Goal: Information Seeking & Learning: Learn about a topic

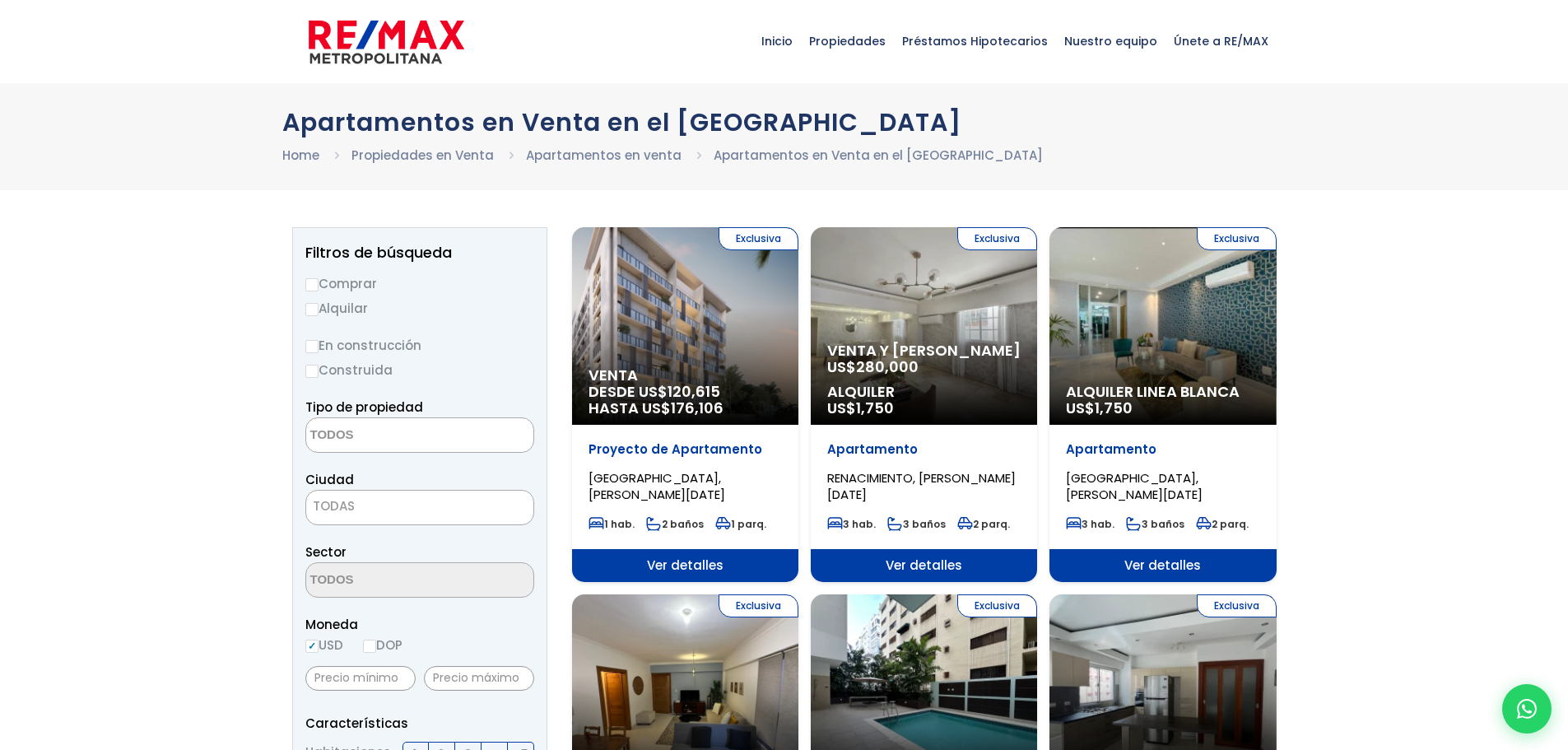
select select
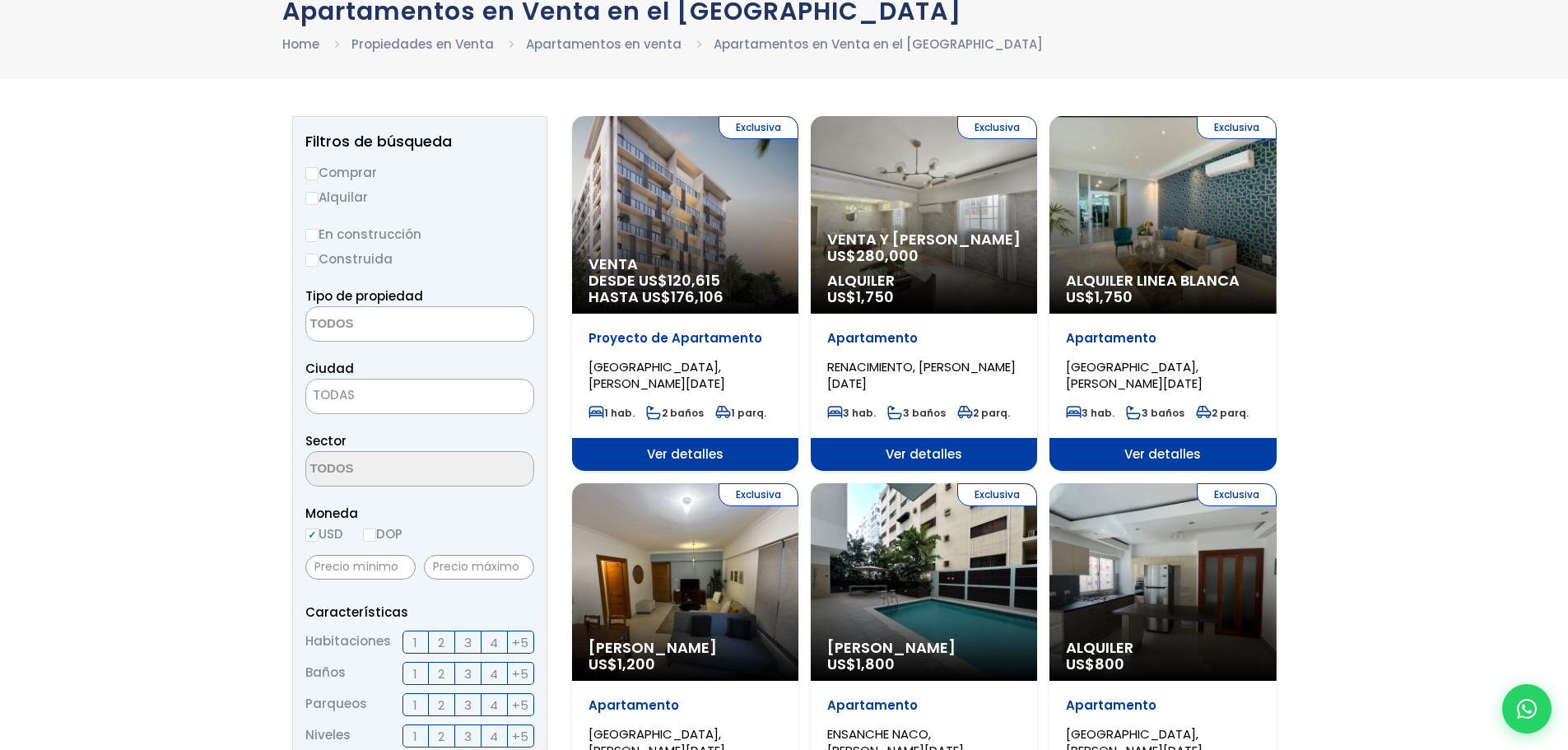
scroll to position [82, 0]
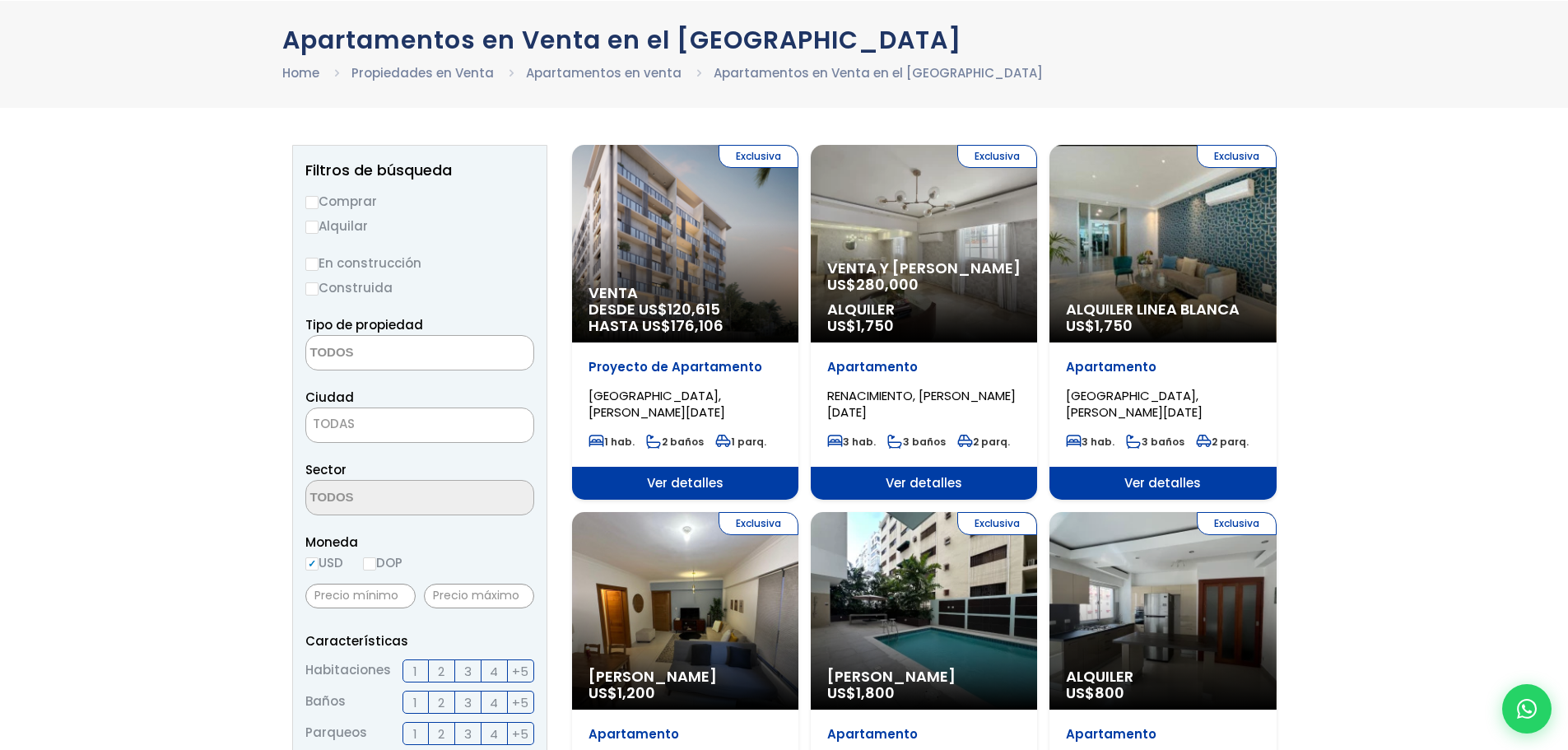
click at [901, 265] on span "Venta y [PERSON_NAME]" at bounding box center [924, 269] width 194 height 17
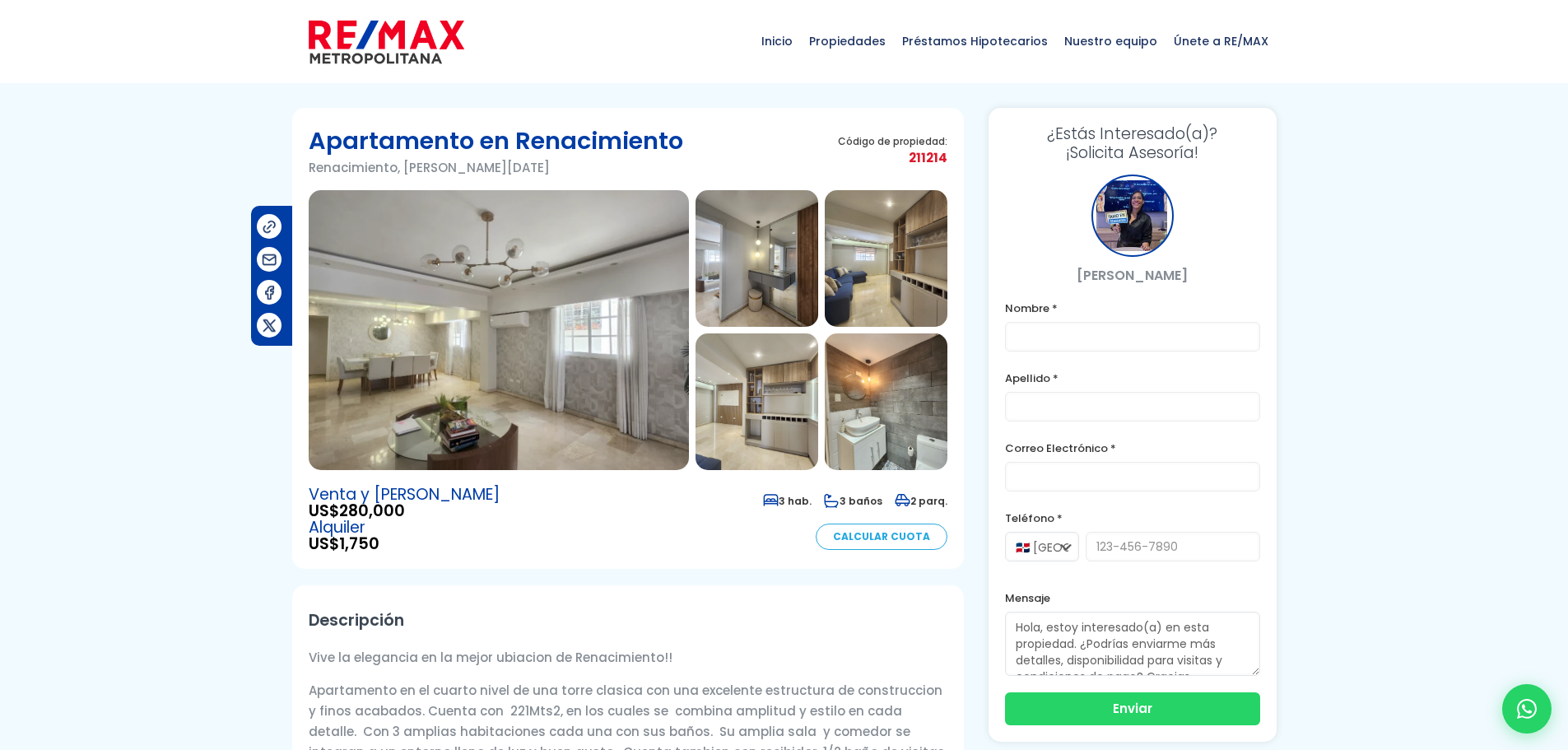
click at [745, 264] on img at bounding box center [757, 259] width 123 height 137
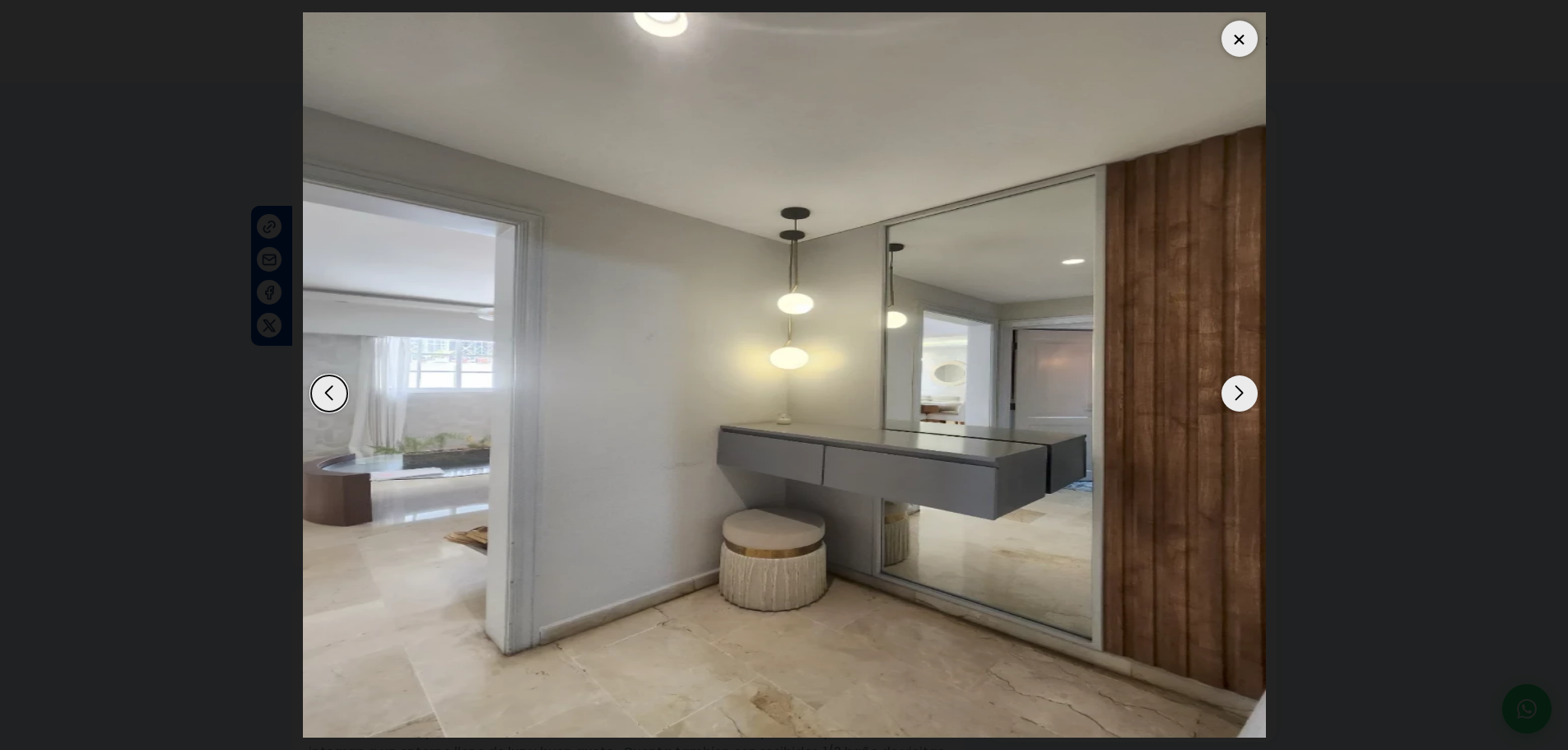
click at [1246, 394] on div "Next slide" at bounding box center [1240, 394] width 36 height 36
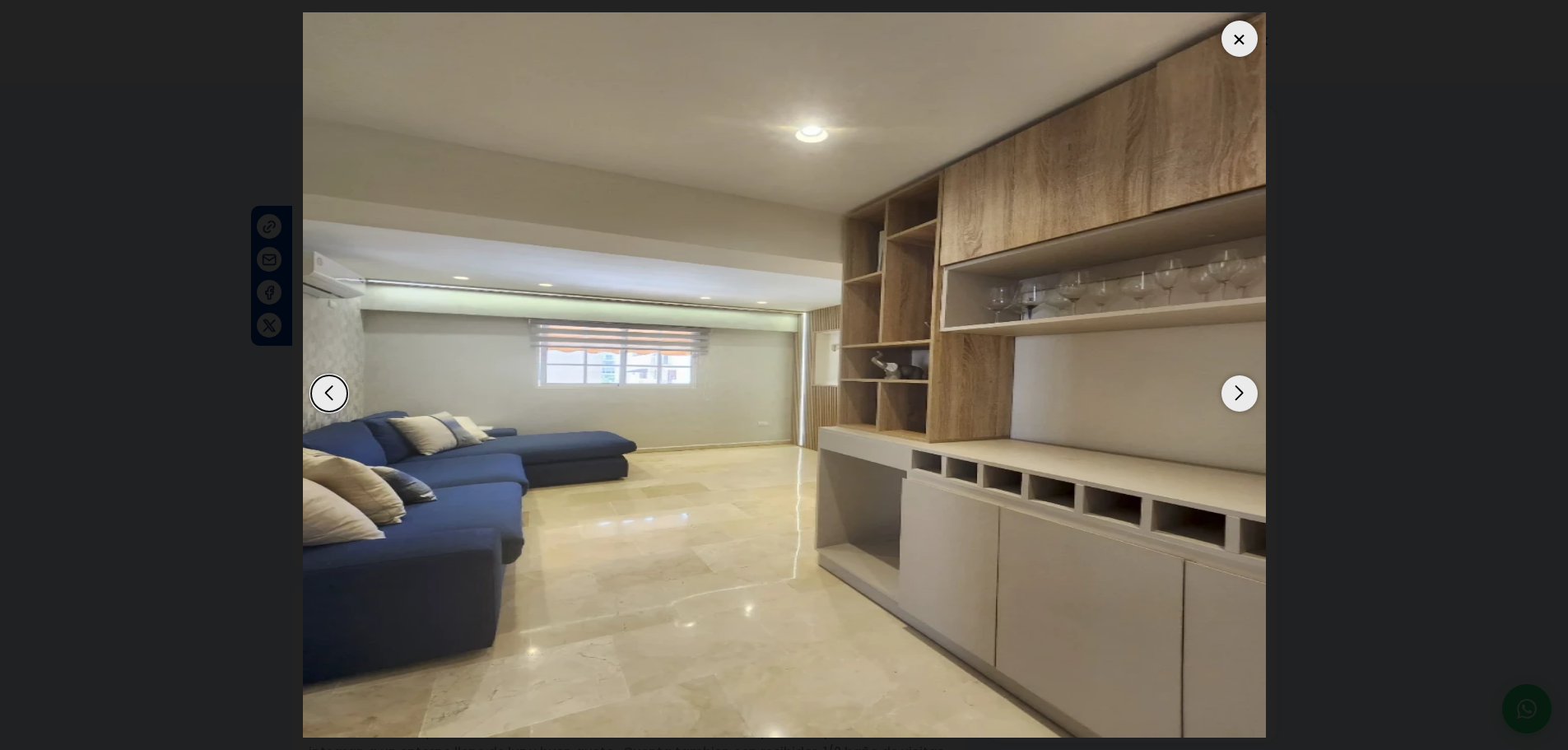
click at [1246, 394] on div "Next slide" at bounding box center [1240, 394] width 36 height 36
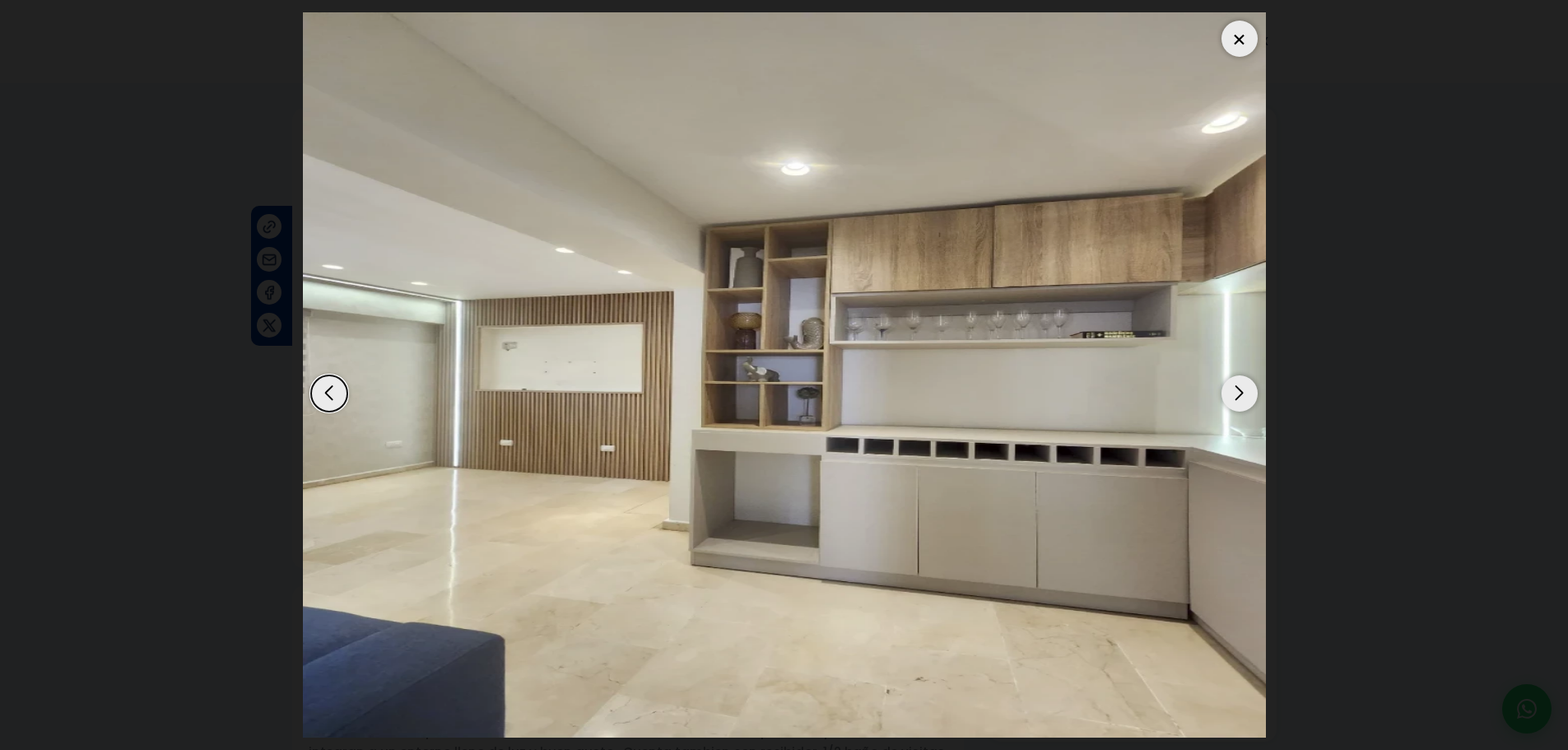
click at [1242, 394] on div "Next slide" at bounding box center [1240, 394] width 36 height 36
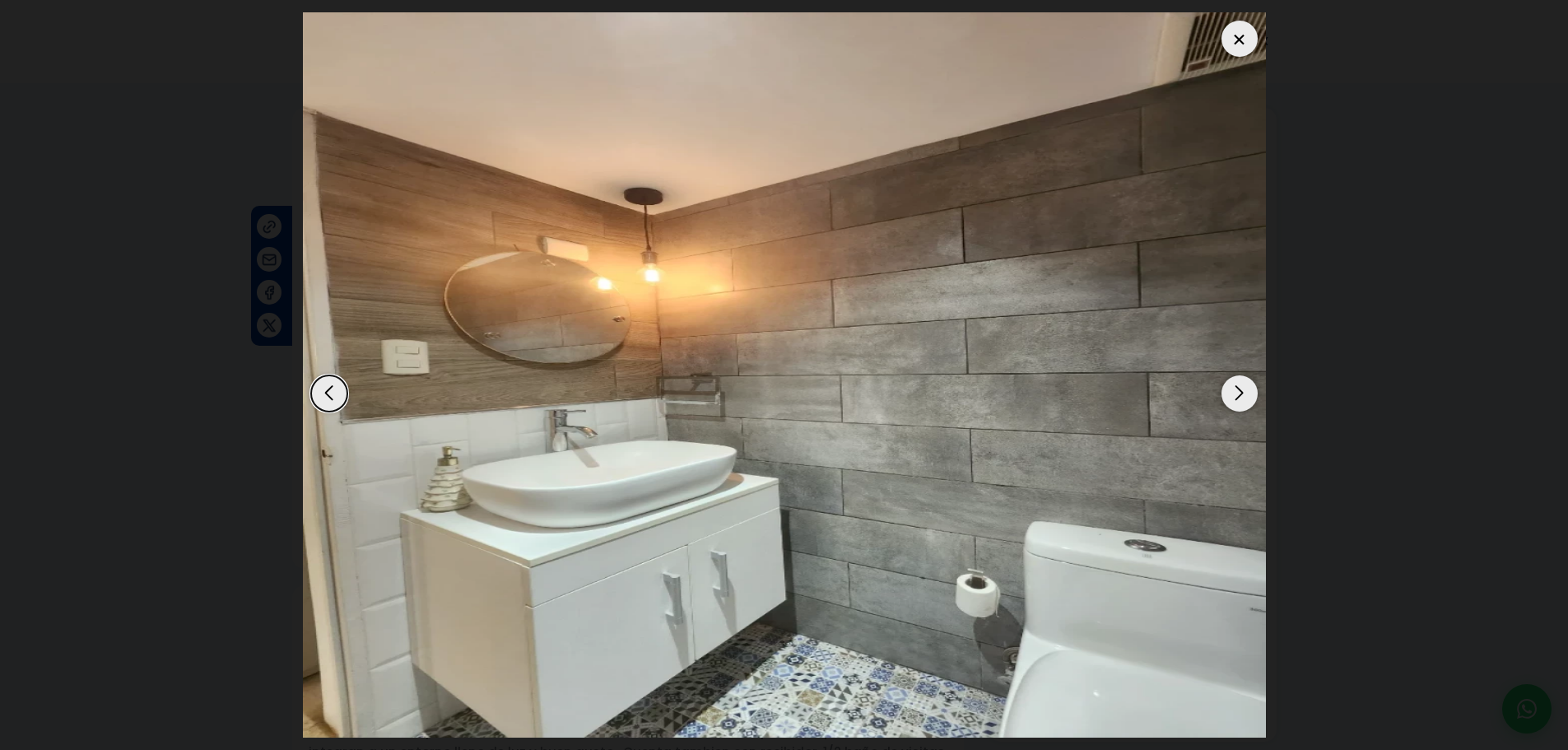
click at [1242, 394] on div "Next slide" at bounding box center [1240, 394] width 36 height 36
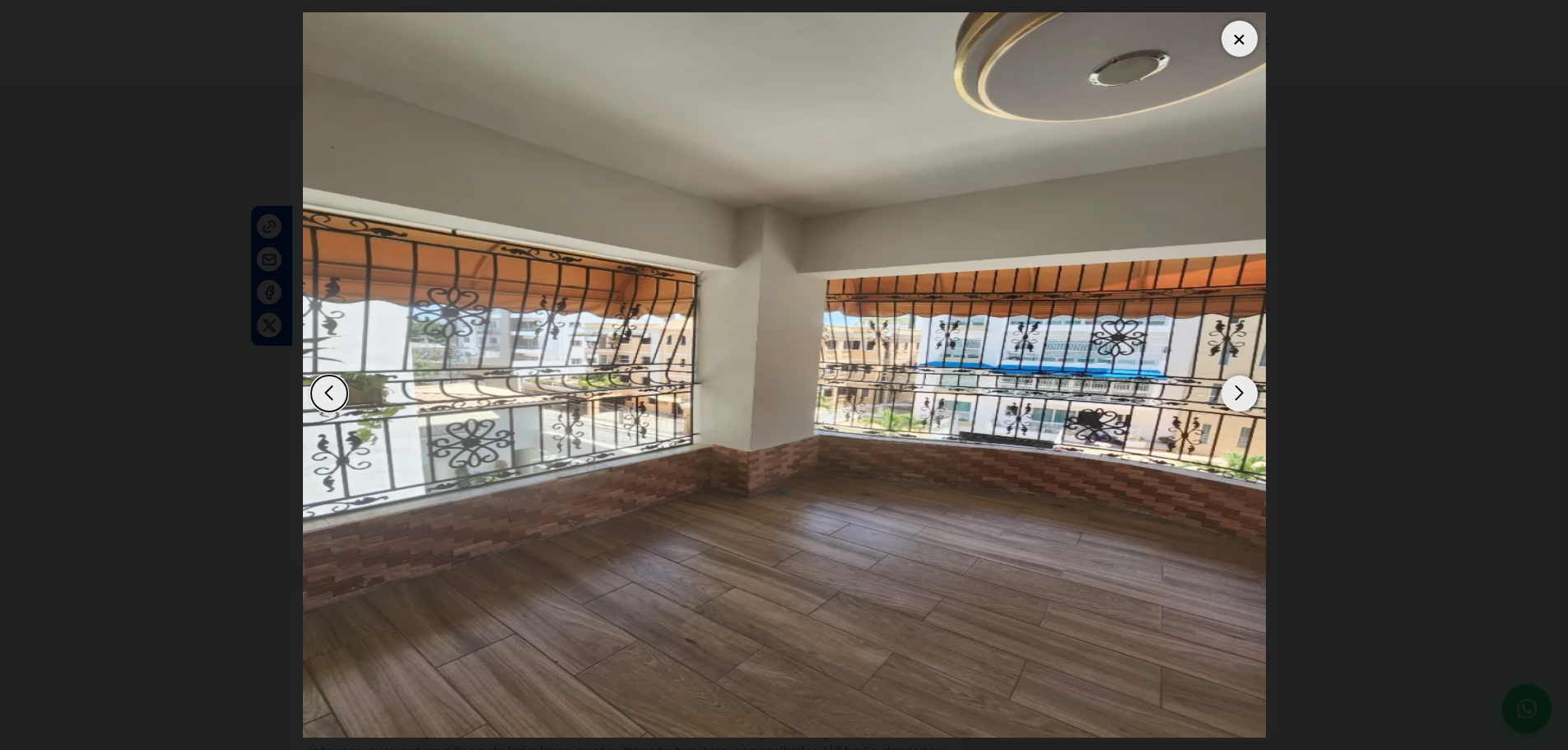
click at [1242, 394] on div "Next slide" at bounding box center [1240, 394] width 36 height 36
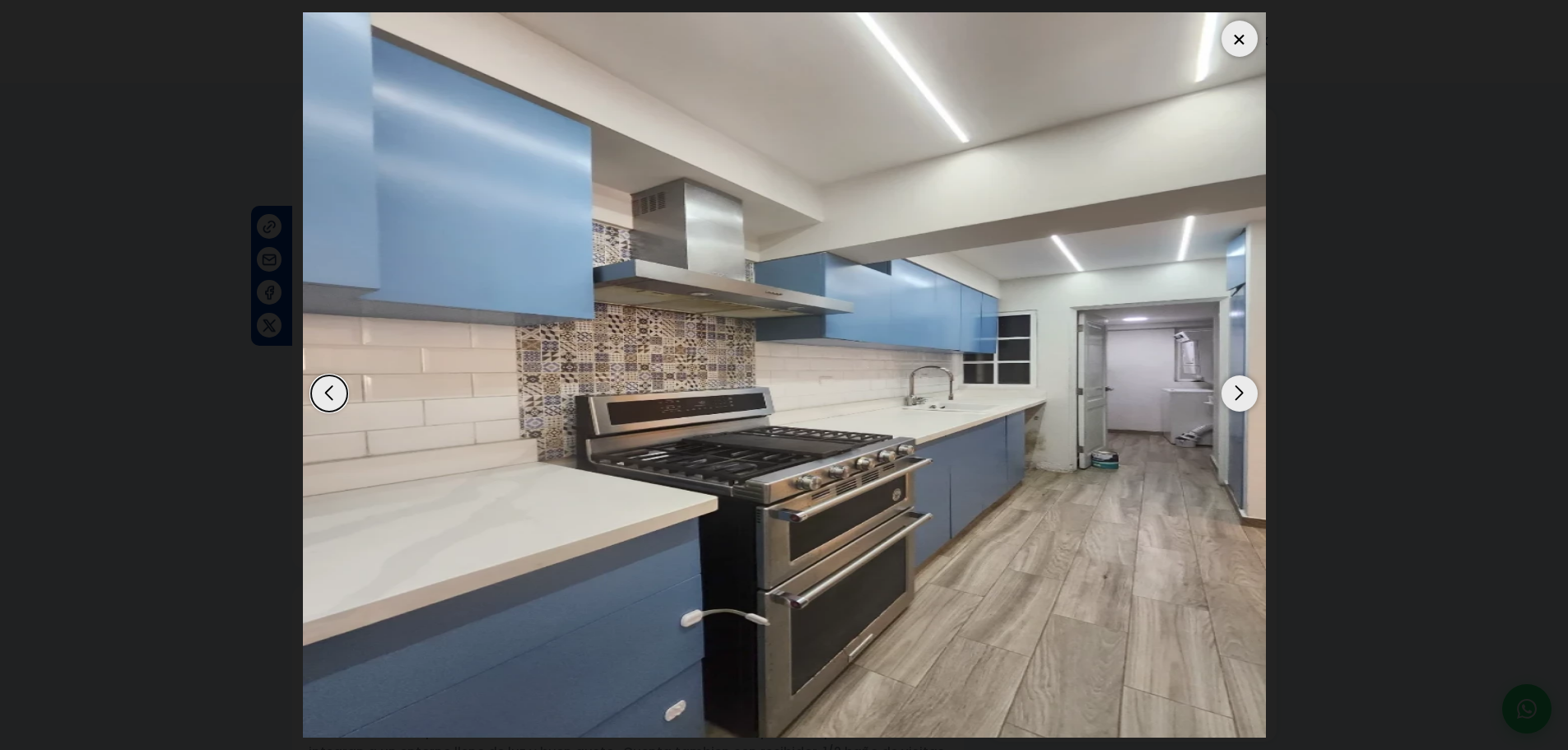
click at [1242, 394] on div "Next slide" at bounding box center [1240, 394] width 36 height 36
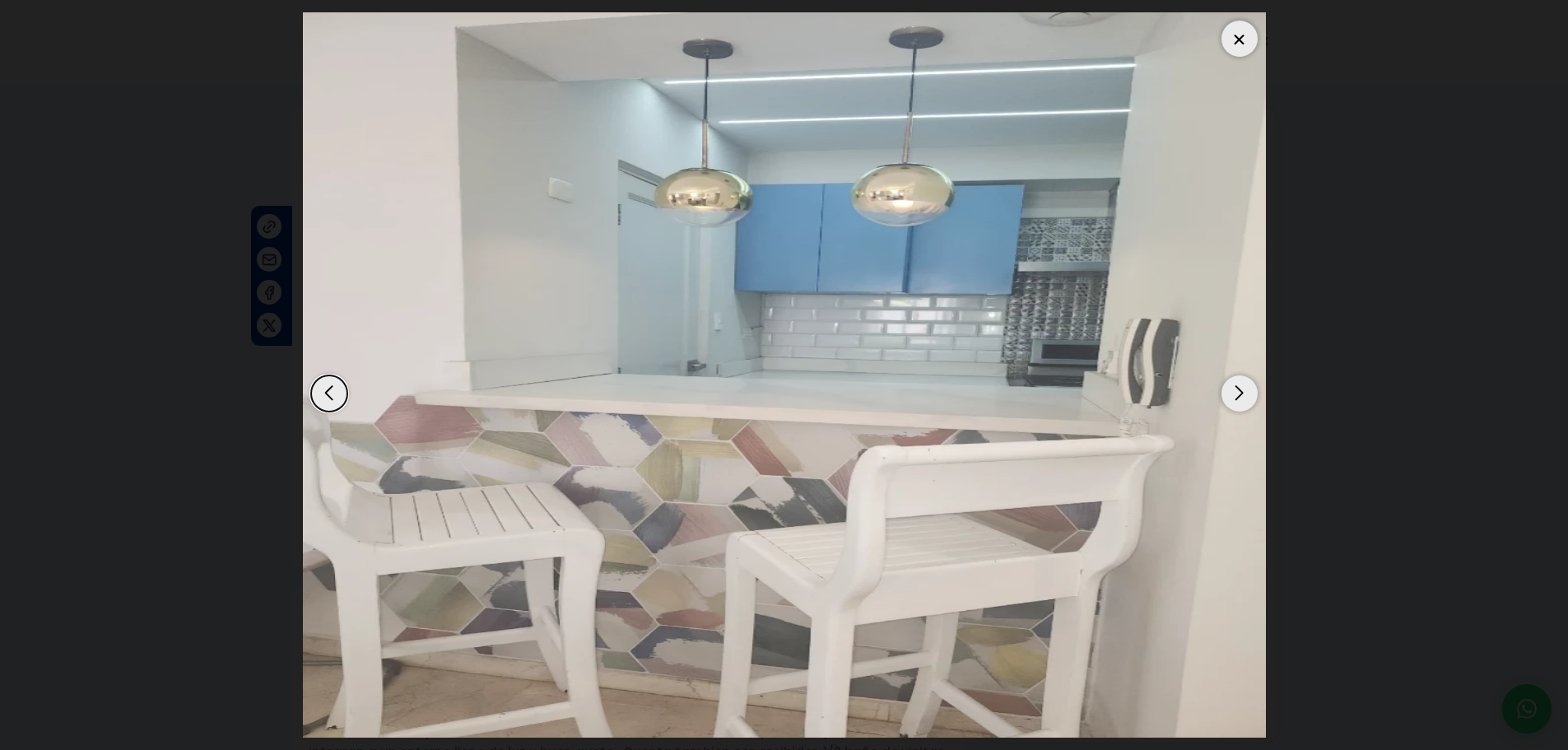
click at [1242, 394] on div "Next slide" at bounding box center [1240, 394] width 36 height 36
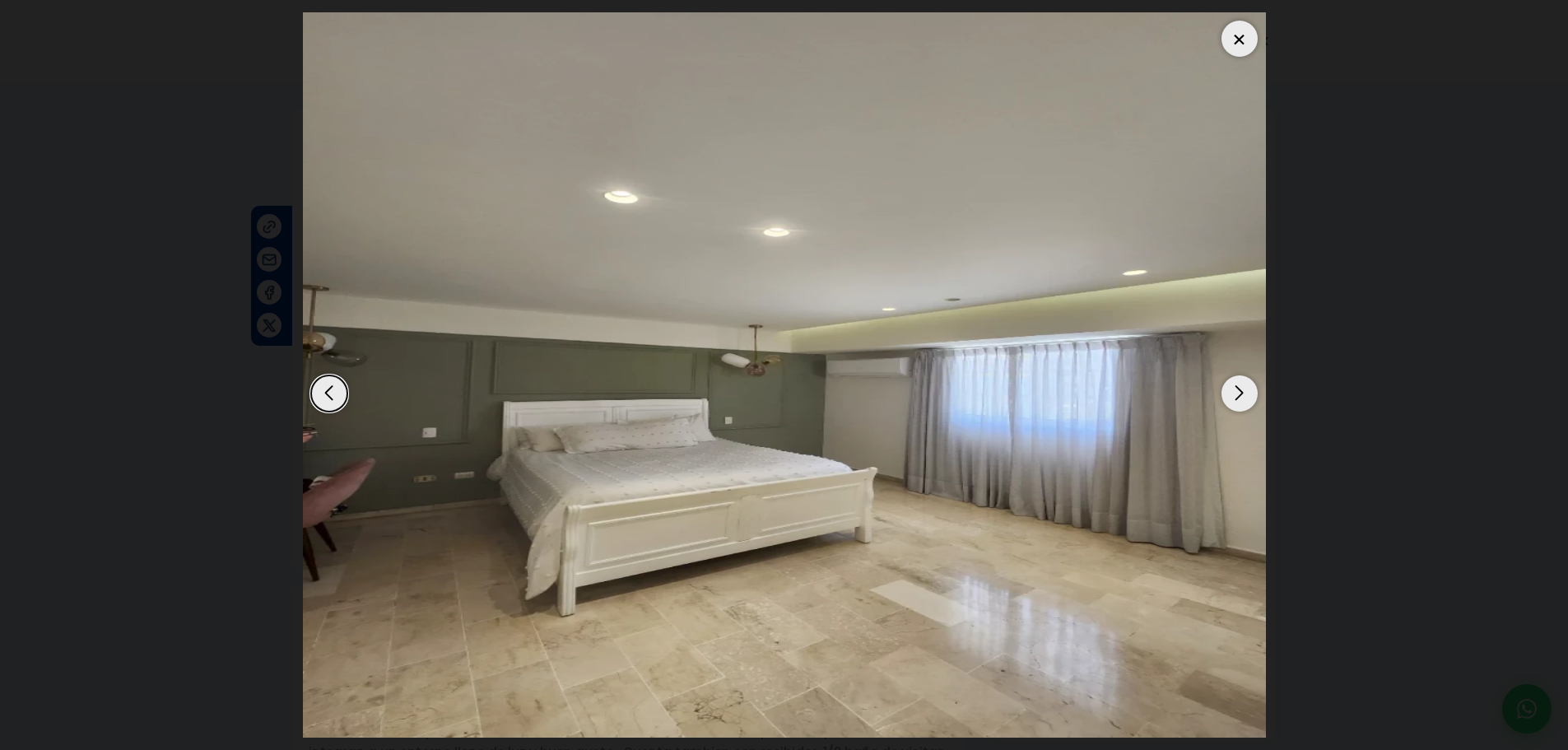
click at [1239, 394] on div "Next slide" at bounding box center [1240, 394] width 36 height 36
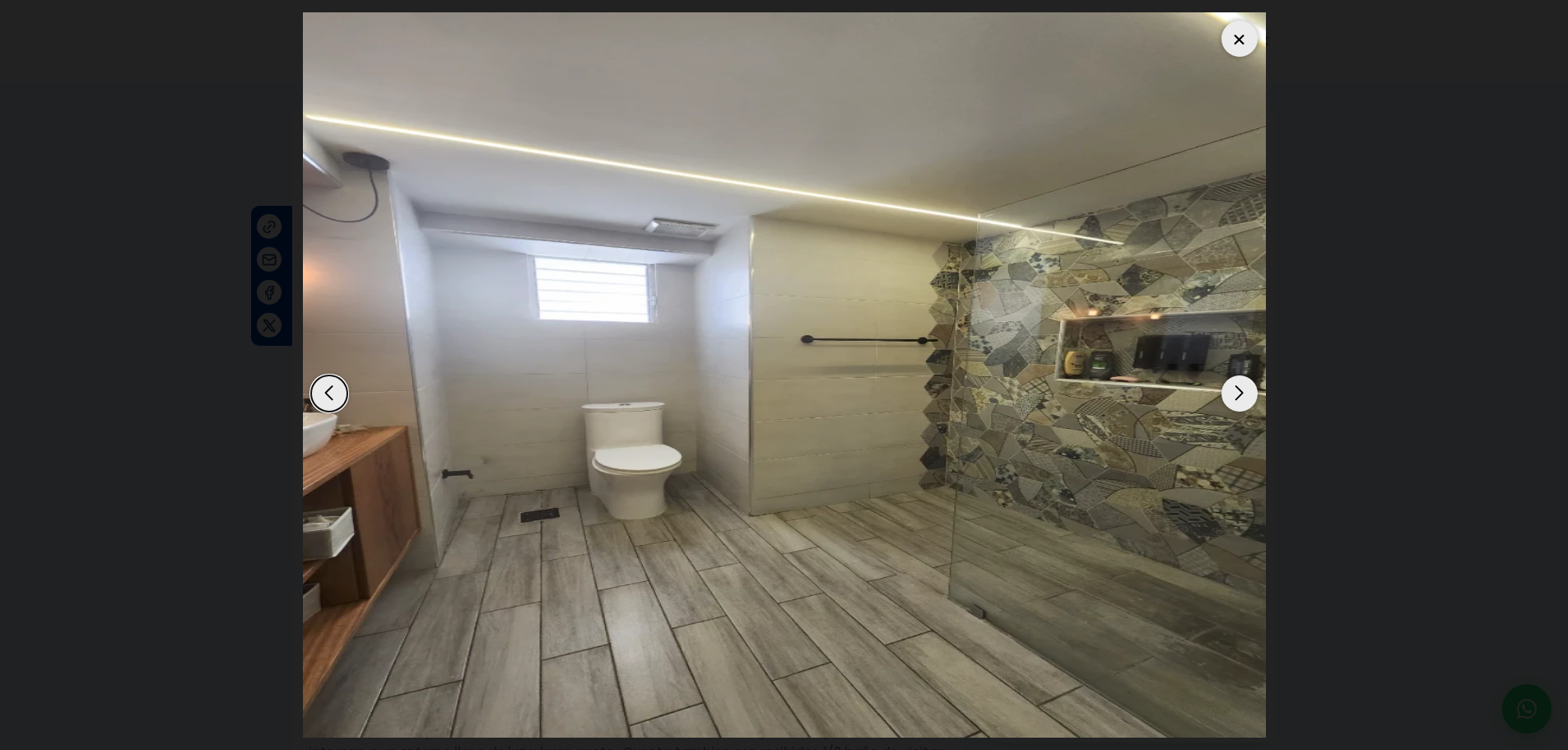
click at [1239, 394] on div "Next slide" at bounding box center [1240, 394] width 36 height 36
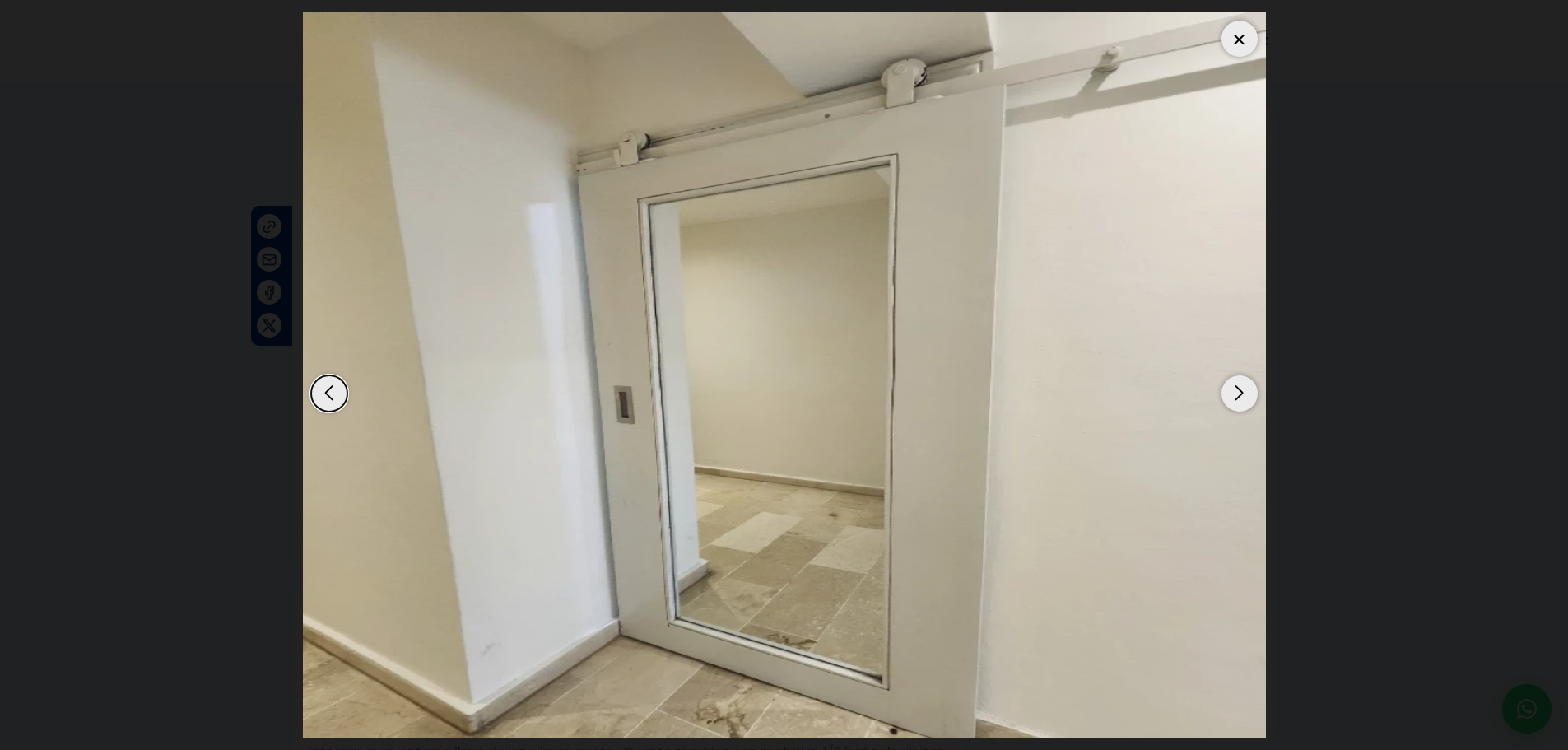
click at [1242, 390] on div "Next slide" at bounding box center [1240, 394] width 36 height 36
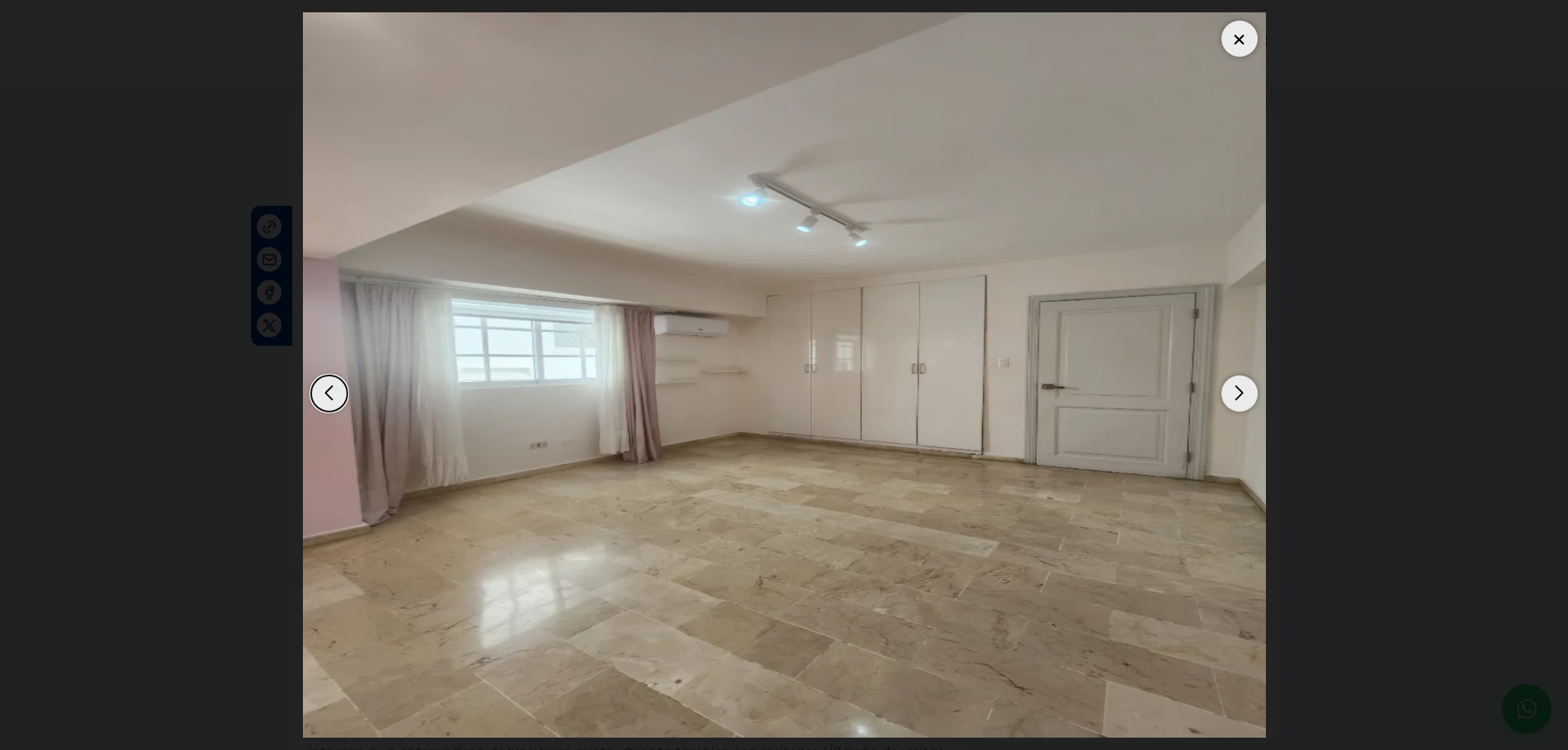
click at [1233, 394] on div "Next slide" at bounding box center [1240, 394] width 36 height 36
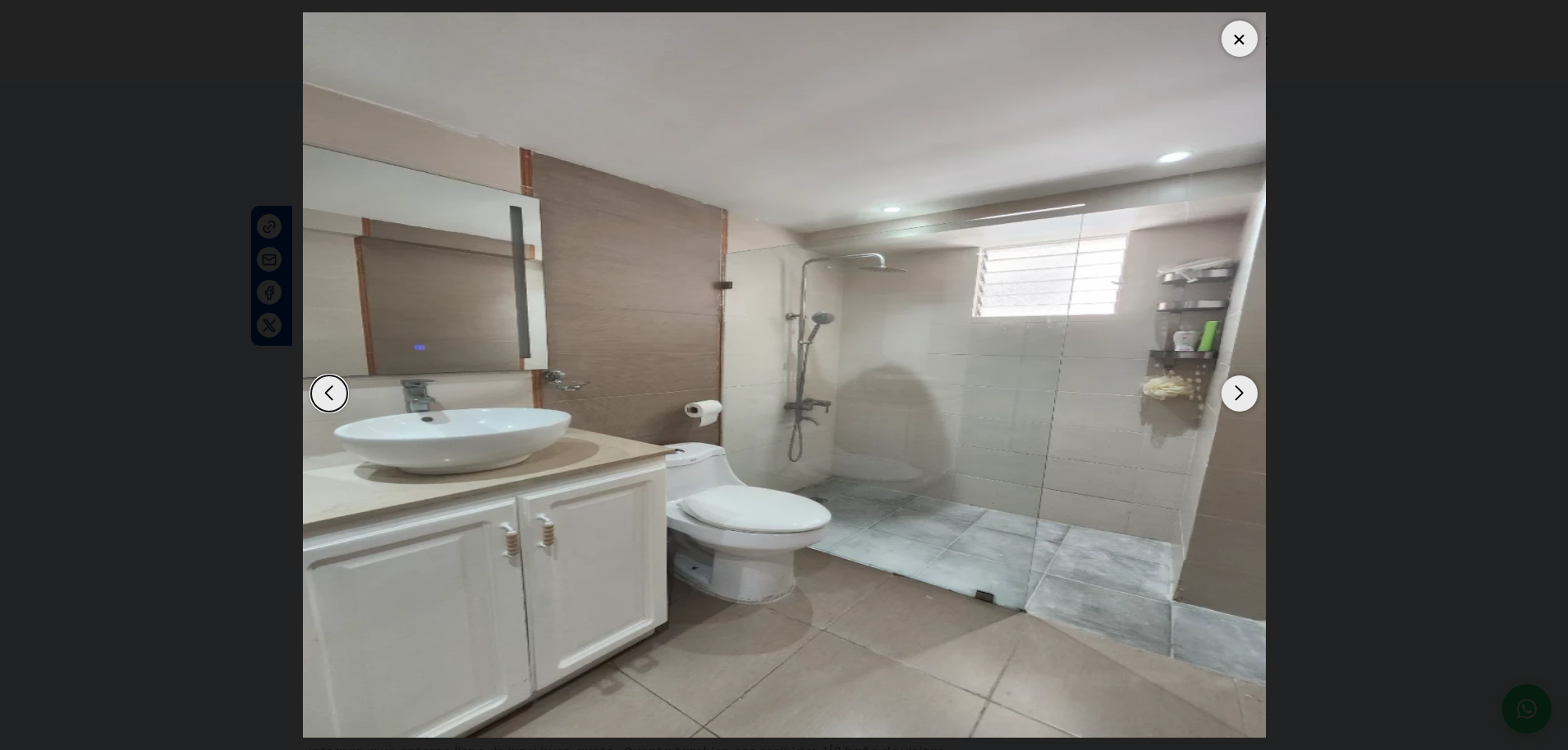
click at [1233, 394] on div "Next slide" at bounding box center [1240, 394] width 36 height 36
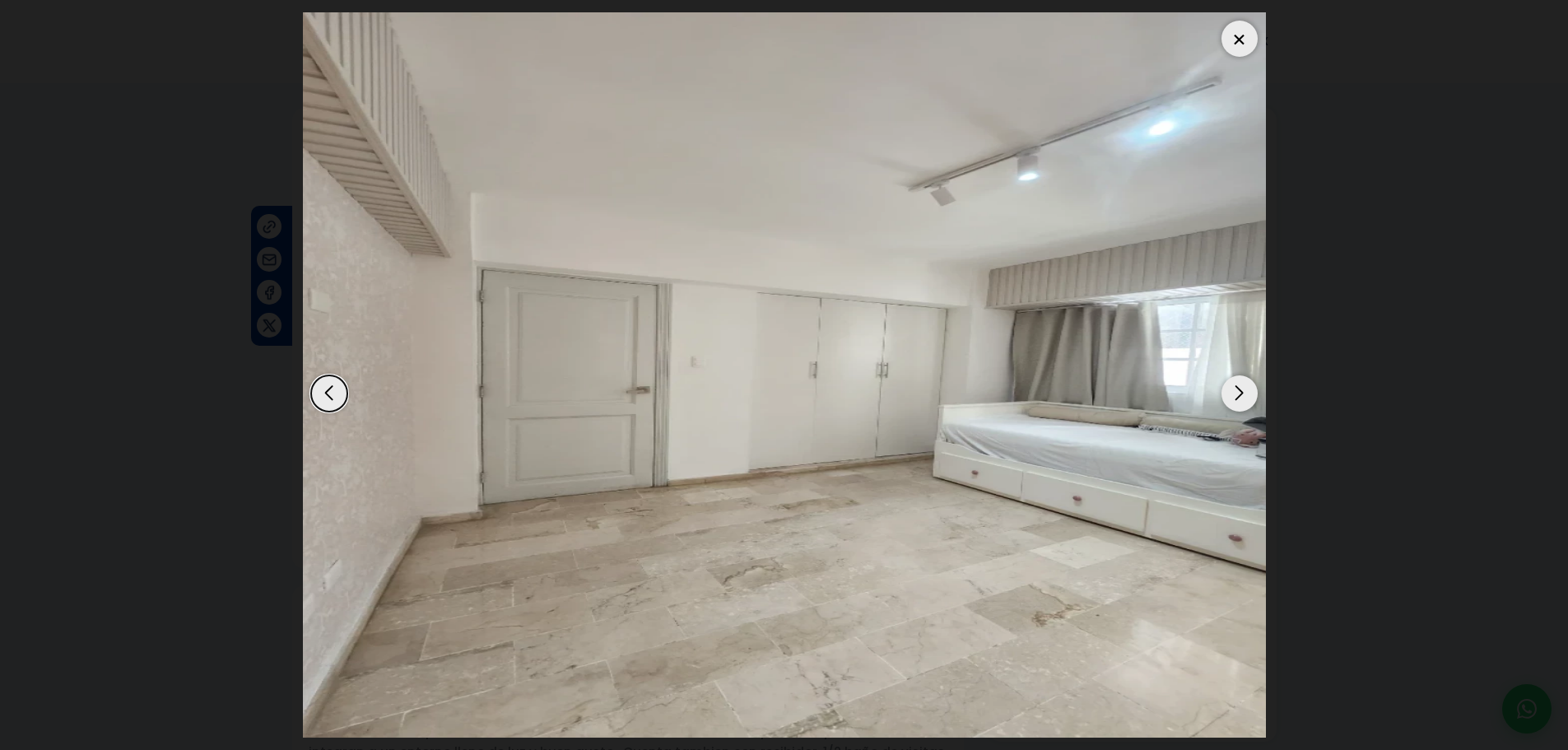
click at [1243, 392] on div "Next slide" at bounding box center [1240, 394] width 36 height 36
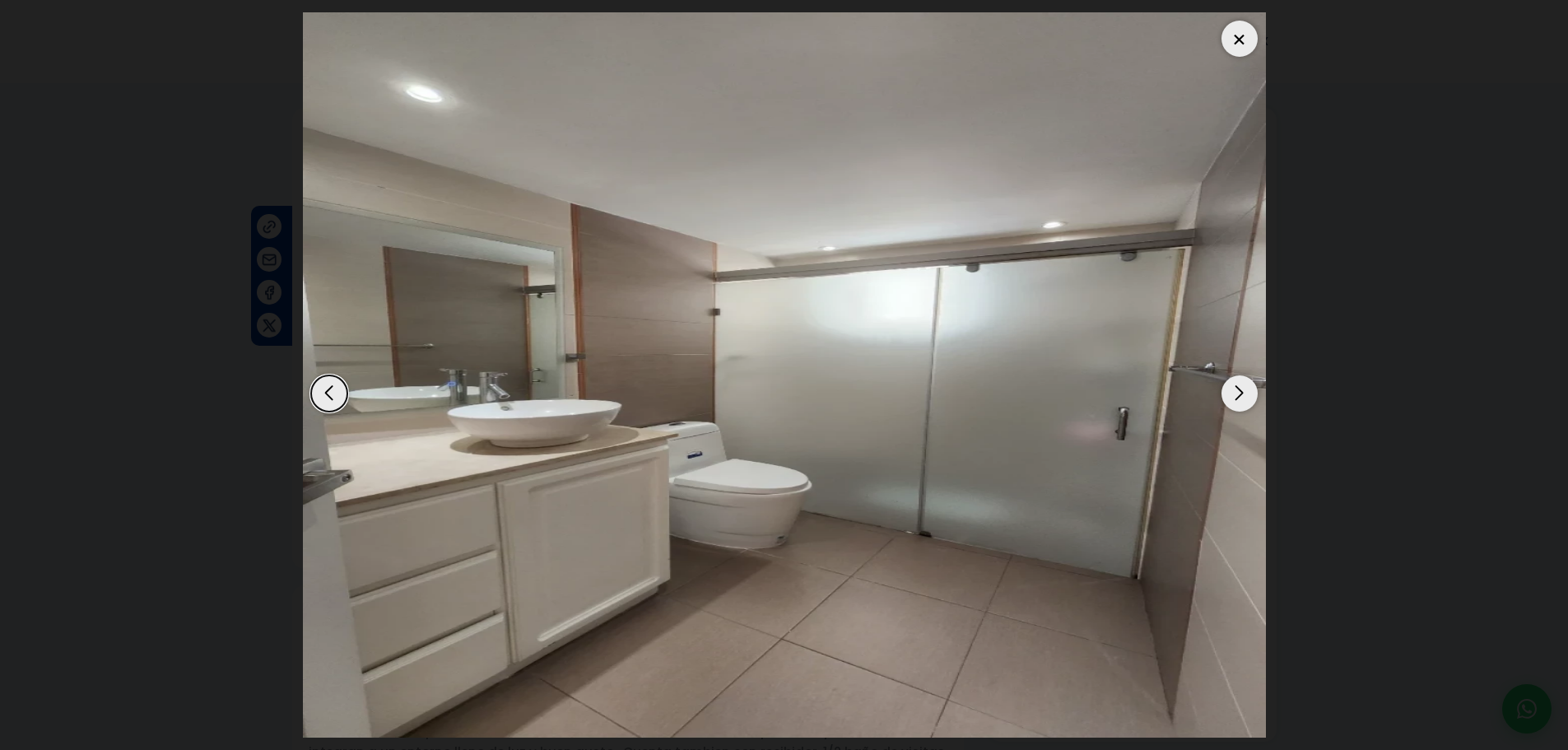
click at [1243, 392] on div "Next slide" at bounding box center [1240, 394] width 36 height 36
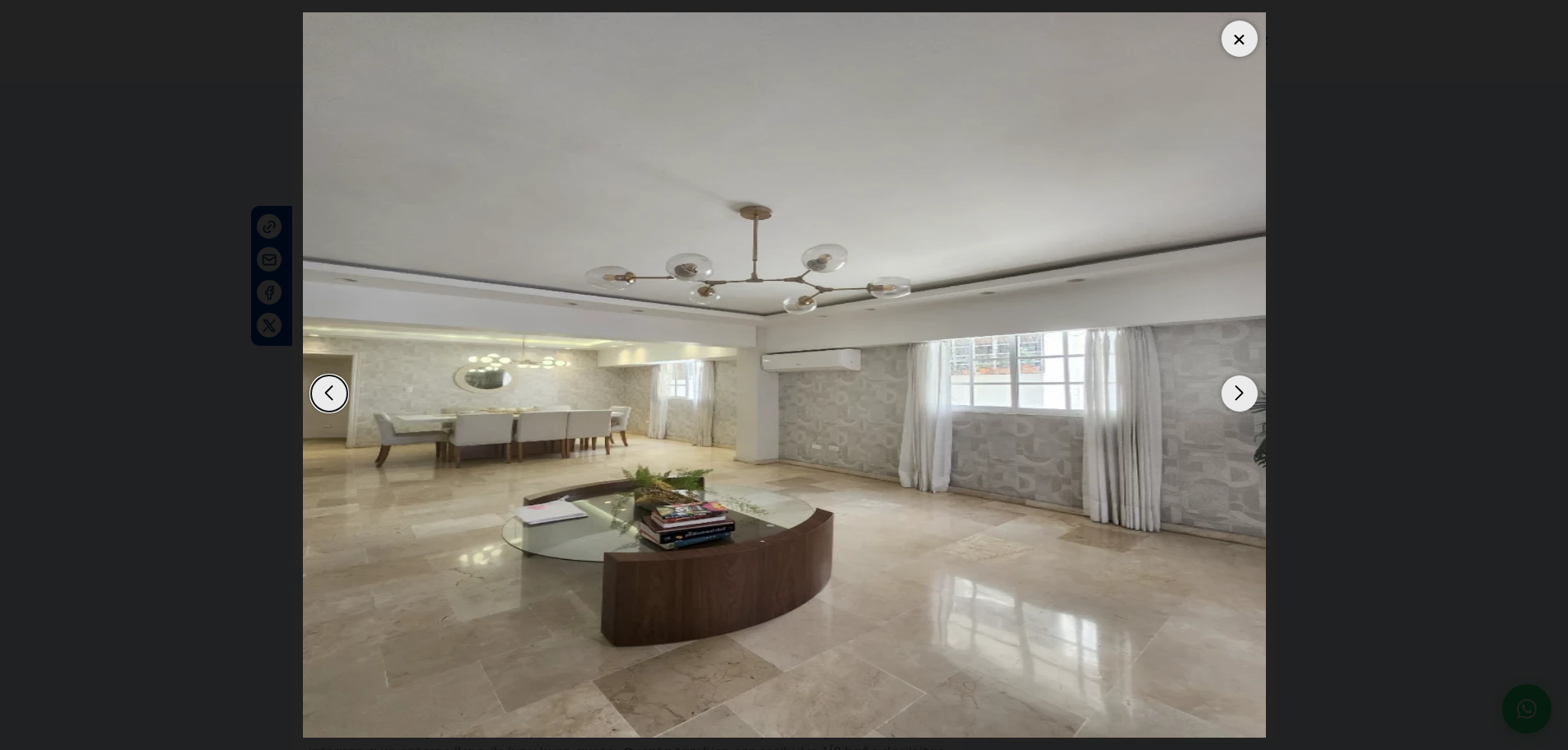
click at [1243, 392] on div "Next slide" at bounding box center [1240, 394] width 36 height 36
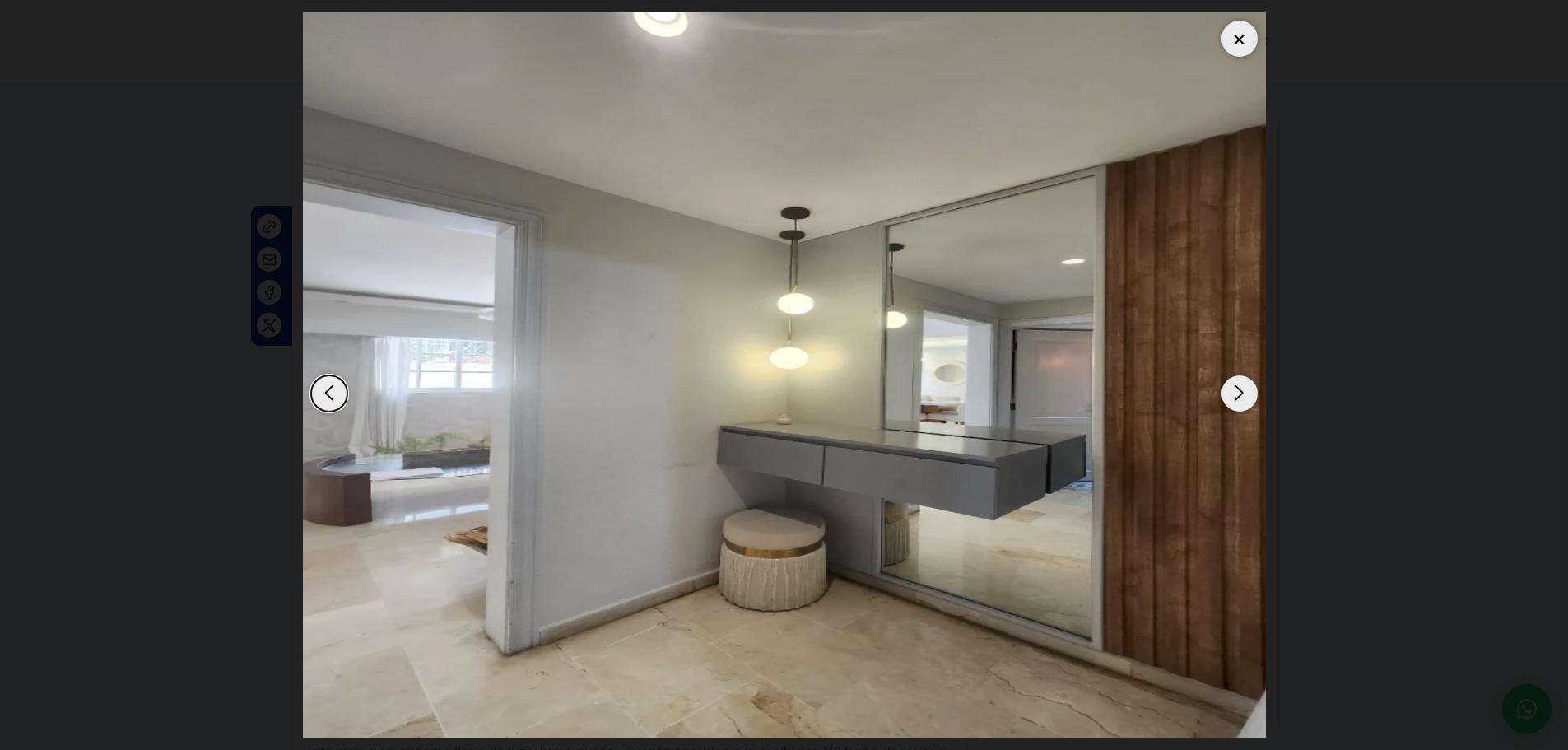
click at [1243, 392] on div "Next slide" at bounding box center [1240, 394] width 36 height 36
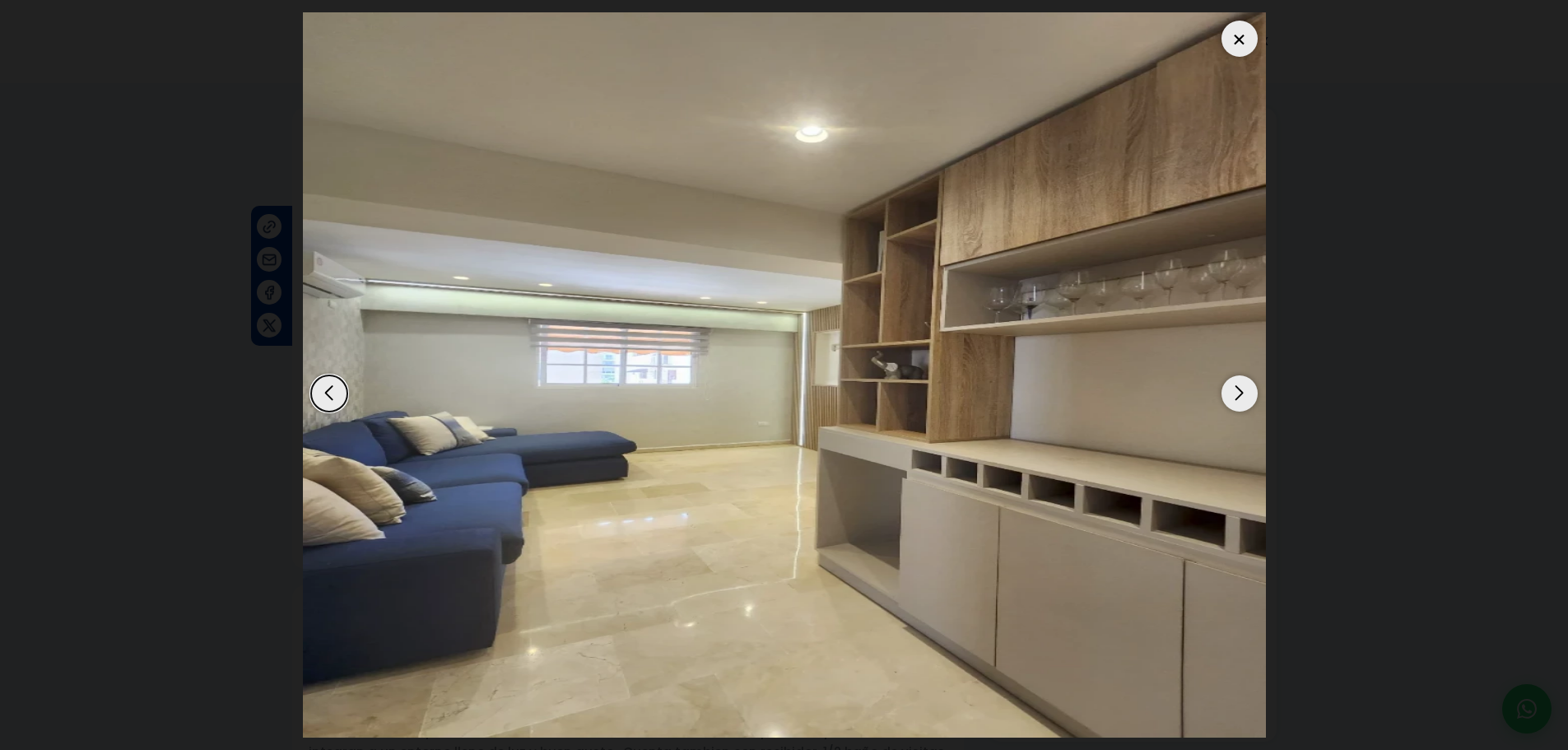
click at [1243, 392] on div "Next slide" at bounding box center [1240, 394] width 36 height 36
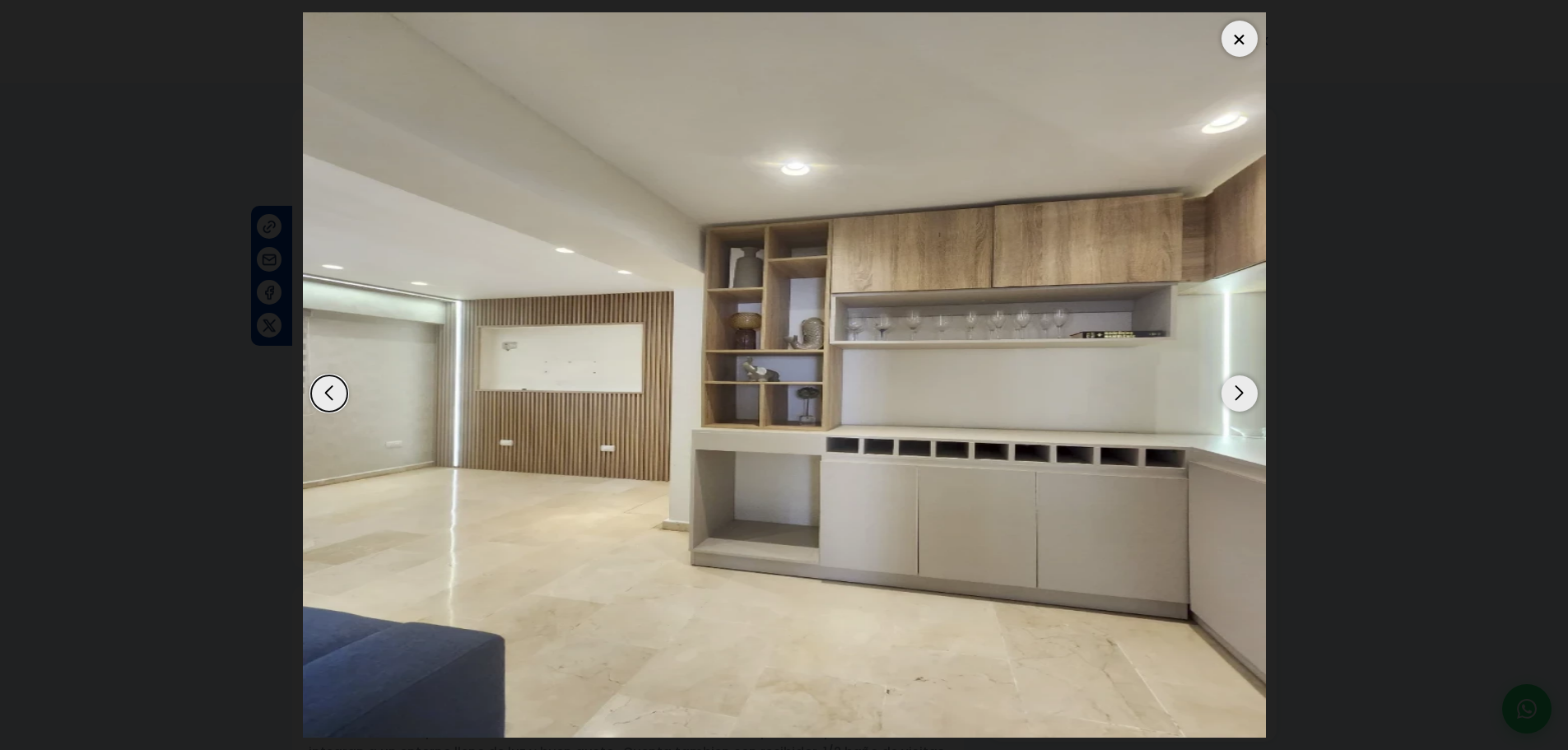
click at [1243, 392] on div "Next slide" at bounding box center [1240, 394] width 36 height 36
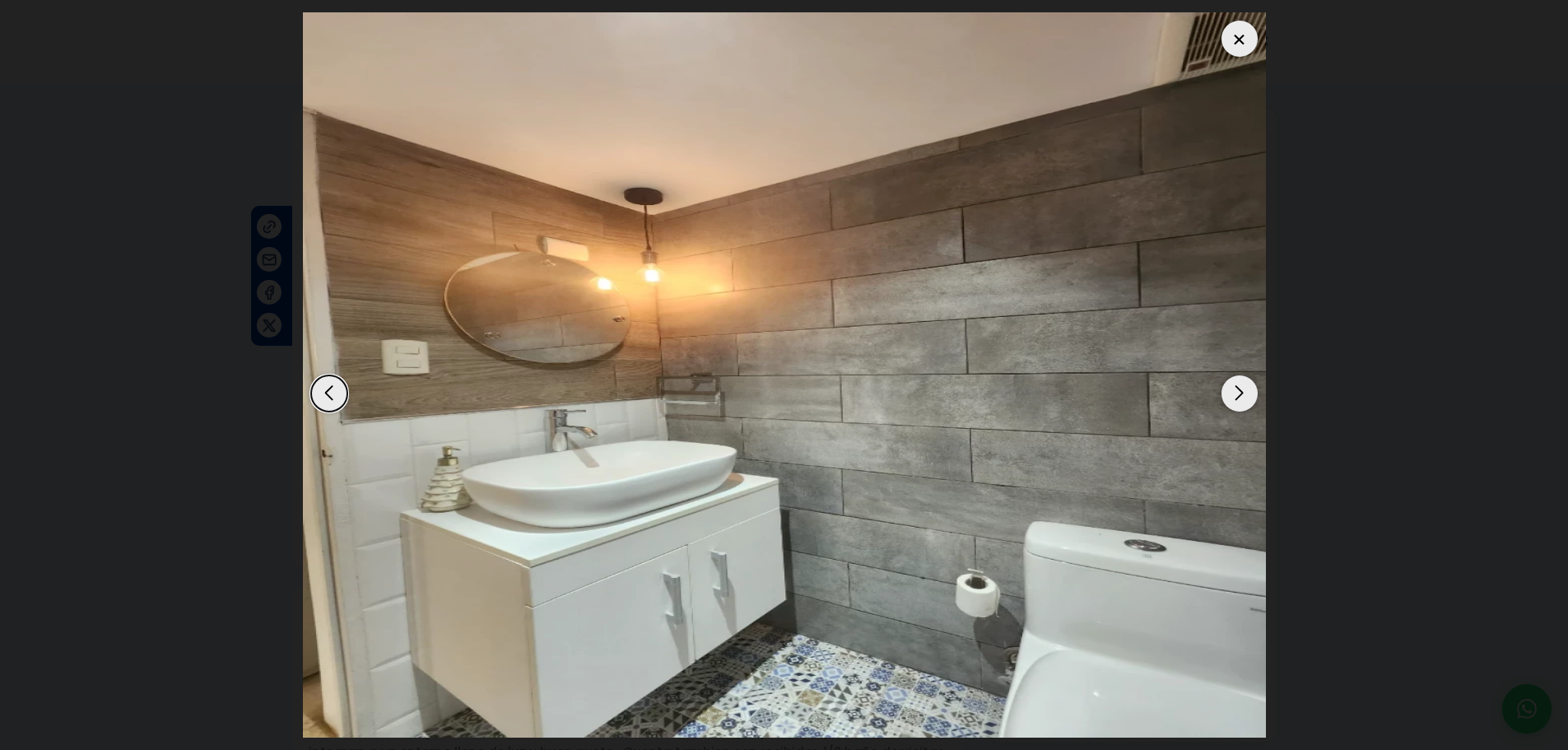
click at [1249, 400] on div "Next slide" at bounding box center [1240, 394] width 36 height 36
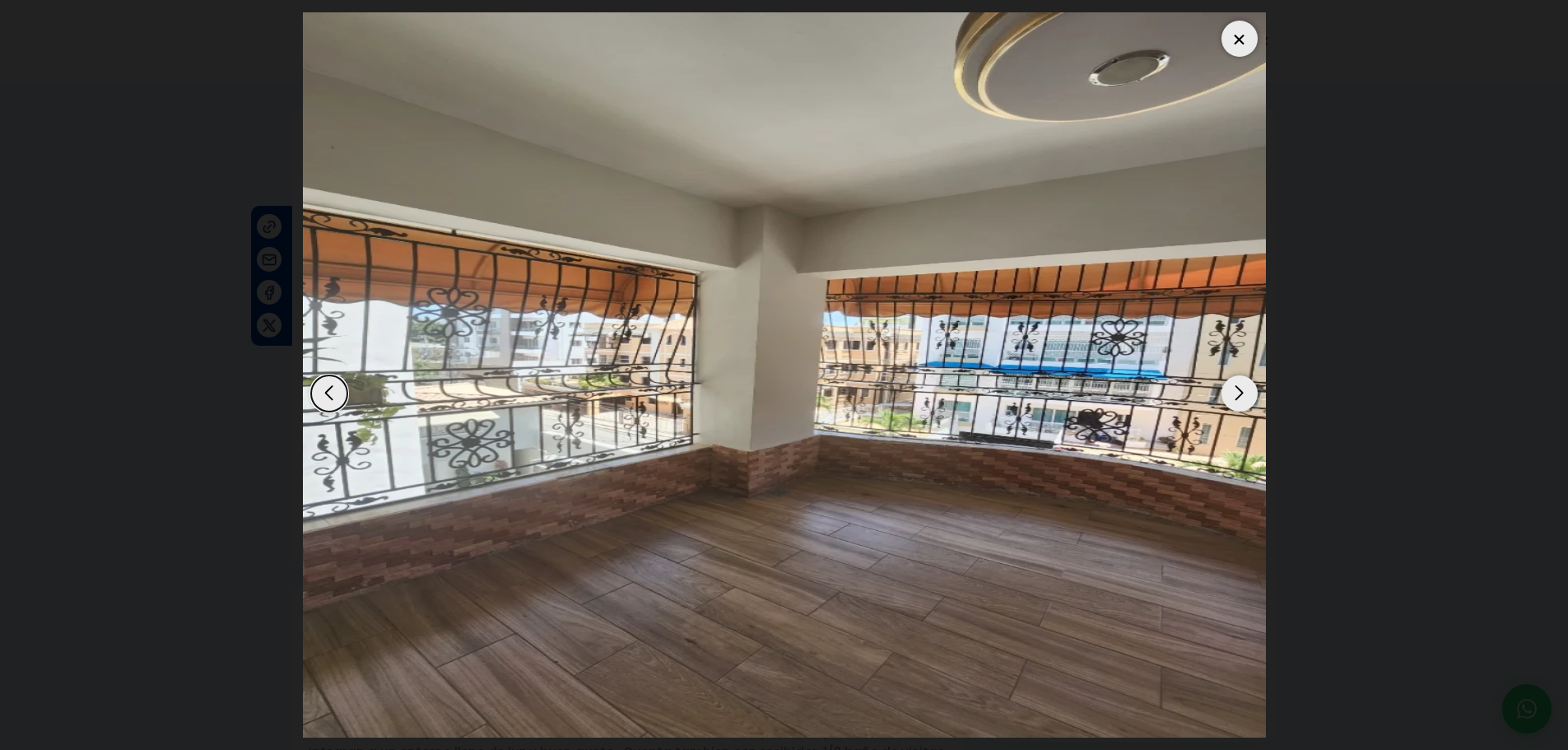
click at [1249, 400] on div "Next slide" at bounding box center [1240, 394] width 36 height 36
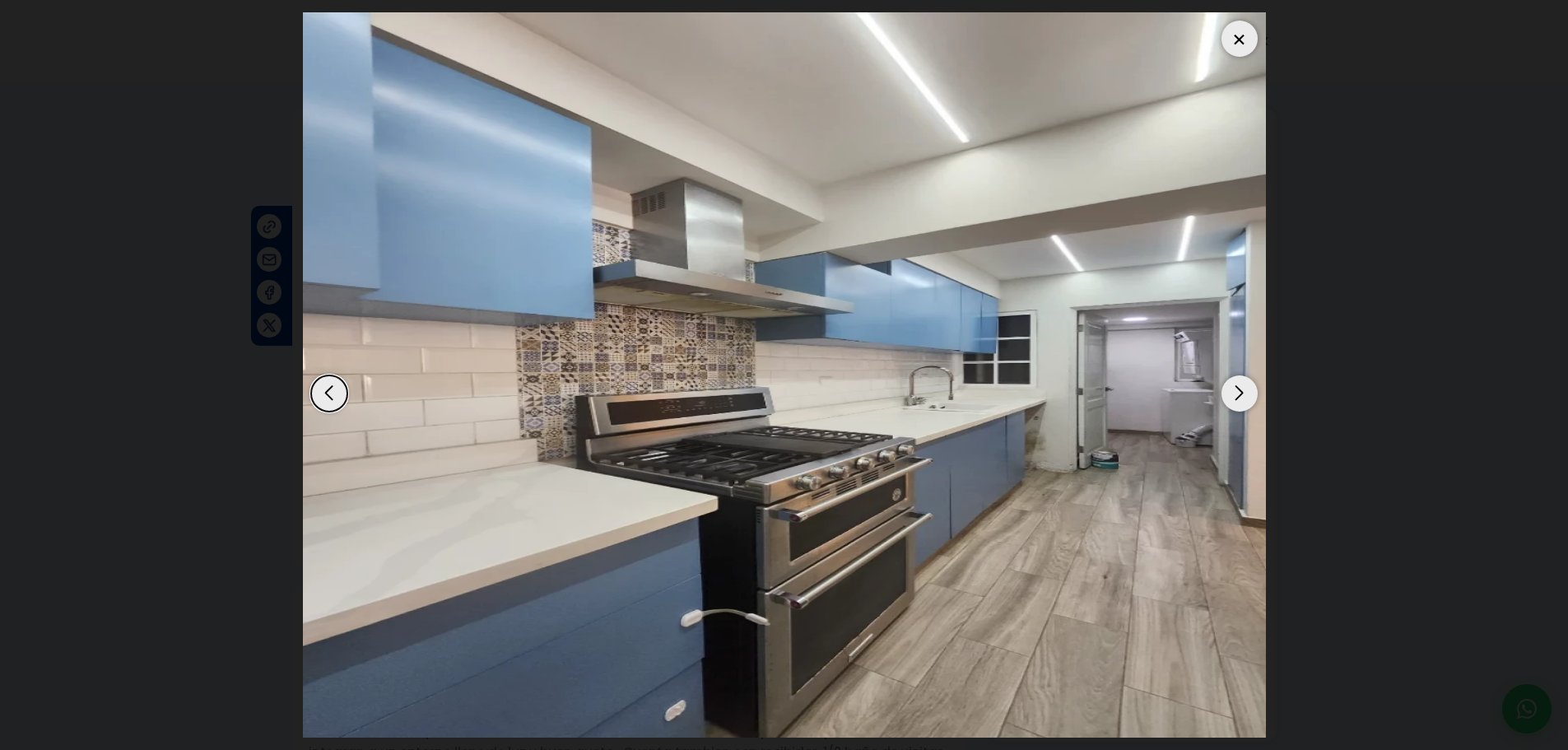
click at [1249, 40] on div at bounding box center [1240, 39] width 36 height 36
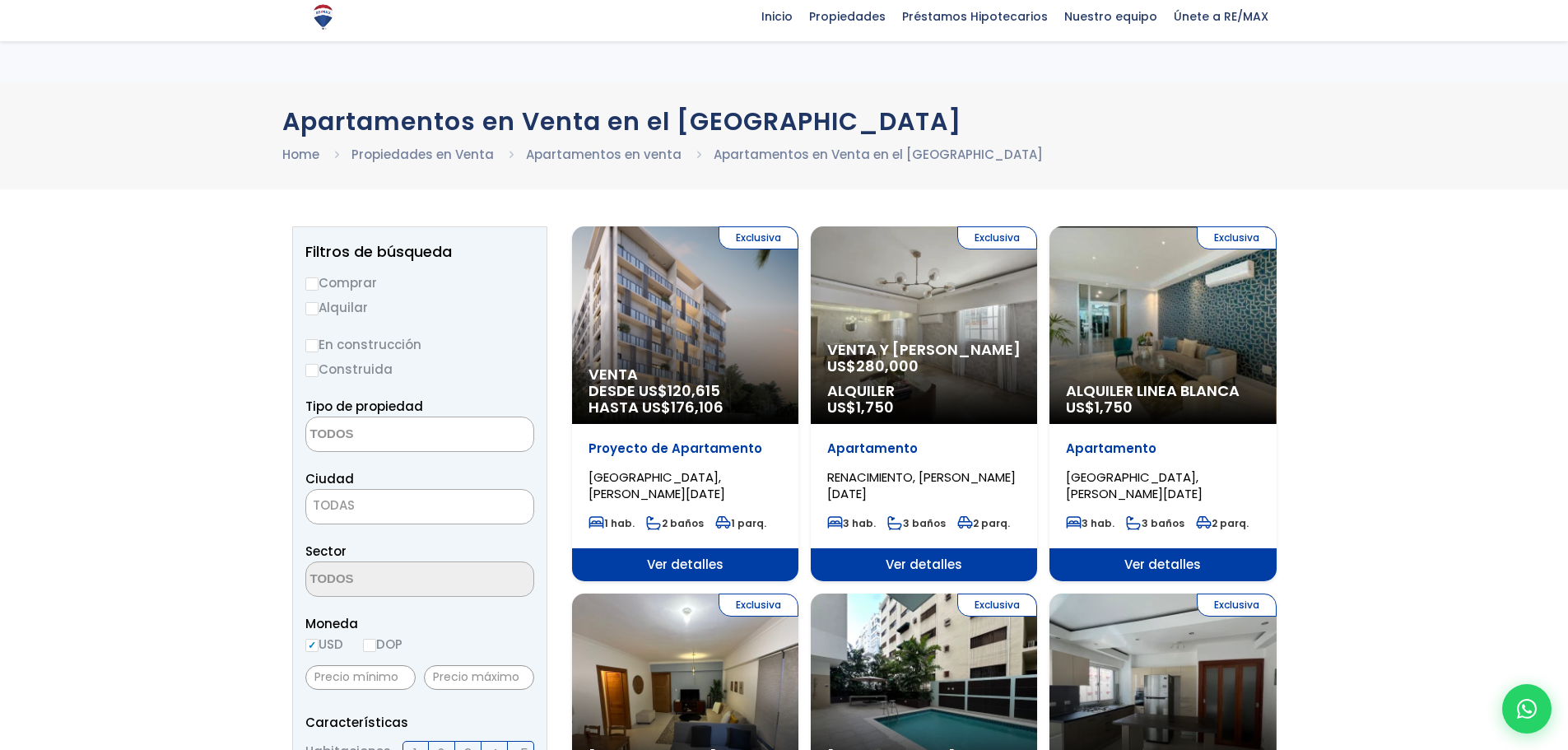
select select
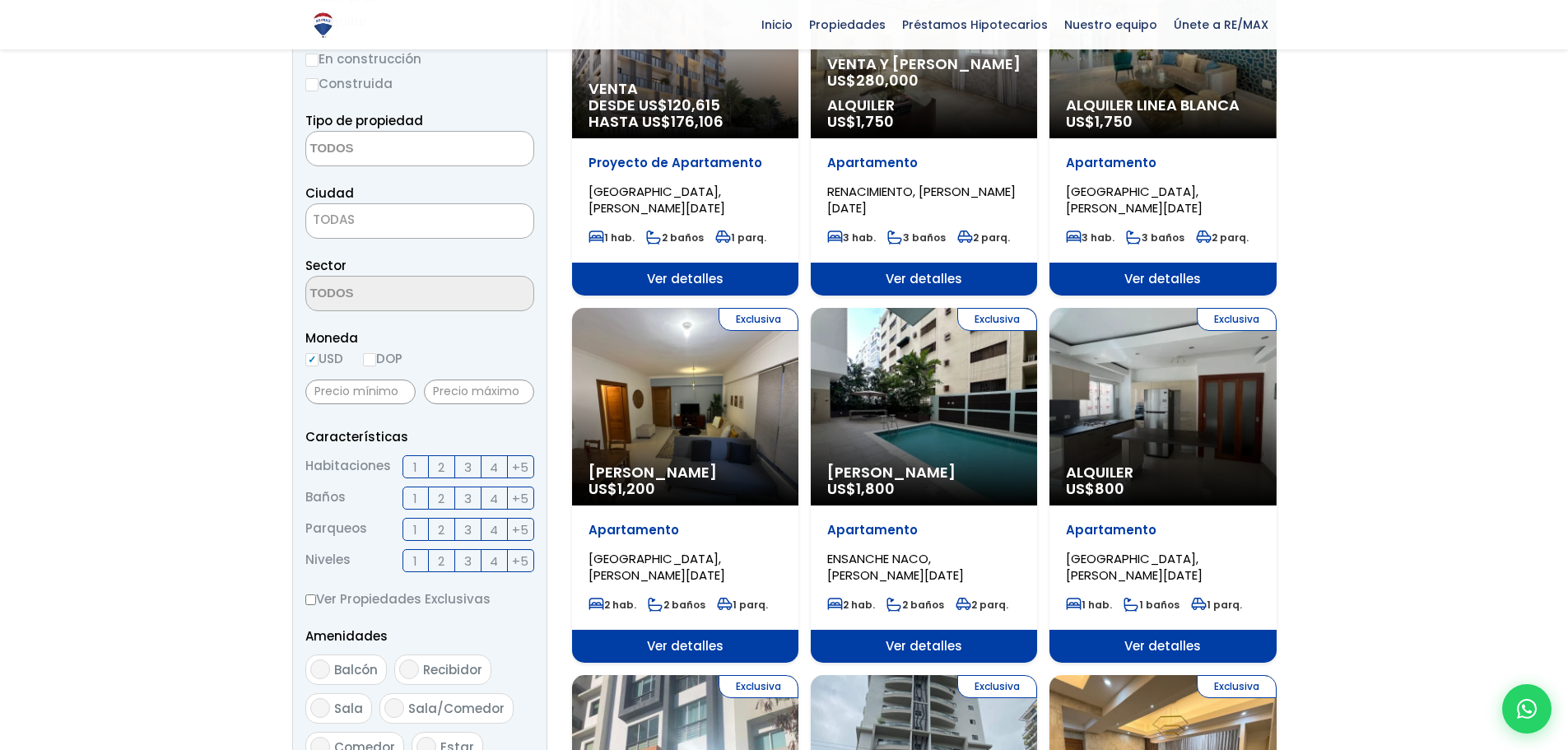
scroll to position [330, 0]
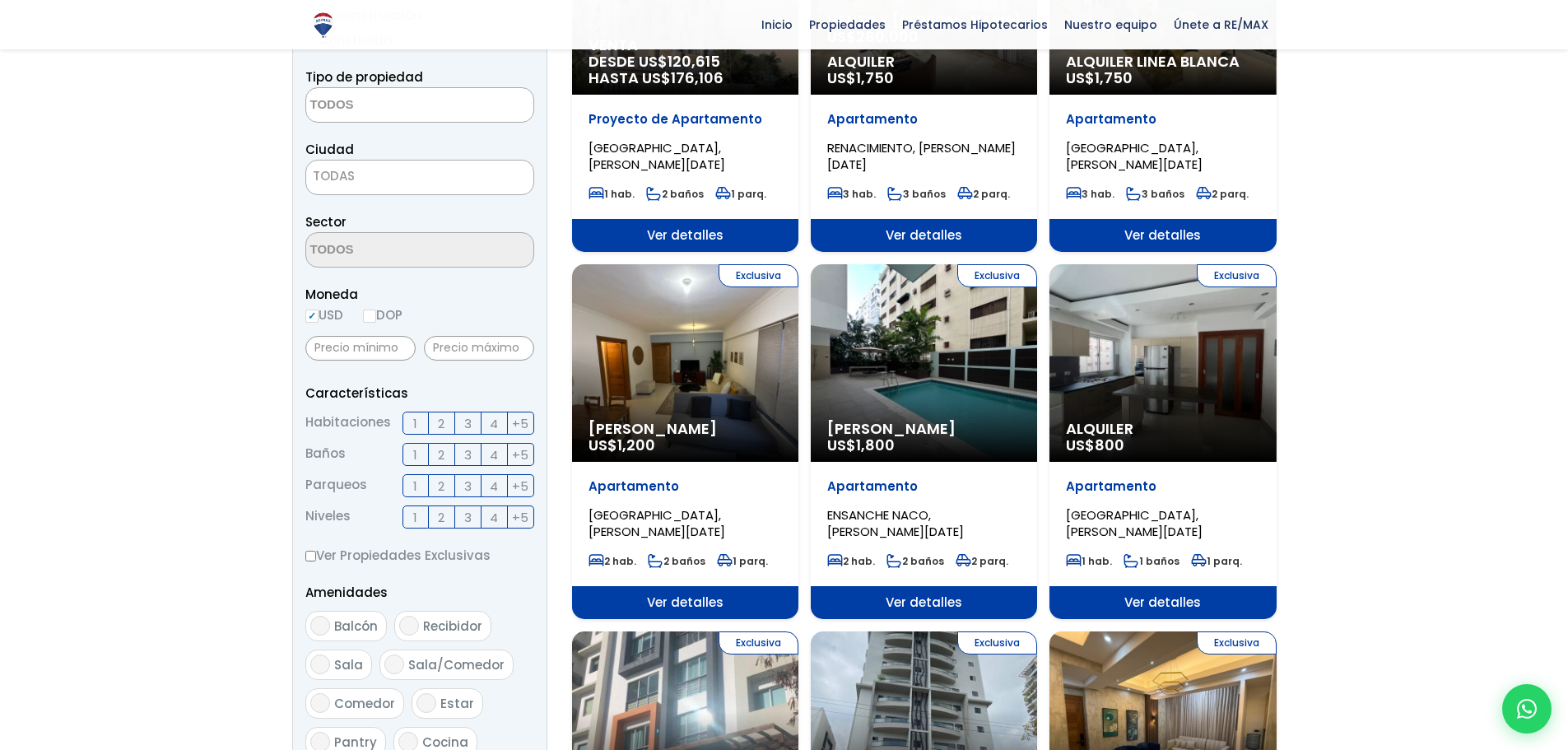
click at [462, 422] on label "3" at bounding box center [469, 423] width 27 height 23
click at [0, 0] on input "3" at bounding box center [0, 0] width 0 height 0
click at [494, 427] on span "4" at bounding box center [494, 423] width 8 height 21
click at [0, 0] on input "4" at bounding box center [0, 0] width 0 height 0
click at [470, 455] on span "3" at bounding box center [468, 455] width 7 height 21
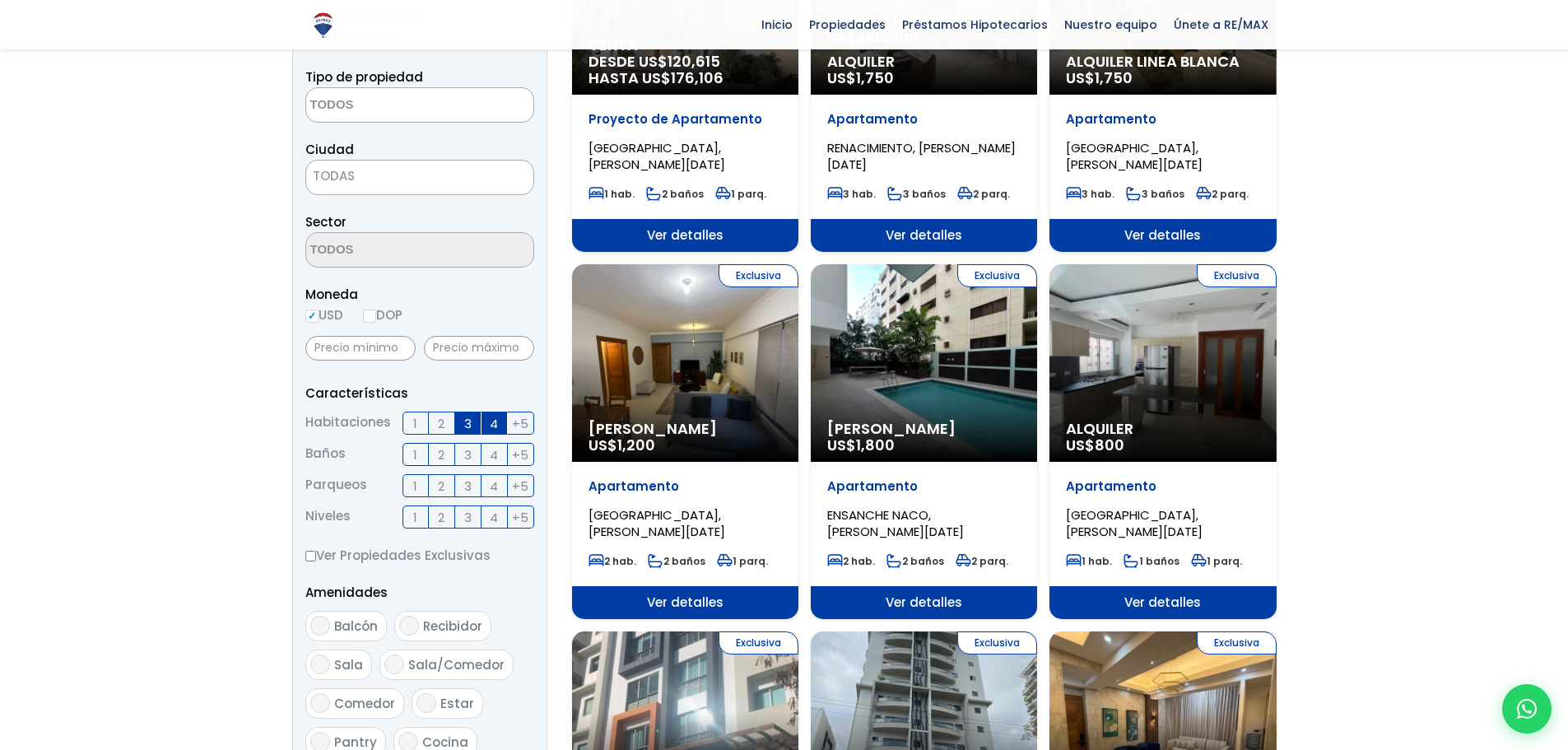
click at [0, 0] on input "3" at bounding box center [0, 0] width 0 height 0
click at [446, 486] on label "2" at bounding box center [442, 486] width 27 height 23
click at [0, 0] on input "2" at bounding box center [0, 0] width 0 height 0
click at [422, 514] on label "1" at bounding box center [416, 517] width 27 height 23
click at [0, 0] on input "1" at bounding box center [0, 0] width 0 height 0
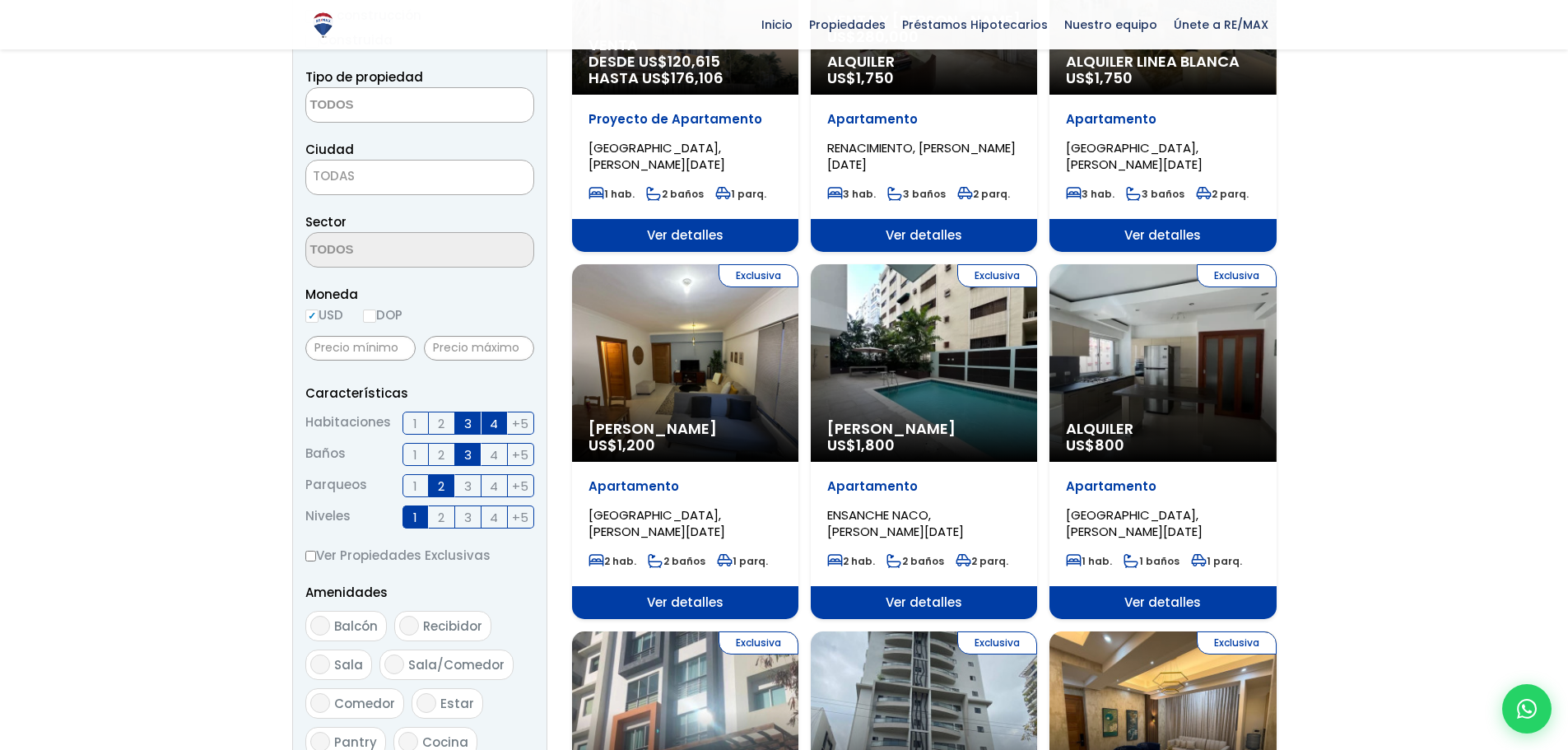
drag, startPoint x: 442, startPoint y: 521, endPoint x: 586, endPoint y: 741, distance: 262.9
click at [445, 522] on span "2" at bounding box center [441, 517] width 7 height 21
click at [0, 0] on input "2" at bounding box center [0, 0] width 0 height 0
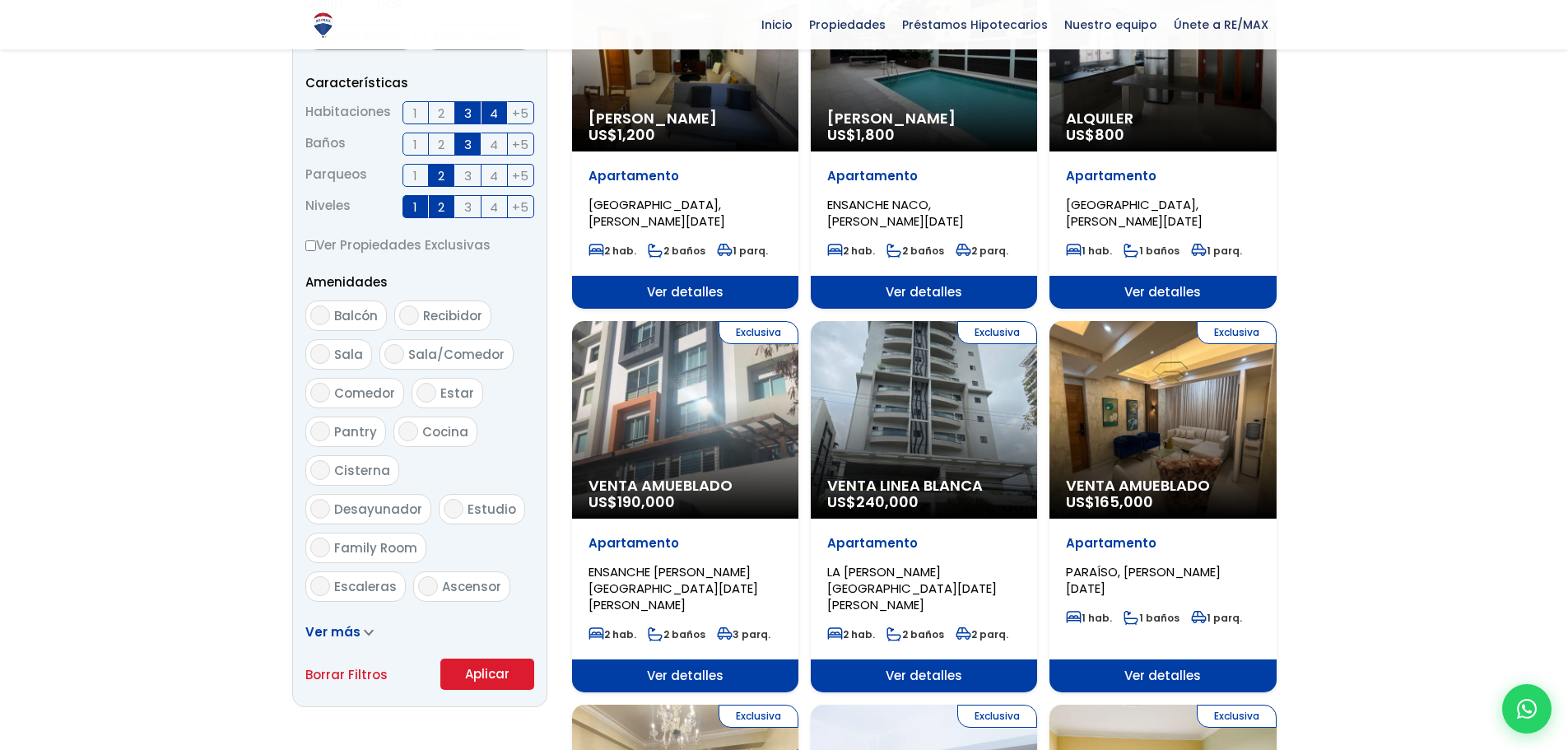
scroll to position [659, 0]
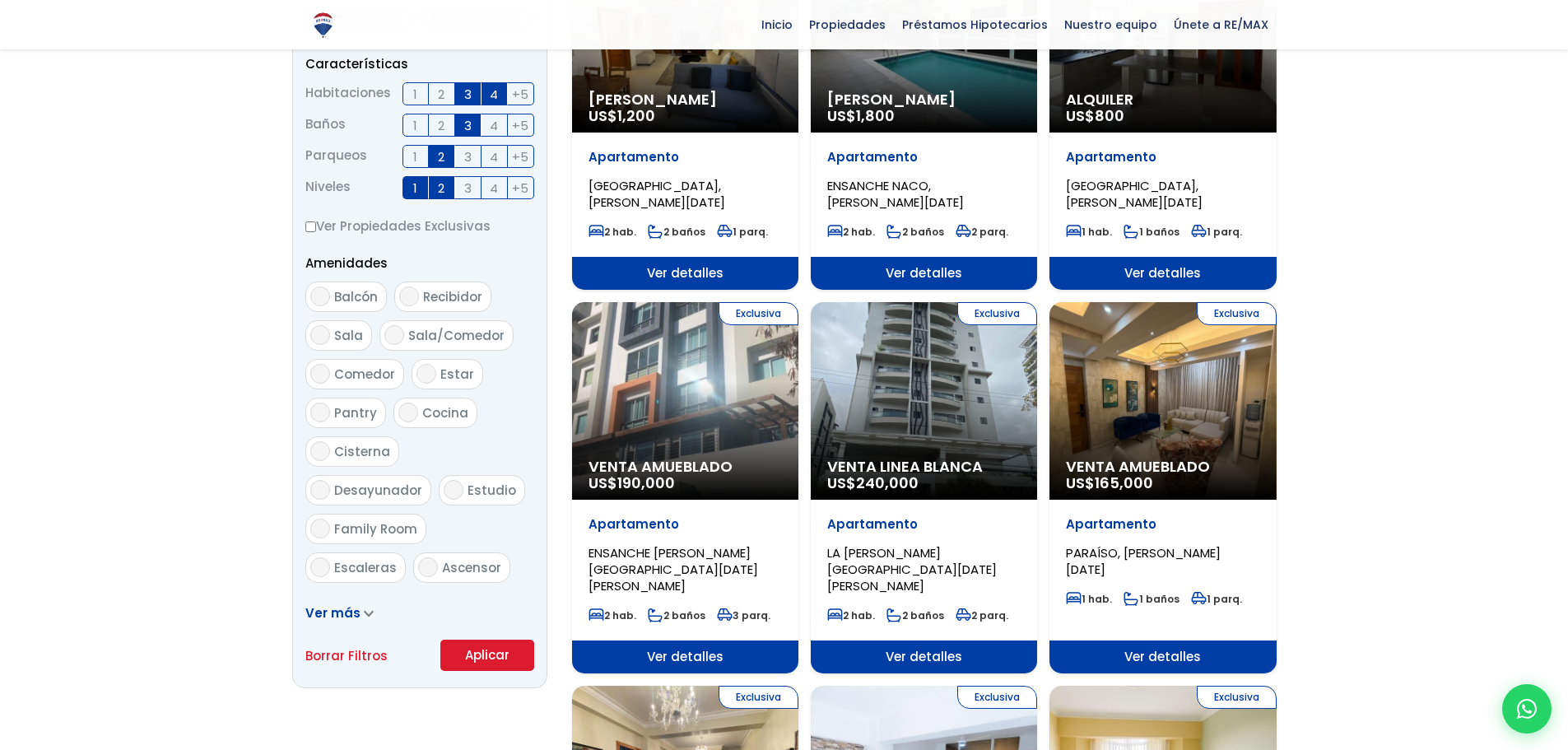
click at [320, 296] on input "Balcón" at bounding box center [321, 297] width 20 height 20
checkbox input "true"
click at [321, 339] on input "Sala" at bounding box center [321, 336] width 20 height 20
checkbox input "true"
click at [324, 370] on input "Comedor" at bounding box center [321, 374] width 20 height 20
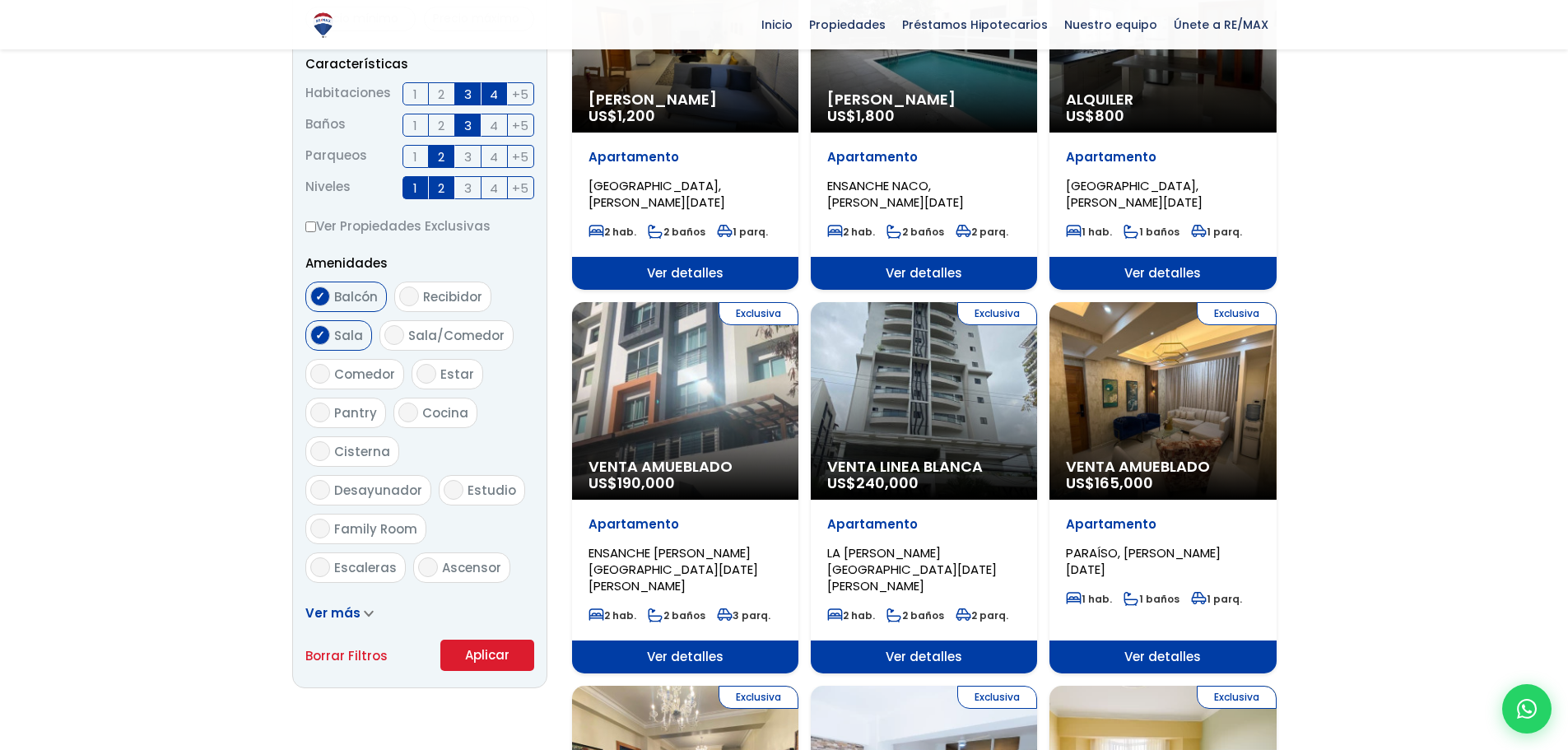
checkbox input "true"
drag, startPoint x: 389, startPoint y: 338, endPoint x: 419, endPoint y: 396, distance: 65.3
click at [393, 336] on input "Sala/Comedor" at bounding box center [394, 336] width 20 height 20
checkbox input "true"
click at [400, 414] on input "Cocina" at bounding box center [408, 413] width 20 height 20
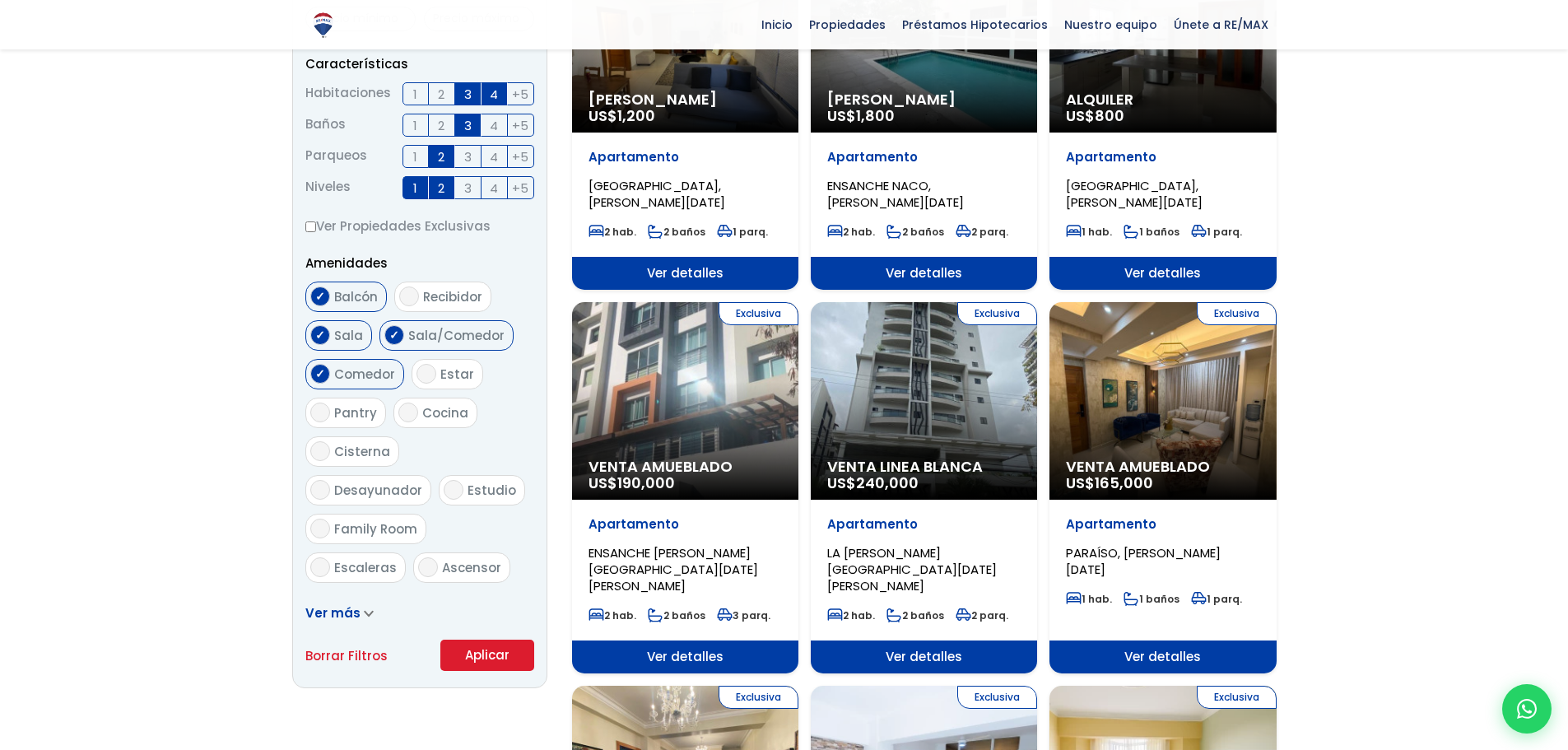
checkbox input "true"
drag, startPoint x: 416, startPoint y: 451, endPoint x: 427, endPoint y: 478, distance: 29.2
click at [330, 480] on input "Desayunador" at bounding box center [321, 490] width 20 height 20
checkbox input "true"
click at [366, 615] on icon at bounding box center [368, 613] width 7 height 4
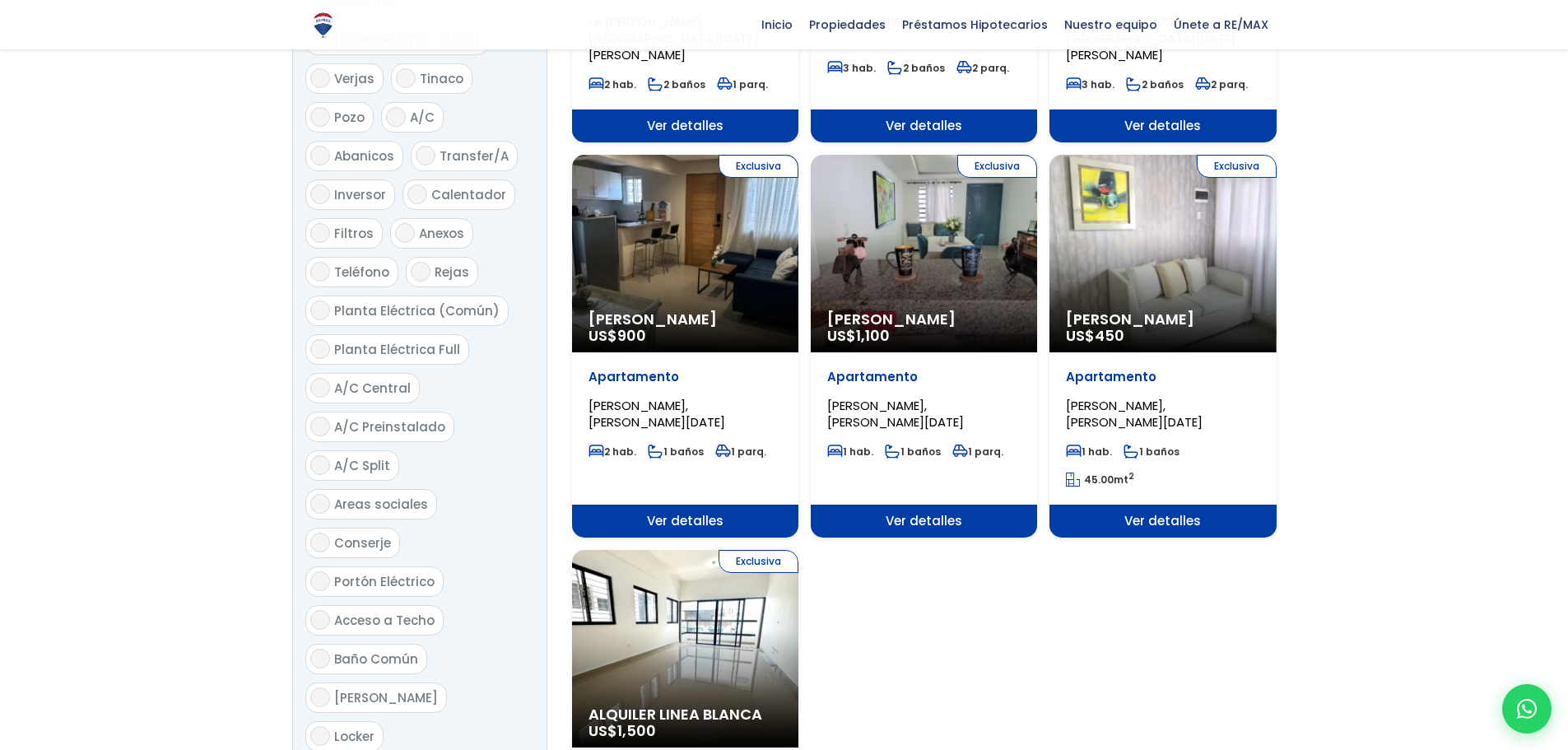
scroll to position [1648, 0]
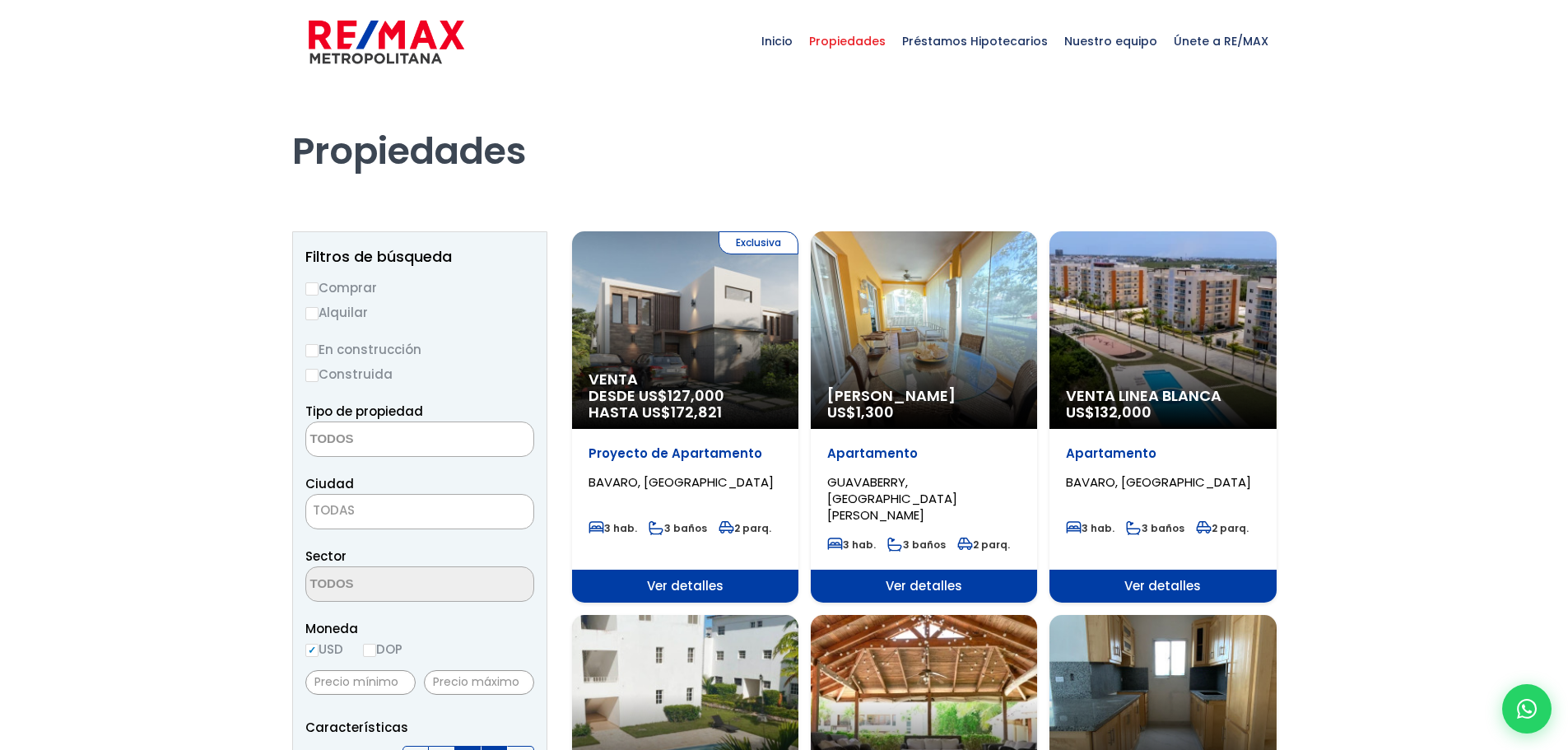
select select
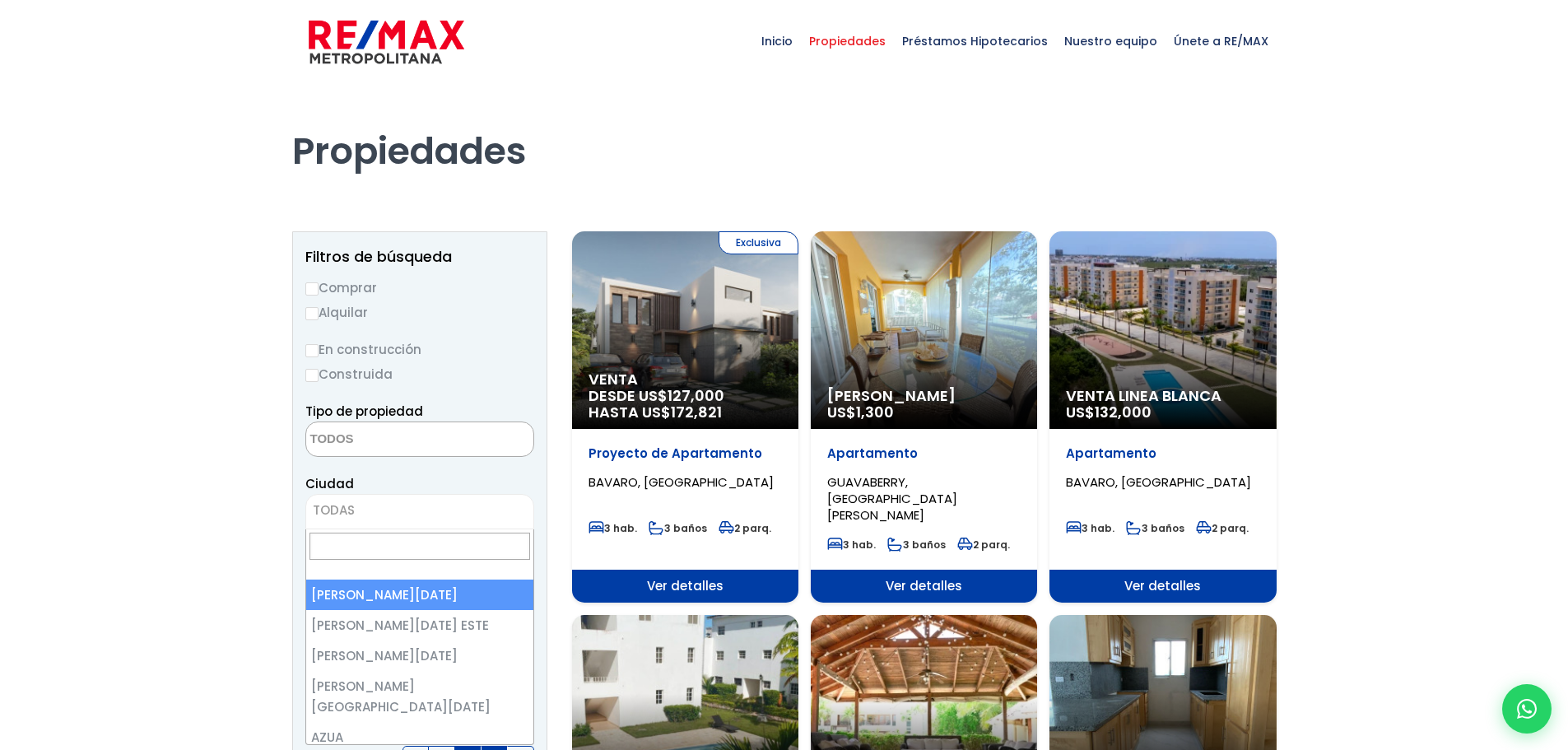
click at [391, 513] on span "TODAS" at bounding box center [420, 510] width 227 height 23
type input "D"
select select "1"
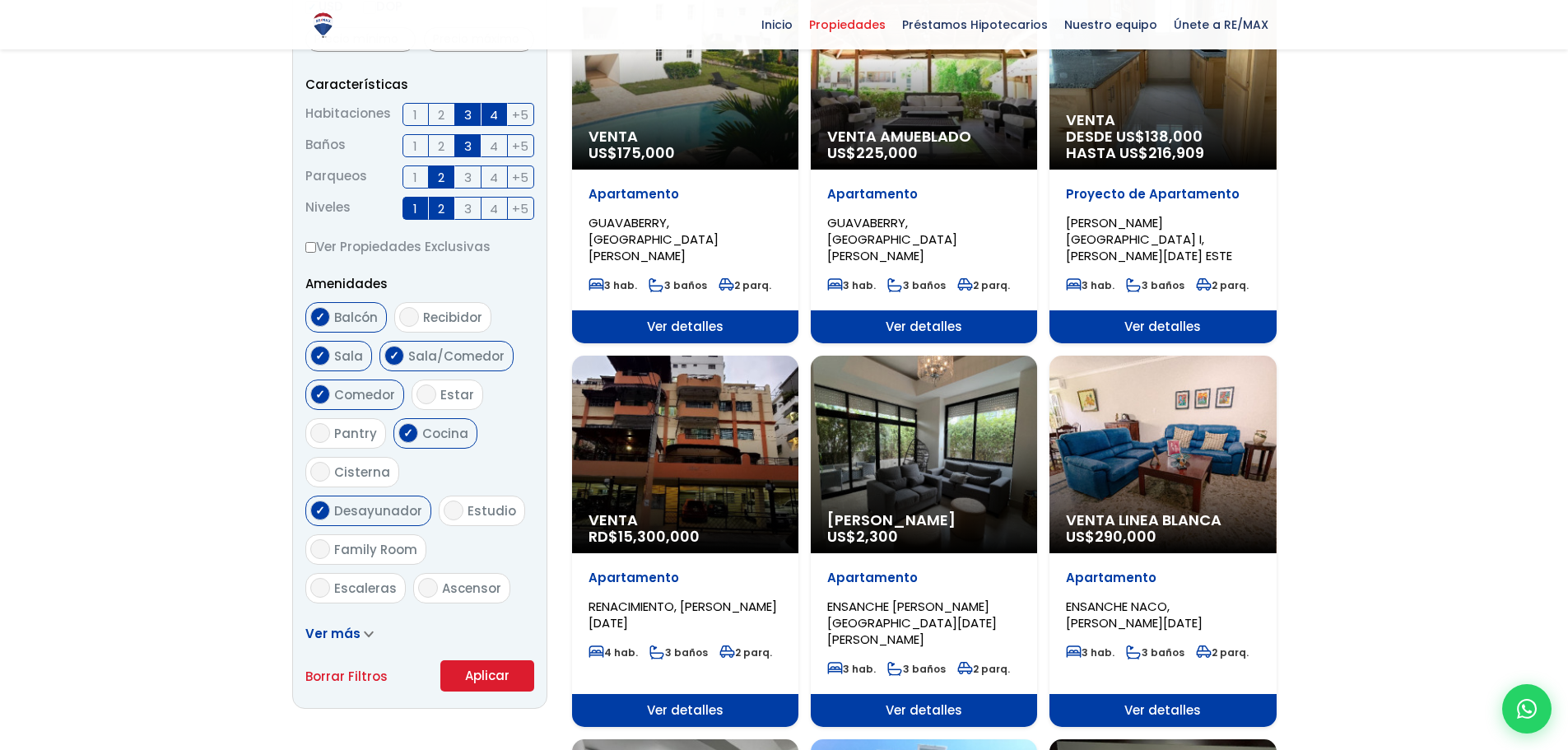
scroll to position [741, 0]
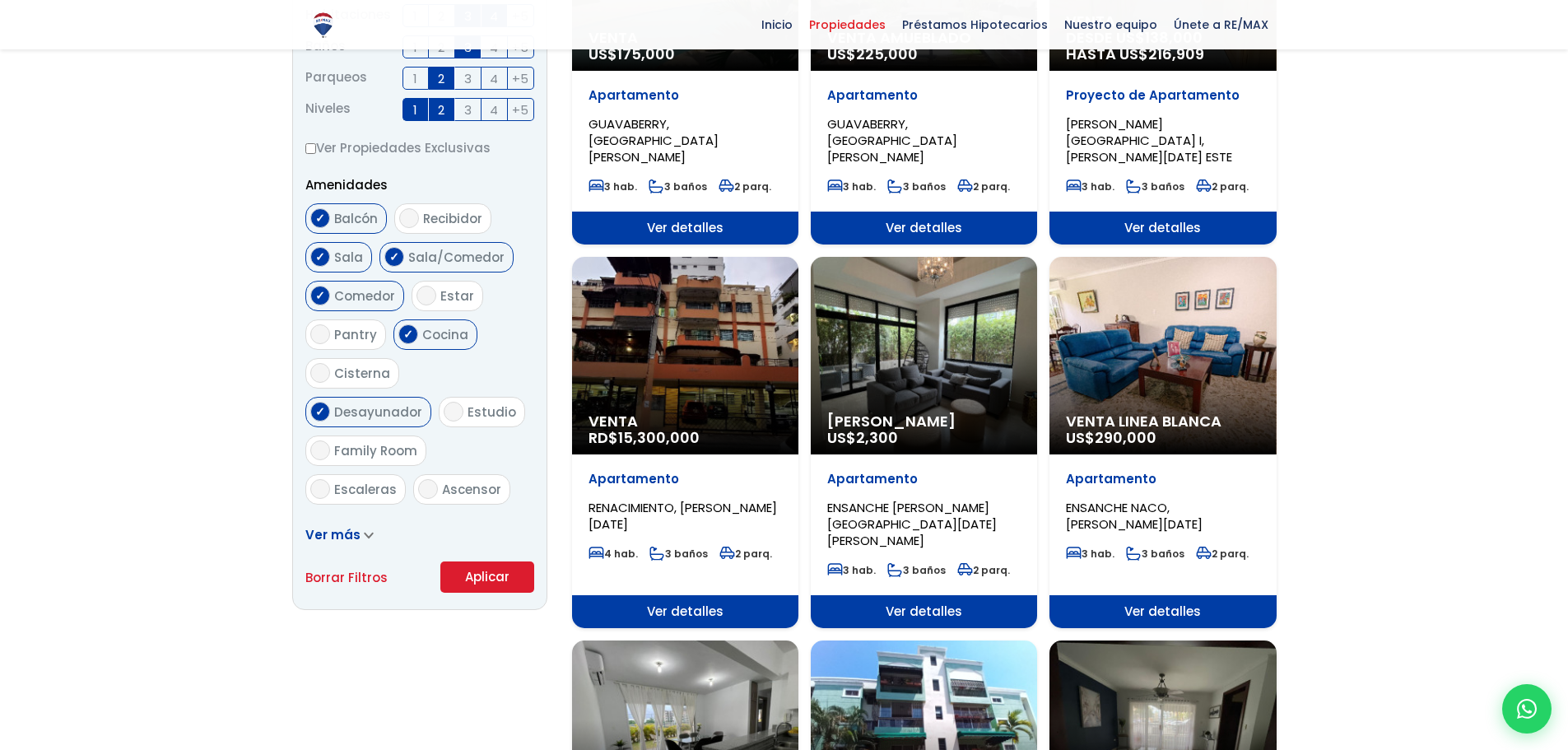
click at [496, 587] on button "Aplicar" at bounding box center [487, 578] width 94 height 31
click at [482, 568] on button "Aplicar" at bounding box center [487, 578] width 94 height 31
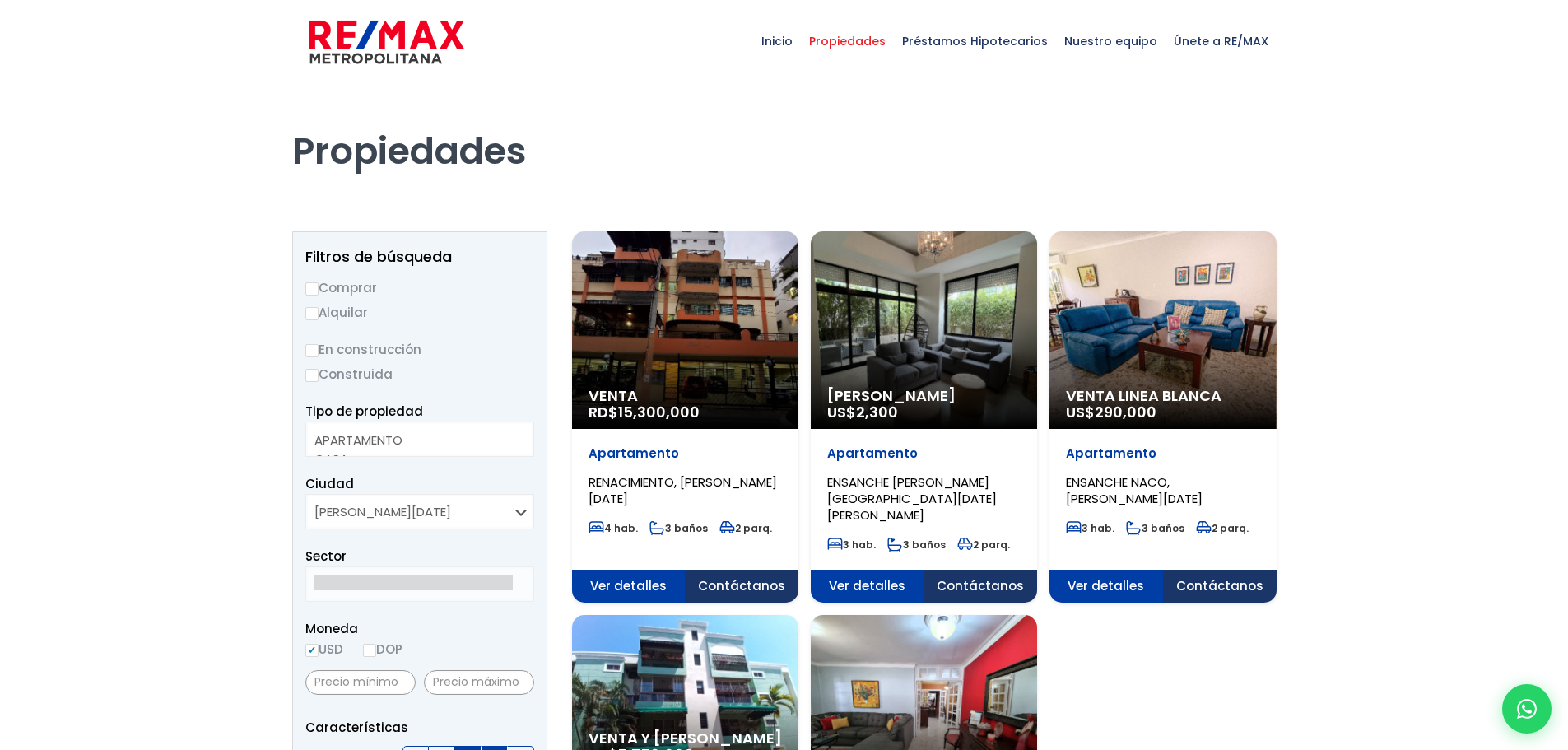
select select
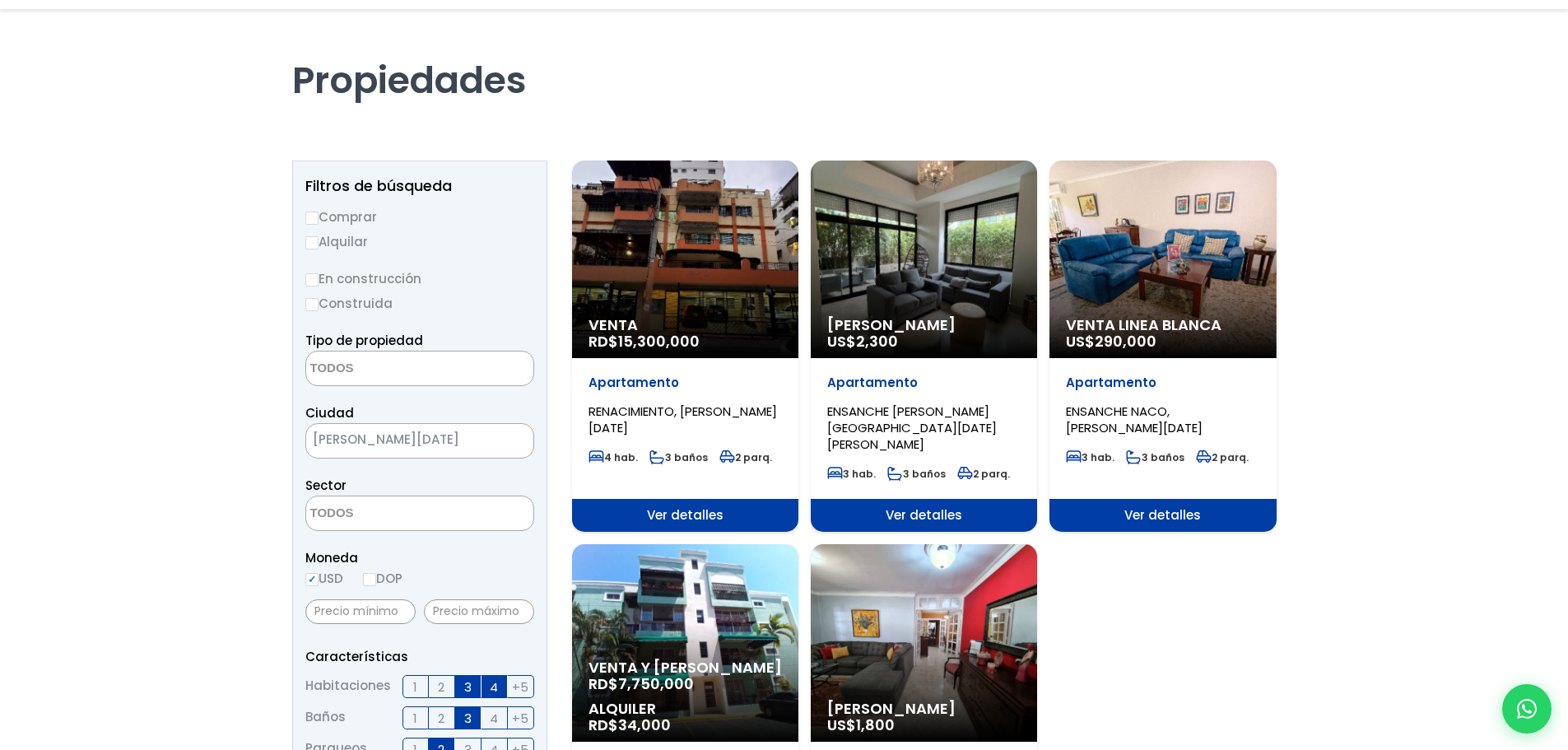
scroll to position [247, 0]
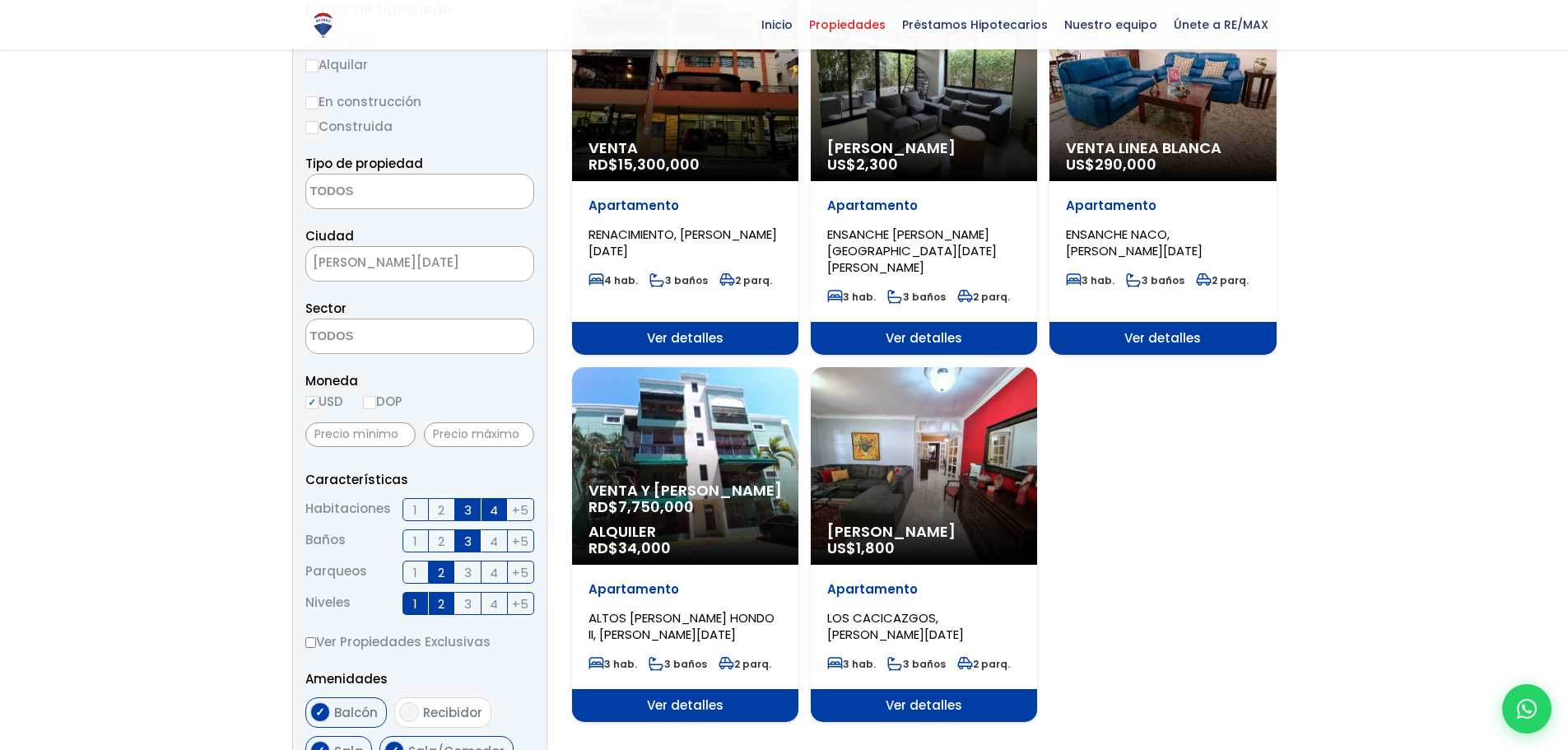
click at [733, 449] on div "Venta y Alquiler RD$ 7,750,000 Alquiler RD$ 34,000" at bounding box center [685, 466] width 226 height 198
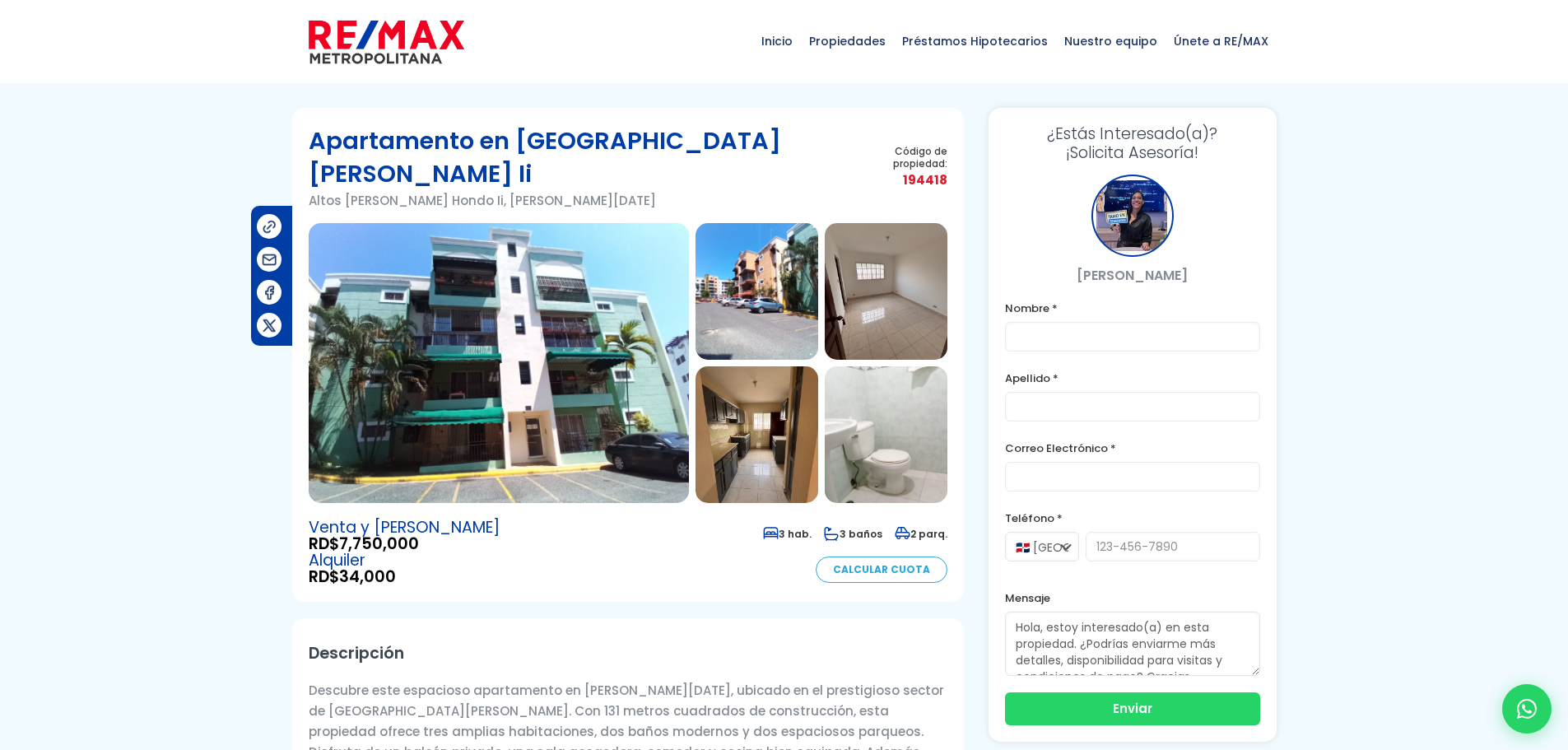
click at [559, 354] on img at bounding box center [499, 363] width 380 height 280
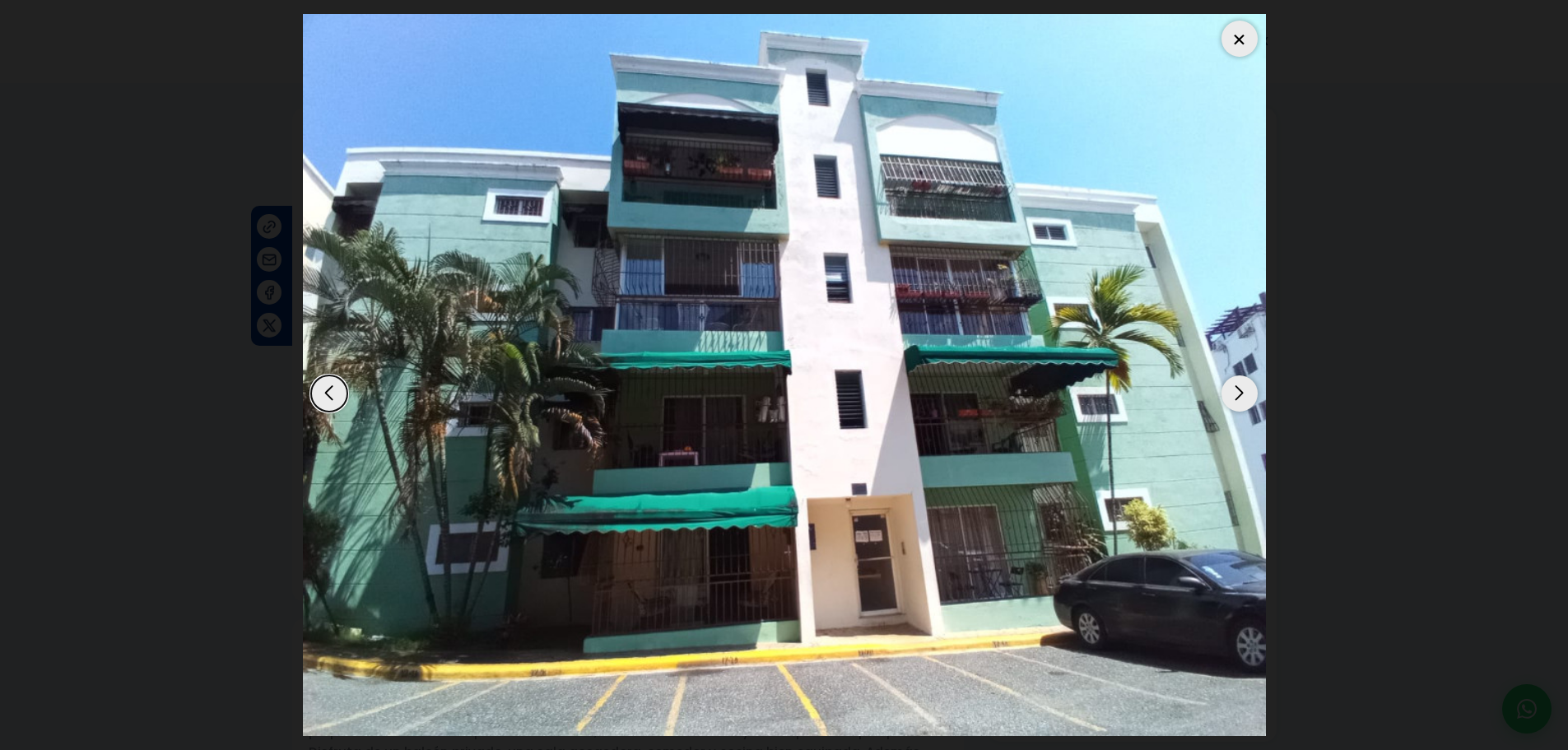
click at [1244, 386] on div "Next slide" at bounding box center [1240, 394] width 36 height 36
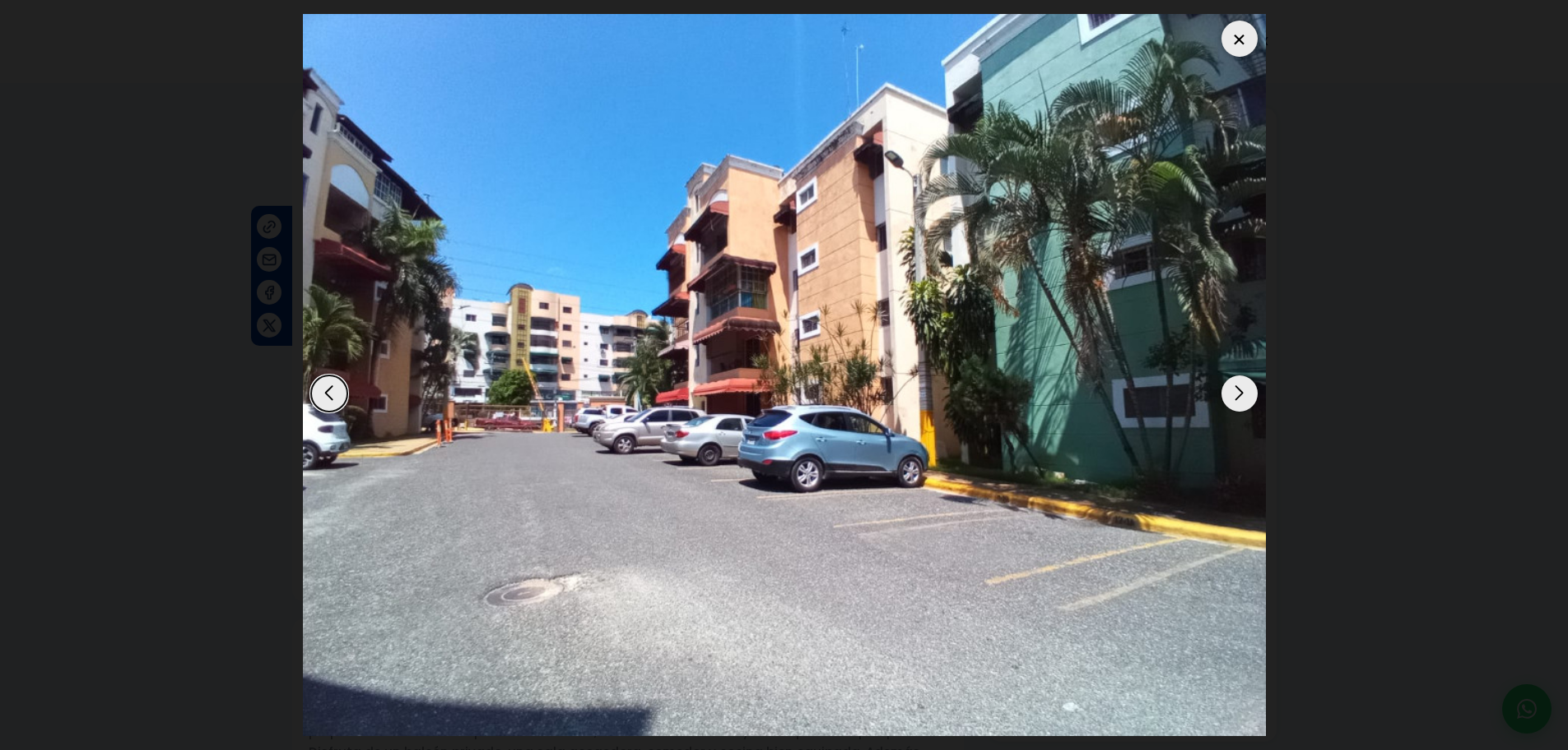
click at [1242, 386] on div "Next slide" at bounding box center [1240, 394] width 36 height 36
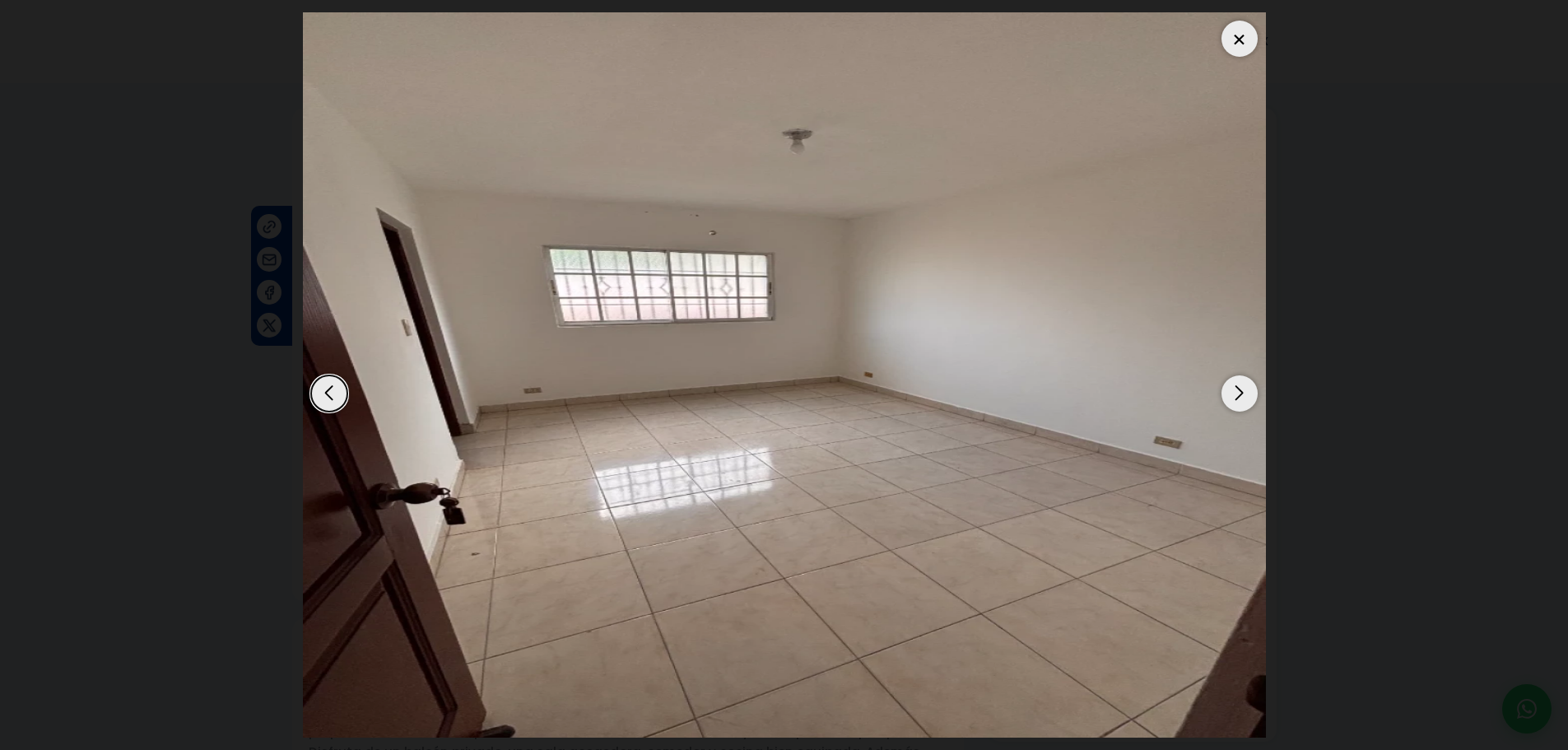
click at [1241, 386] on div "Next slide" at bounding box center [1240, 394] width 36 height 36
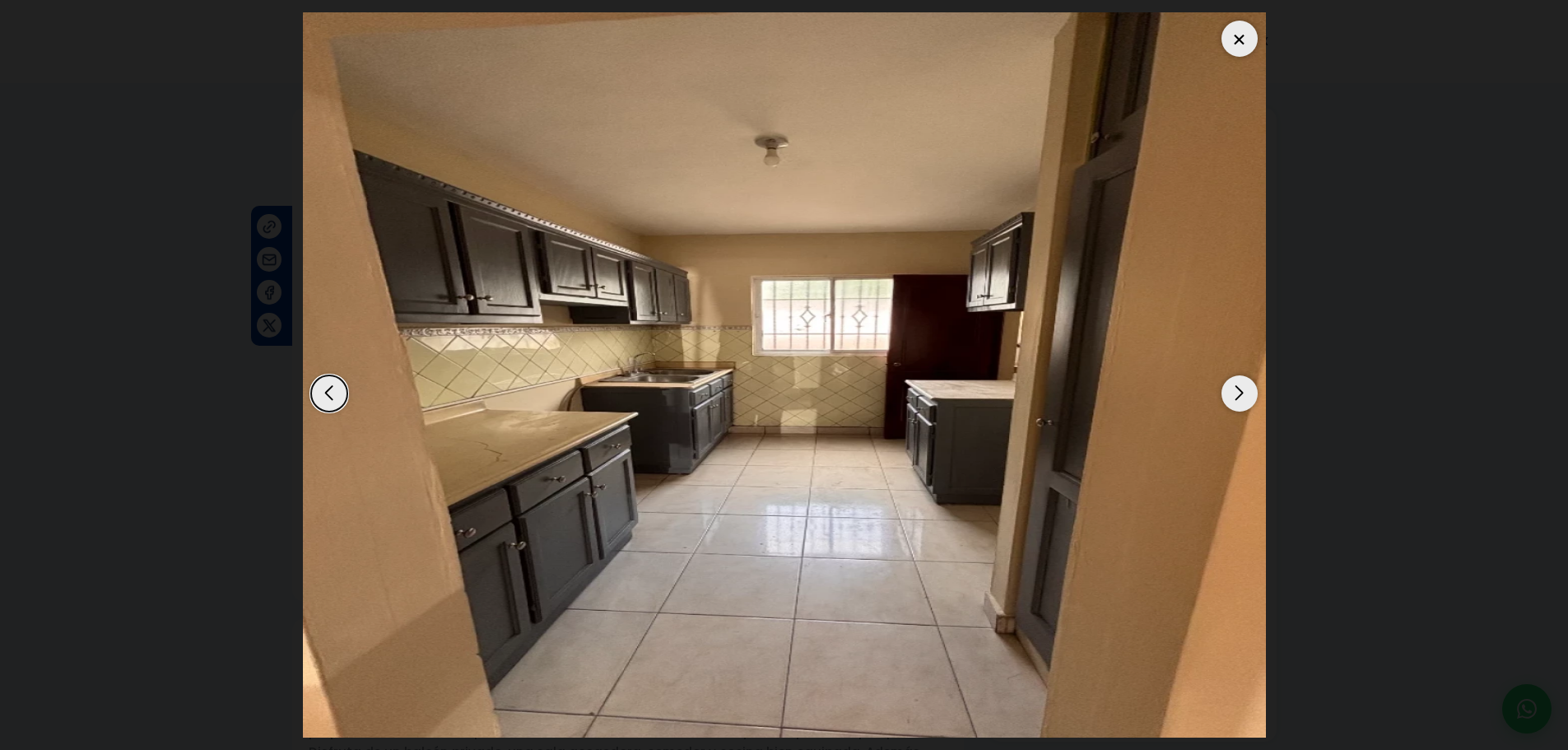
click at [1241, 386] on div "Next slide" at bounding box center [1240, 394] width 36 height 36
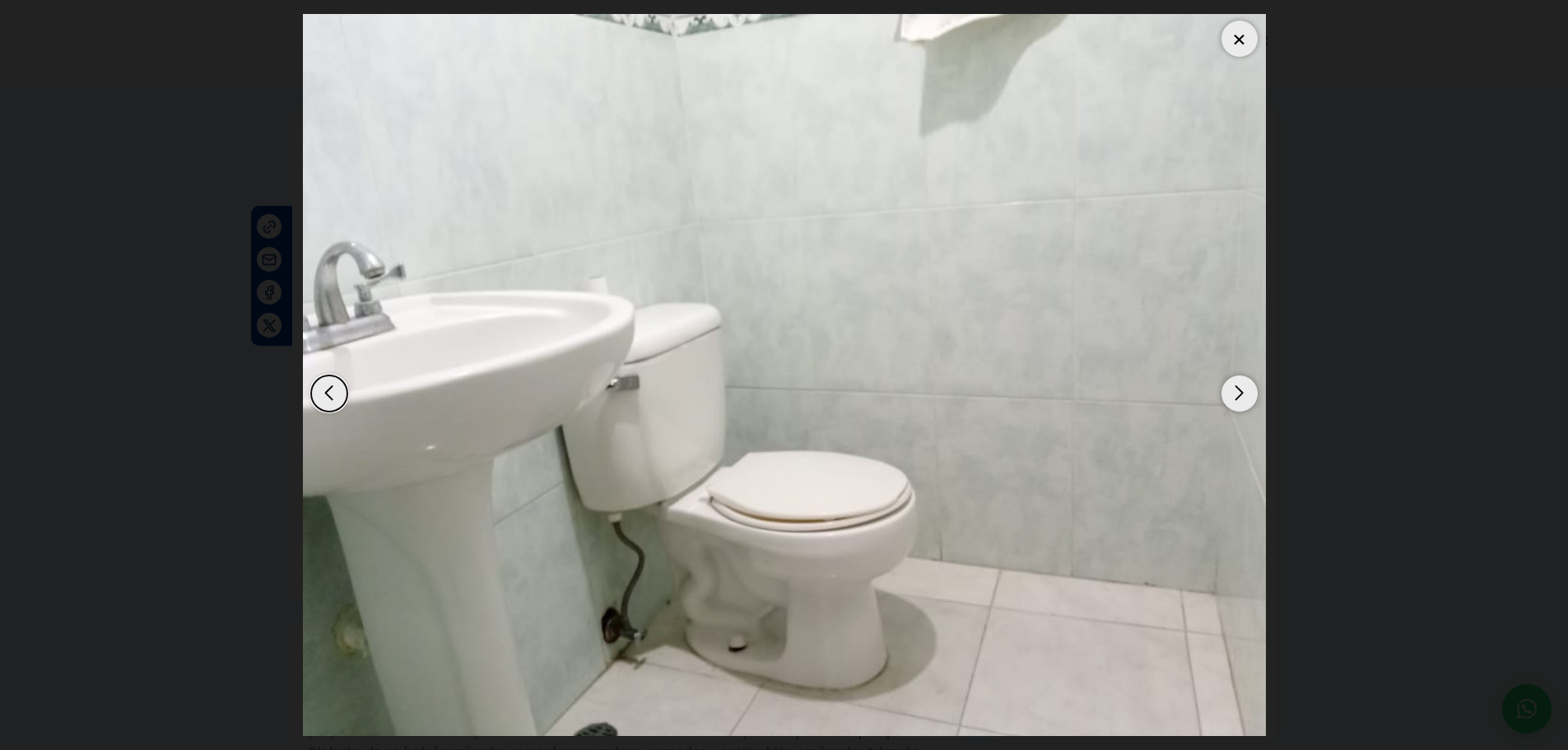
click at [1241, 386] on div "Next slide" at bounding box center [1240, 394] width 36 height 36
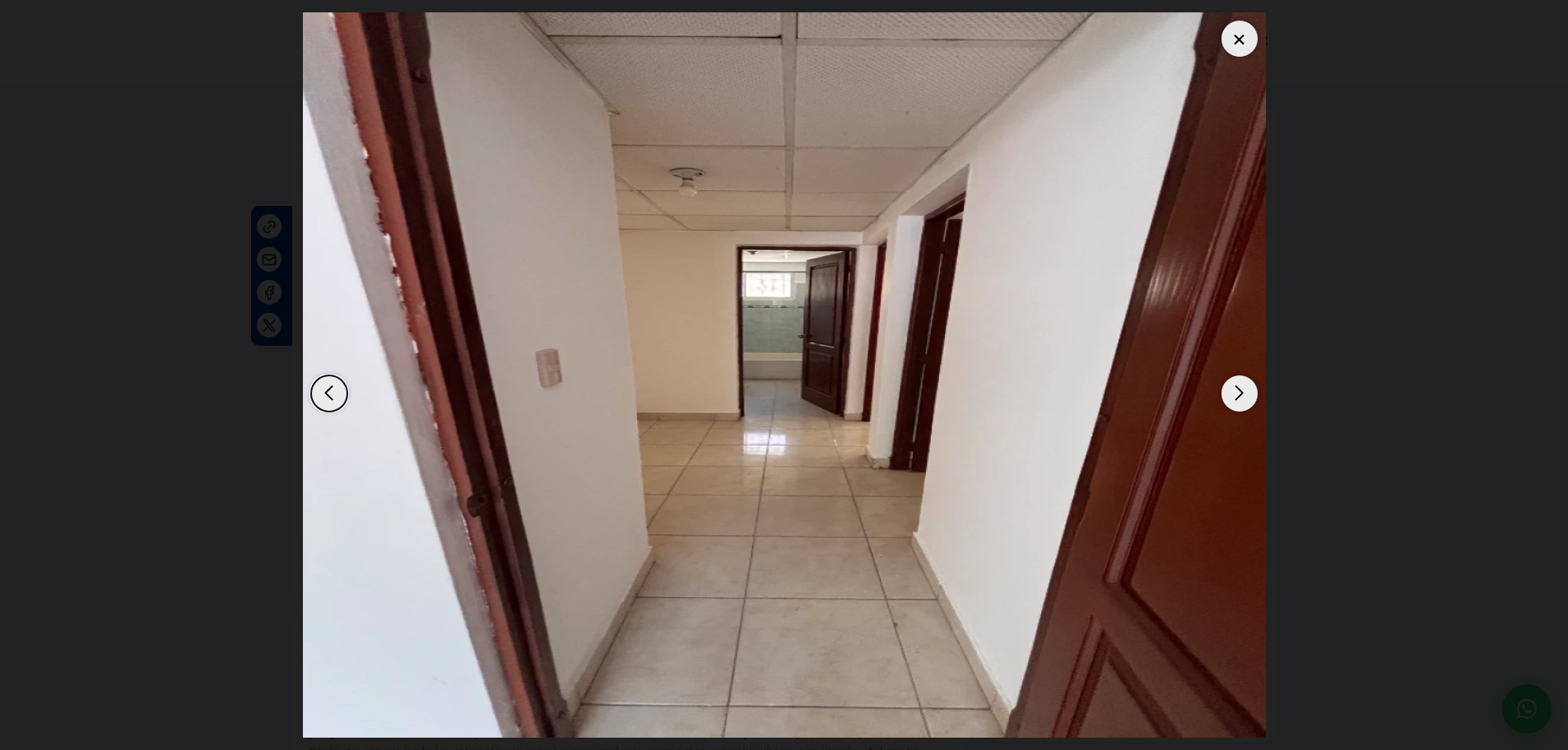
click at [1236, 389] on div "Next slide" at bounding box center [1240, 394] width 36 height 36
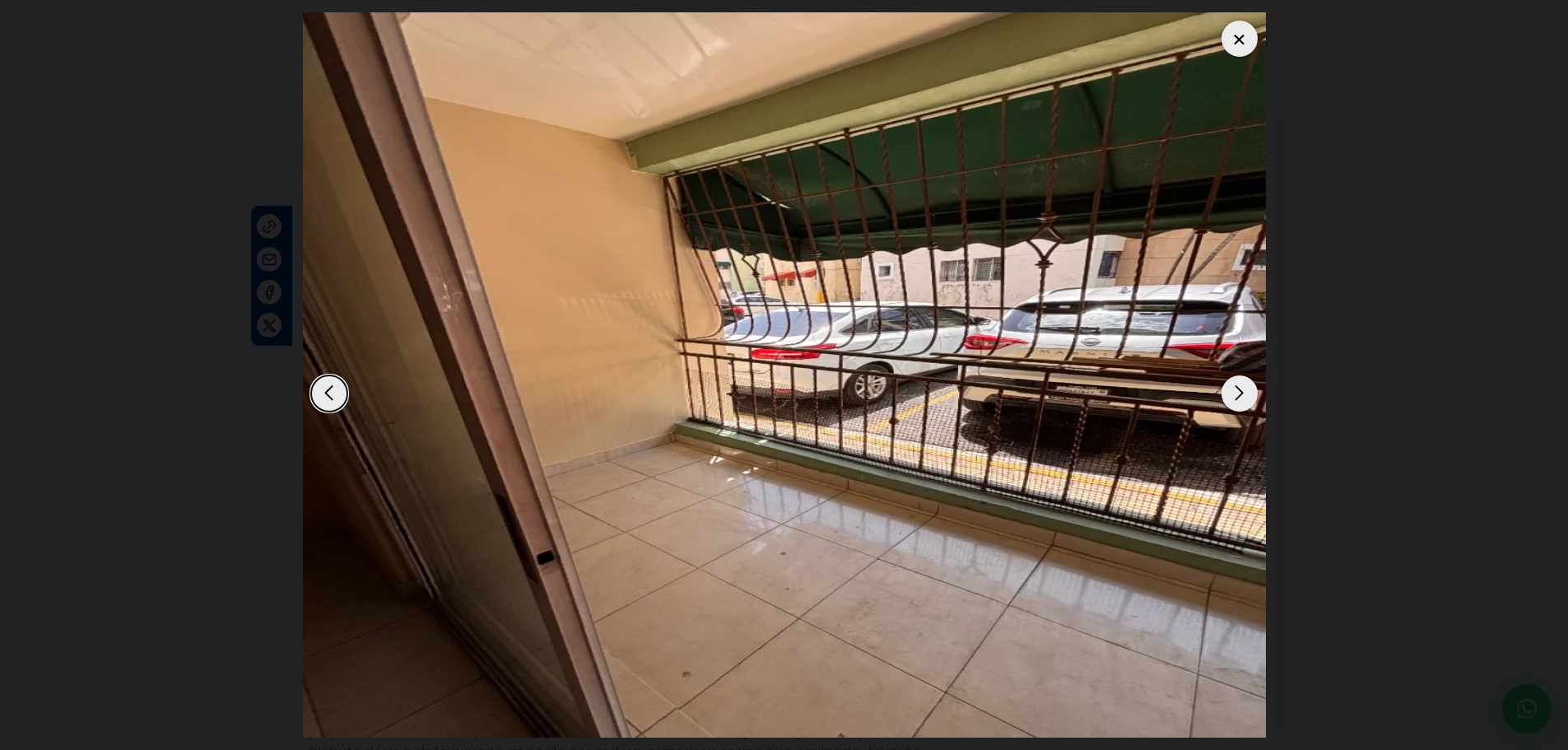
click at [1242, 392] on div "Next slide" at bounding box center [1240, 394] width 36 height 36
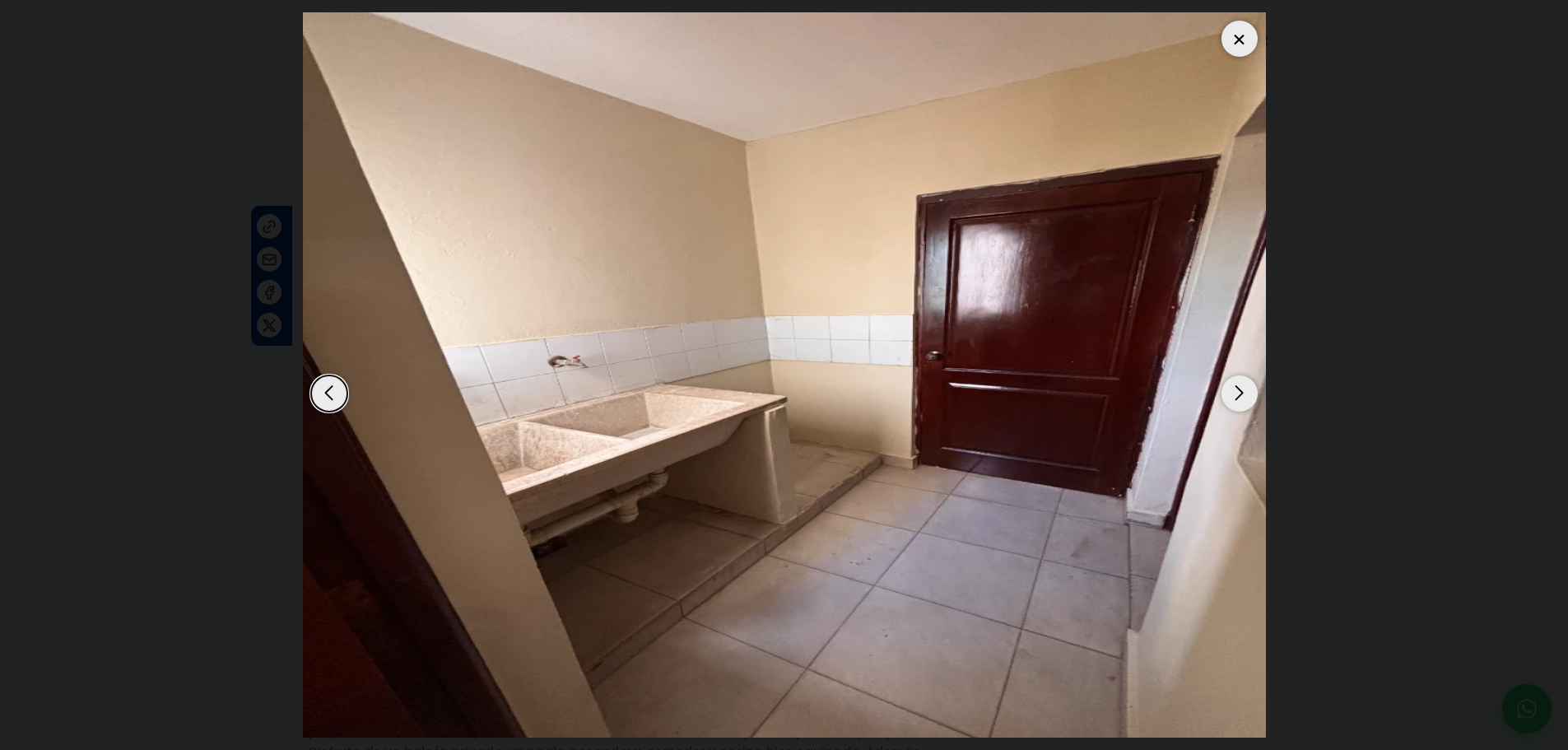
click at [1238, 386] on div "Next slide" at bounding box center [1240, 394] width 36 height 36
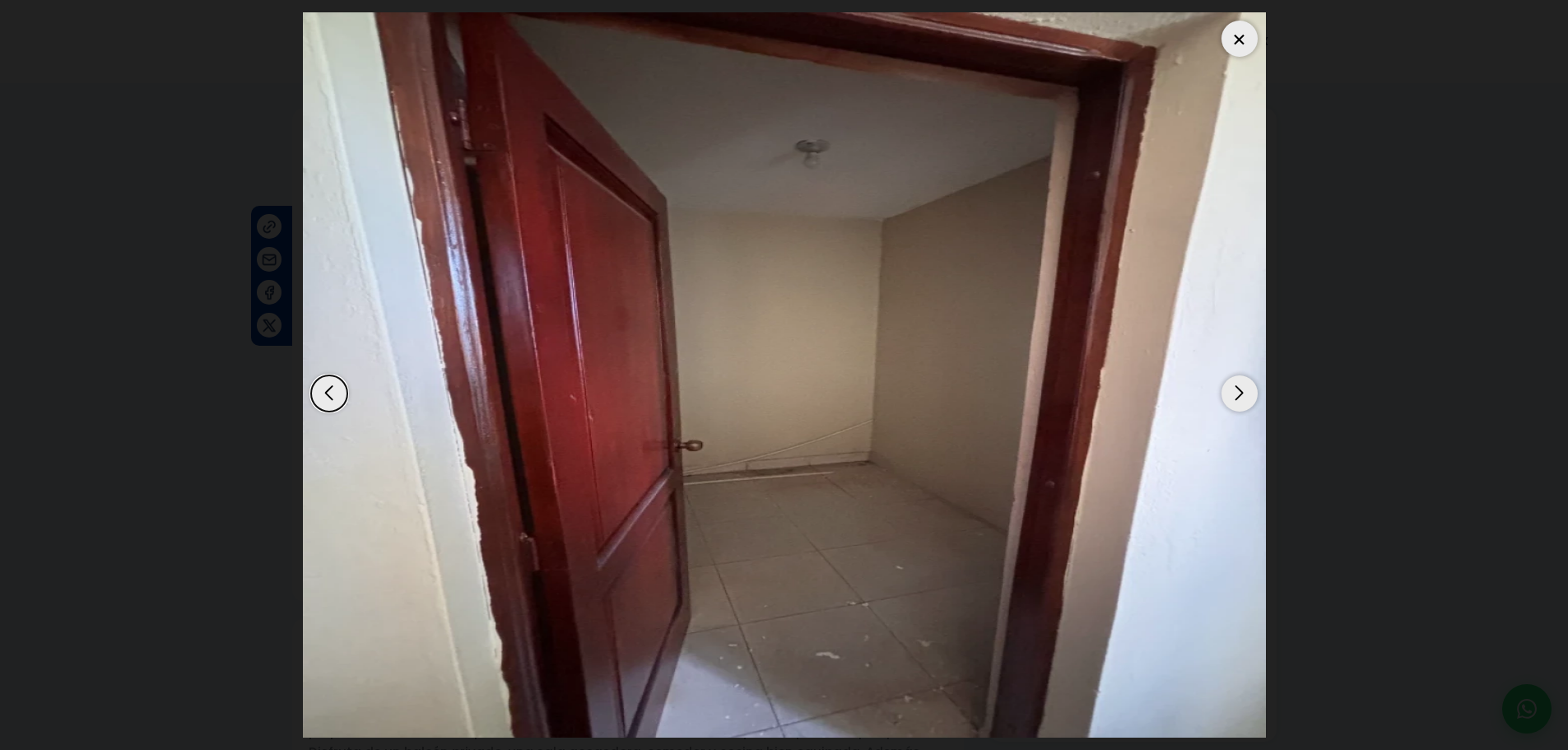
click at [1238, 386] on div "Next slide" at bounding box center [1240, 394] width 36 height 36
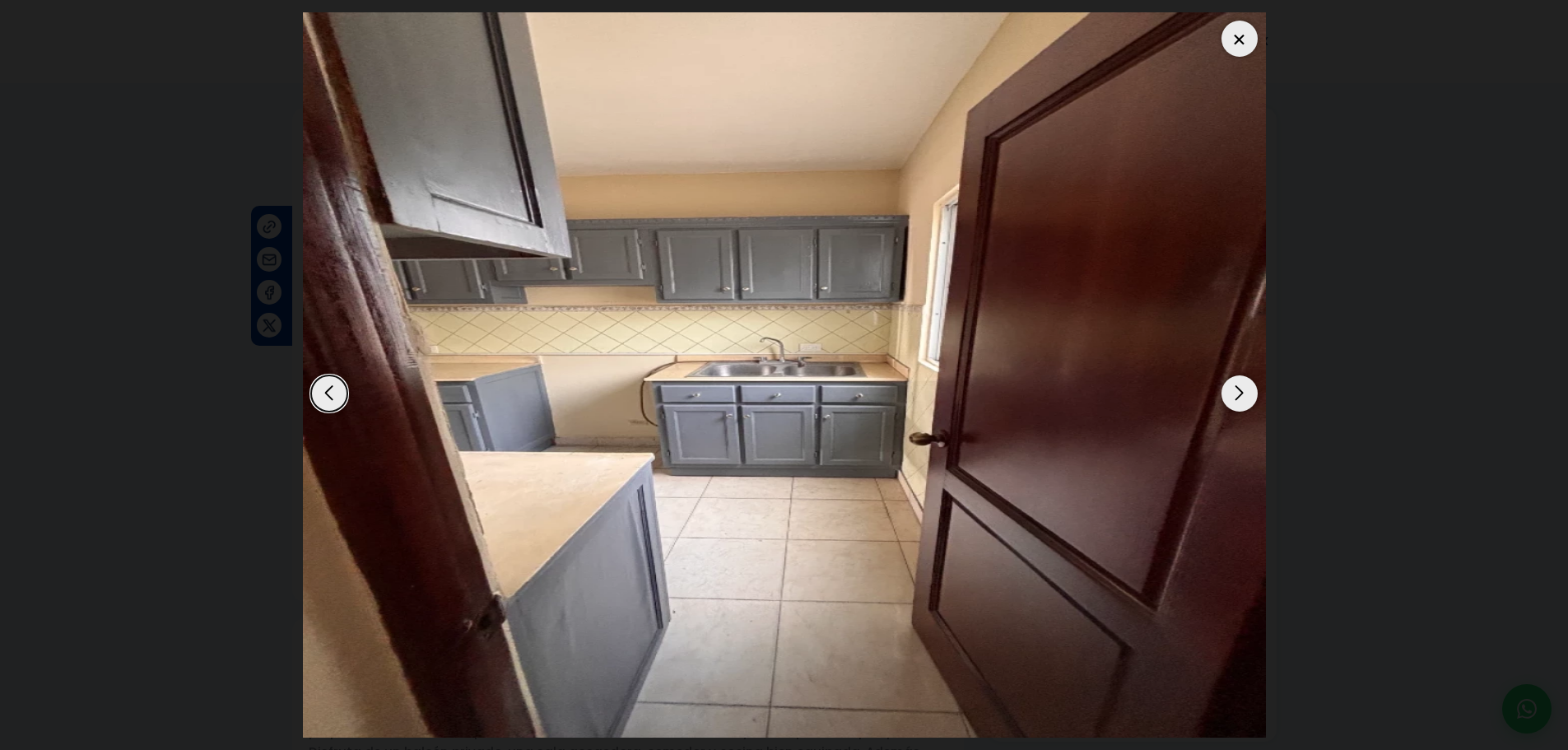
click at [1234, 388] on div "Next slide" at bounding box center [1240, 394] width 36 height 36
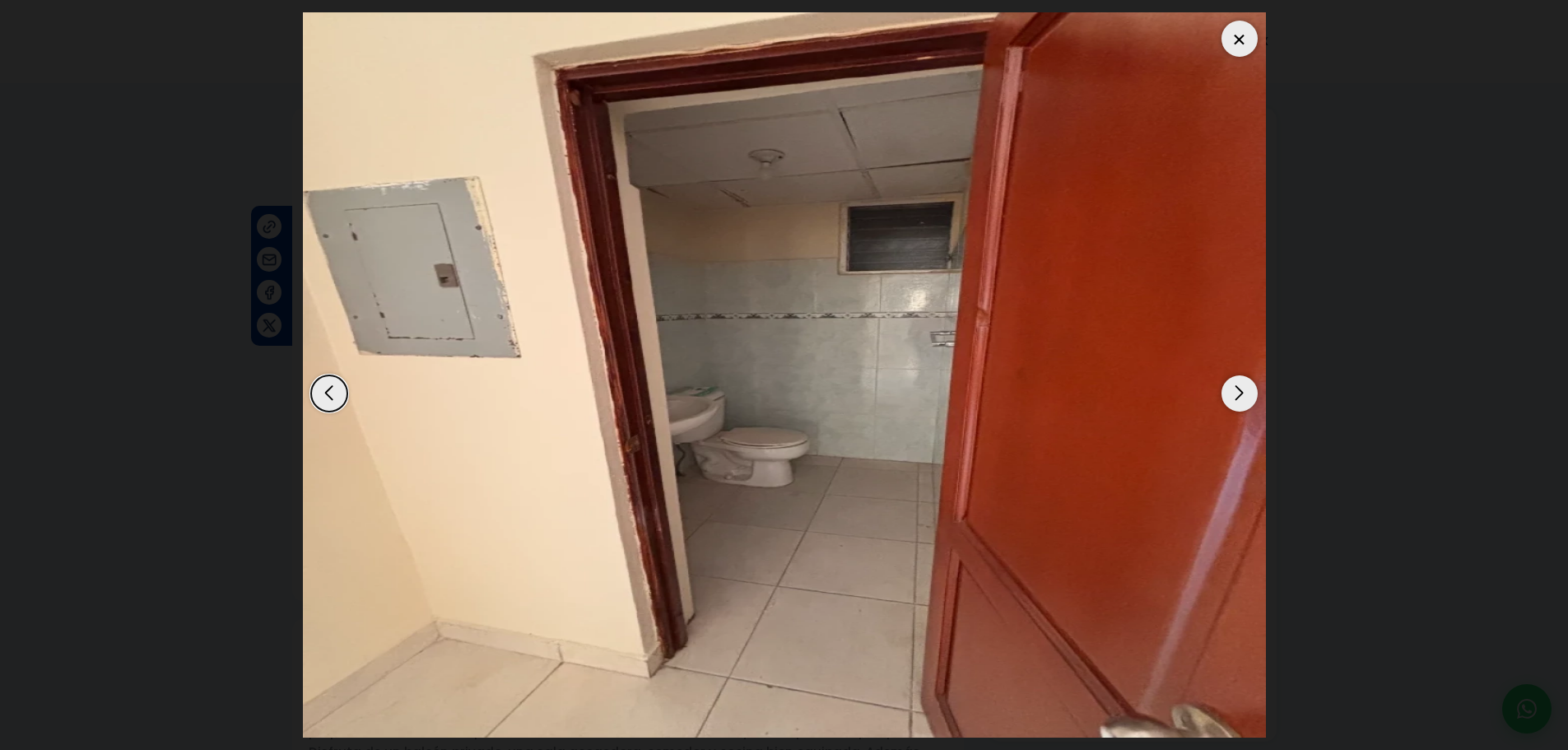
click at [1234, 388] on div "Next slide" at bounding box center [1240, 394] width 36 height 36
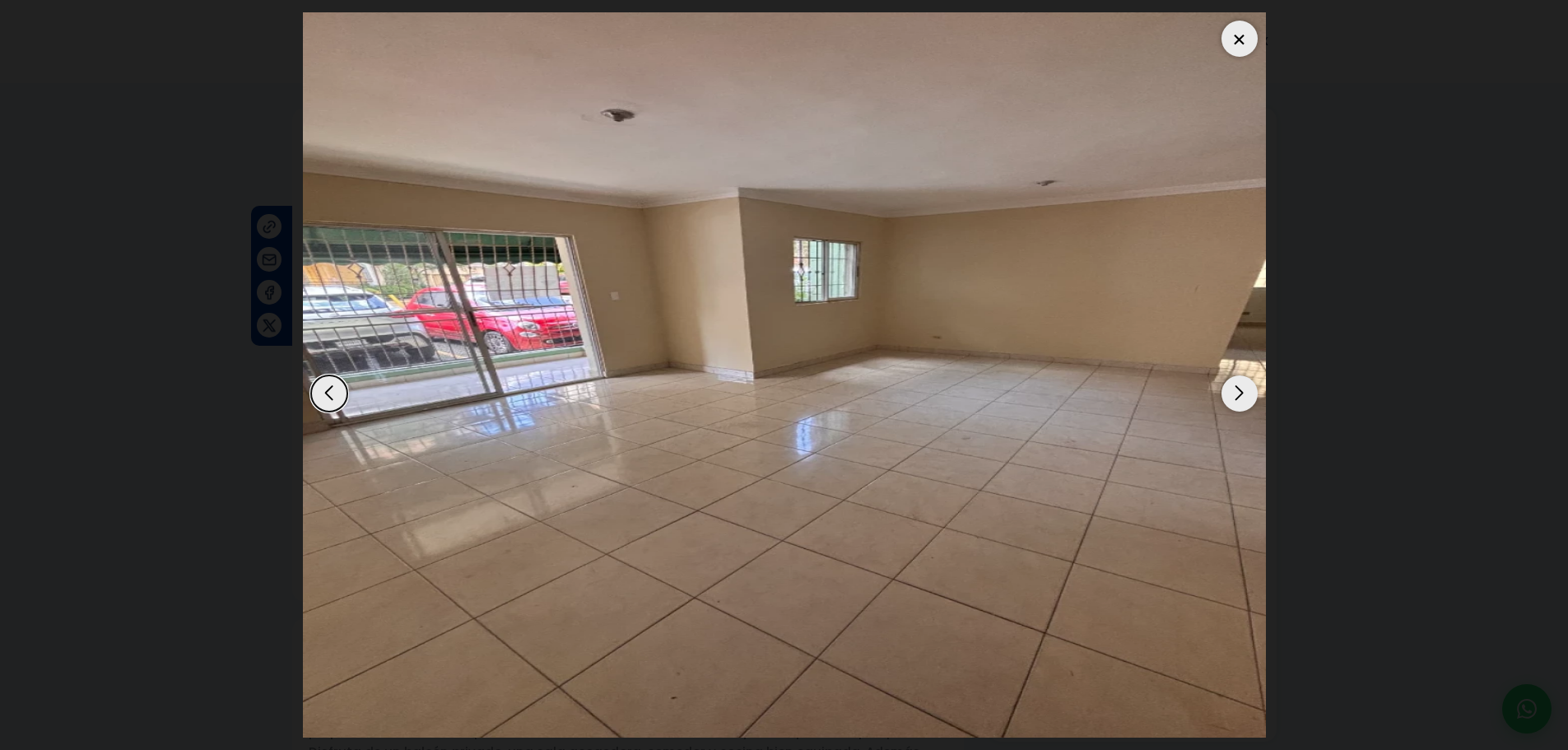
click at [1234, 388] on div "Next slide" at bounding box center [1240, 394] width 36 height 36
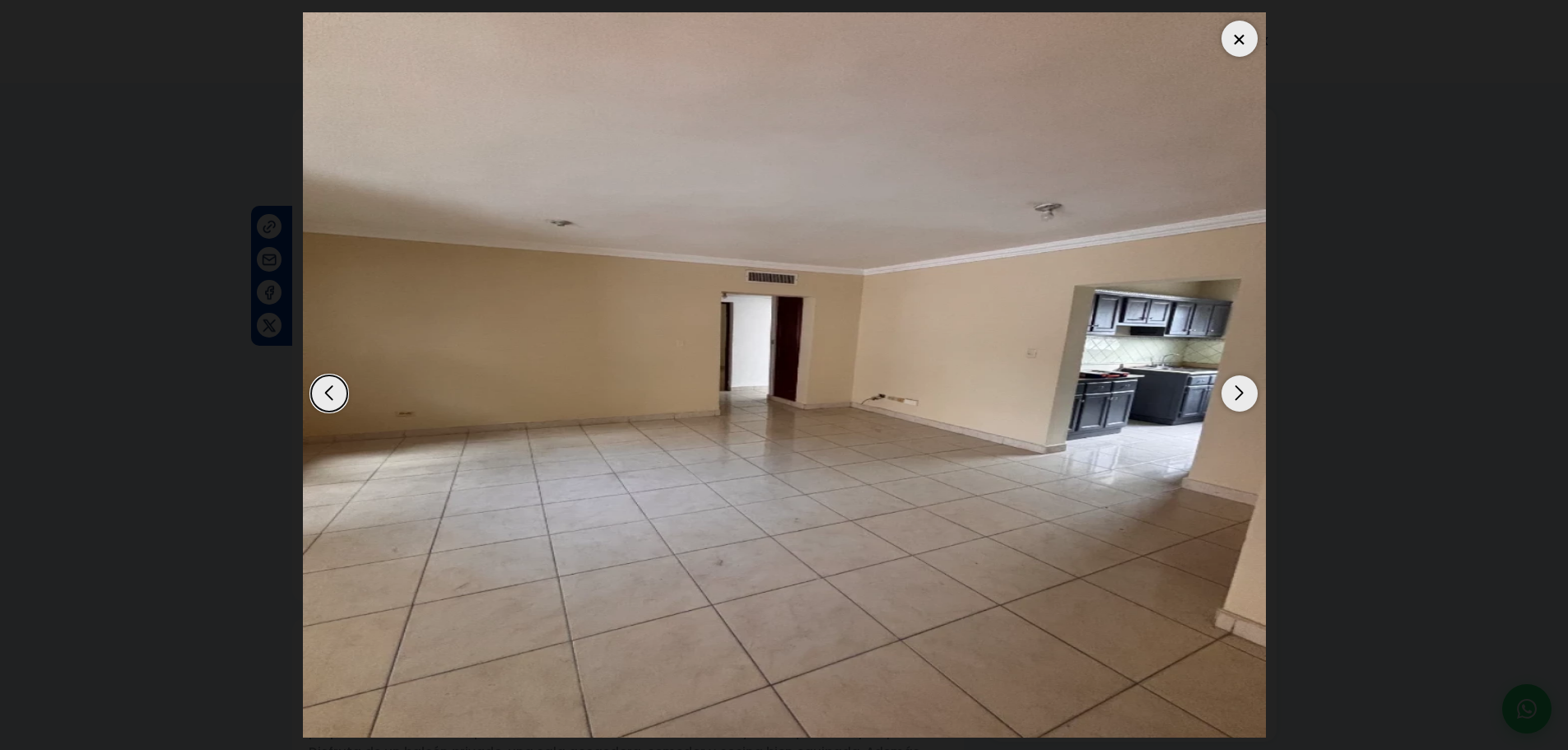
click at [1234, 388] on div "Next slide" at bounding box center [1240, 394] width 36 height 36
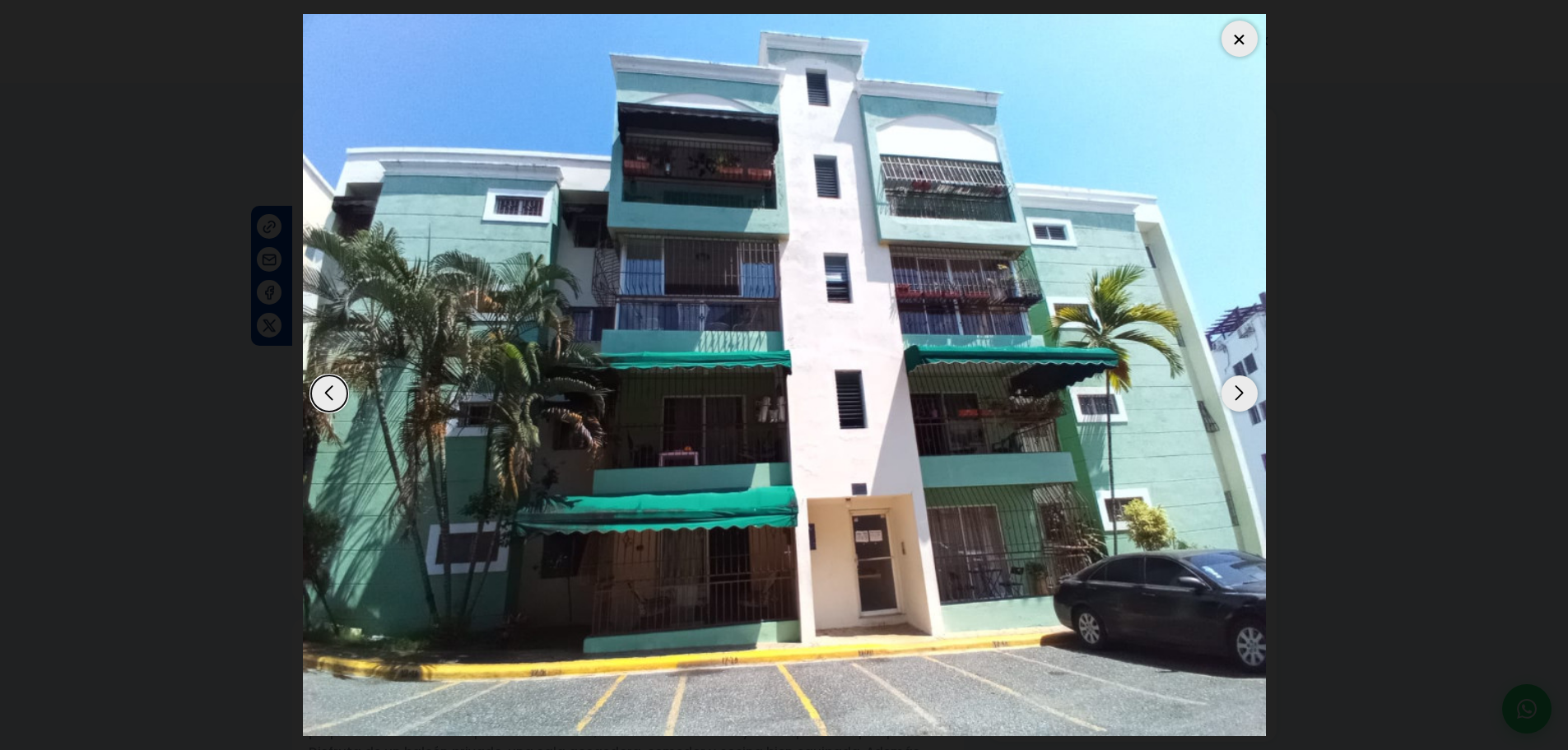
click at [1256, 395] on div "Next slide" at bounding box center [1240, 394] width 36 height 36
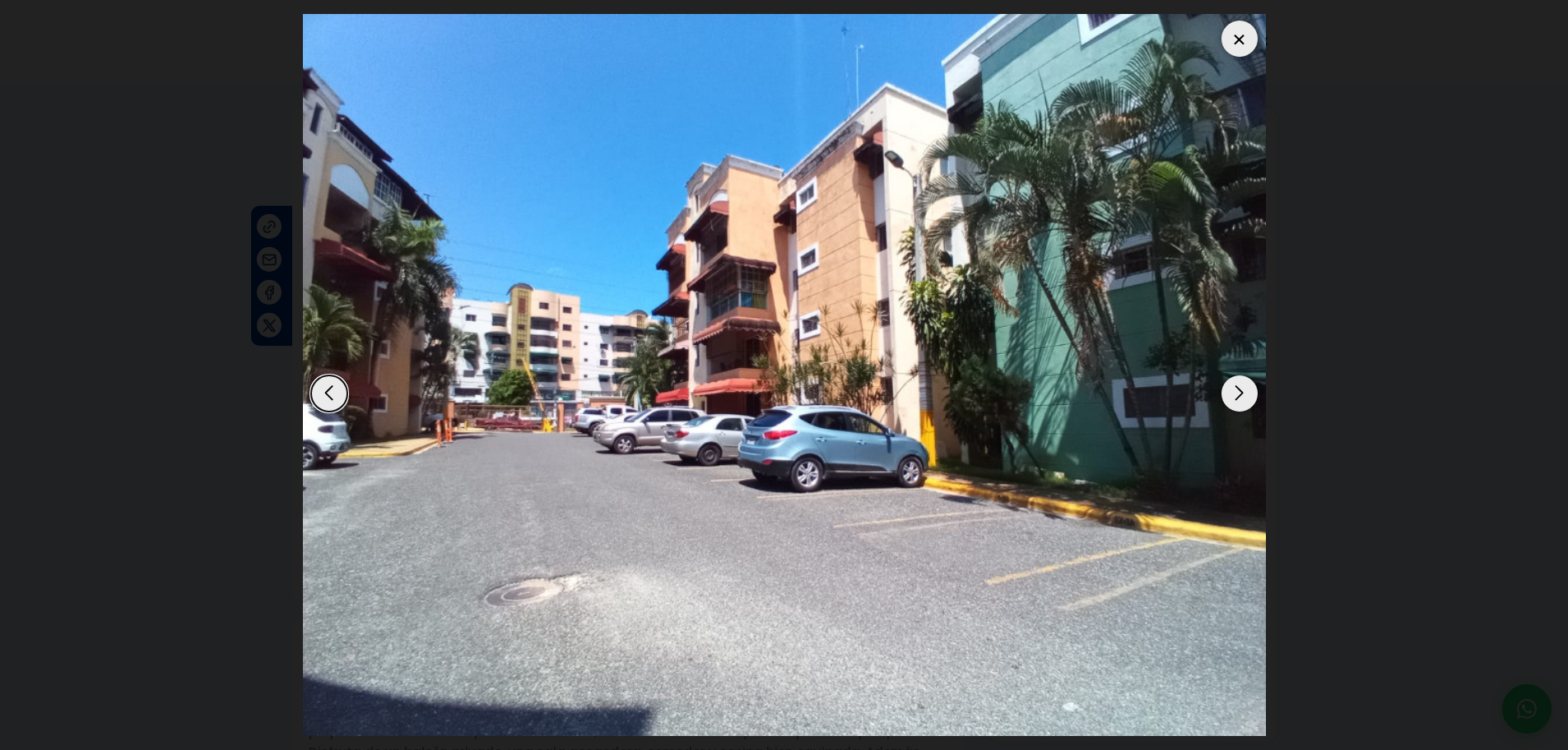
click at [1230, 387] on div "Next slide" at bounding box center [1240, 394] width 36 height 36
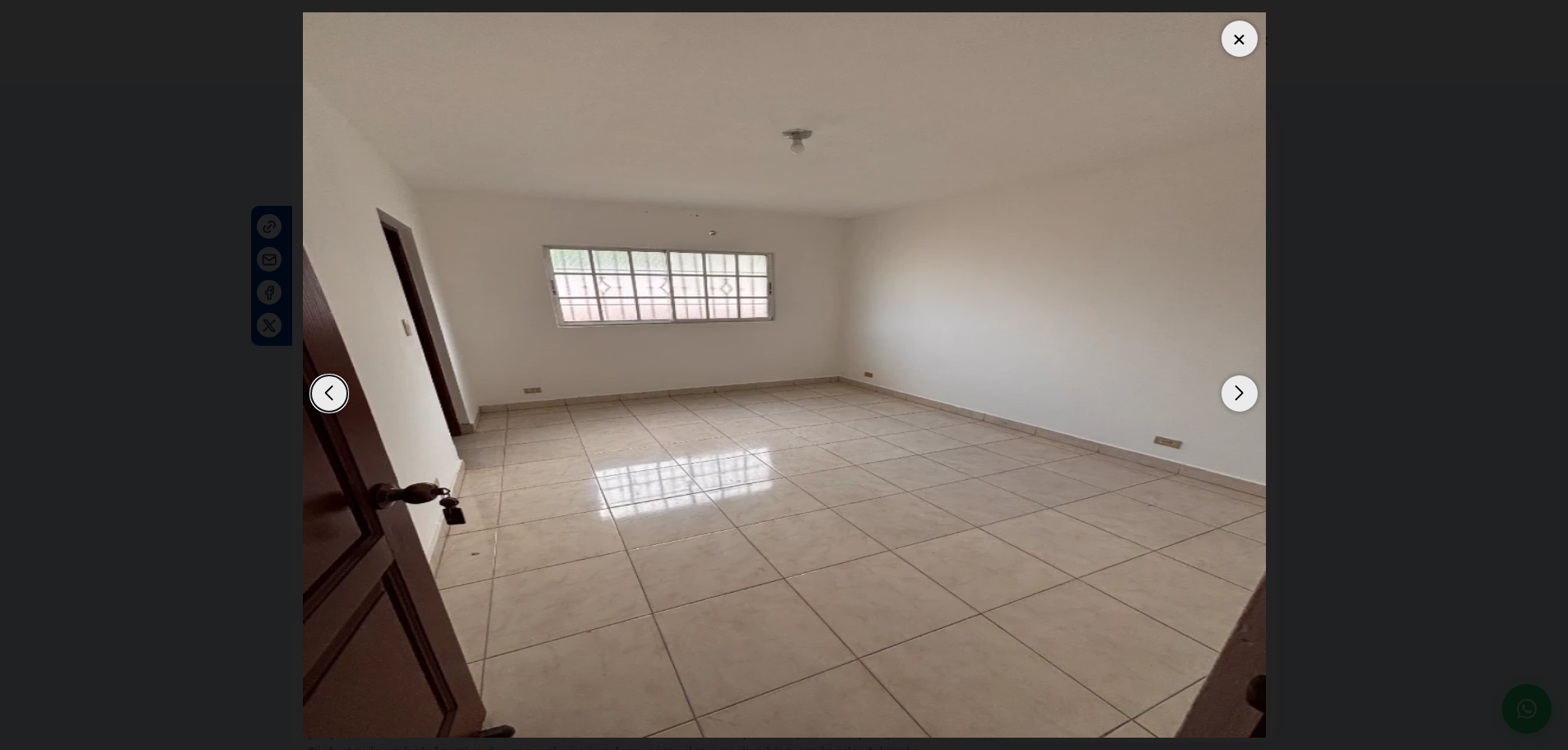
click at [1233, 390] on div "Next slide" at bounding box center [1240, 394] width 36 height 36
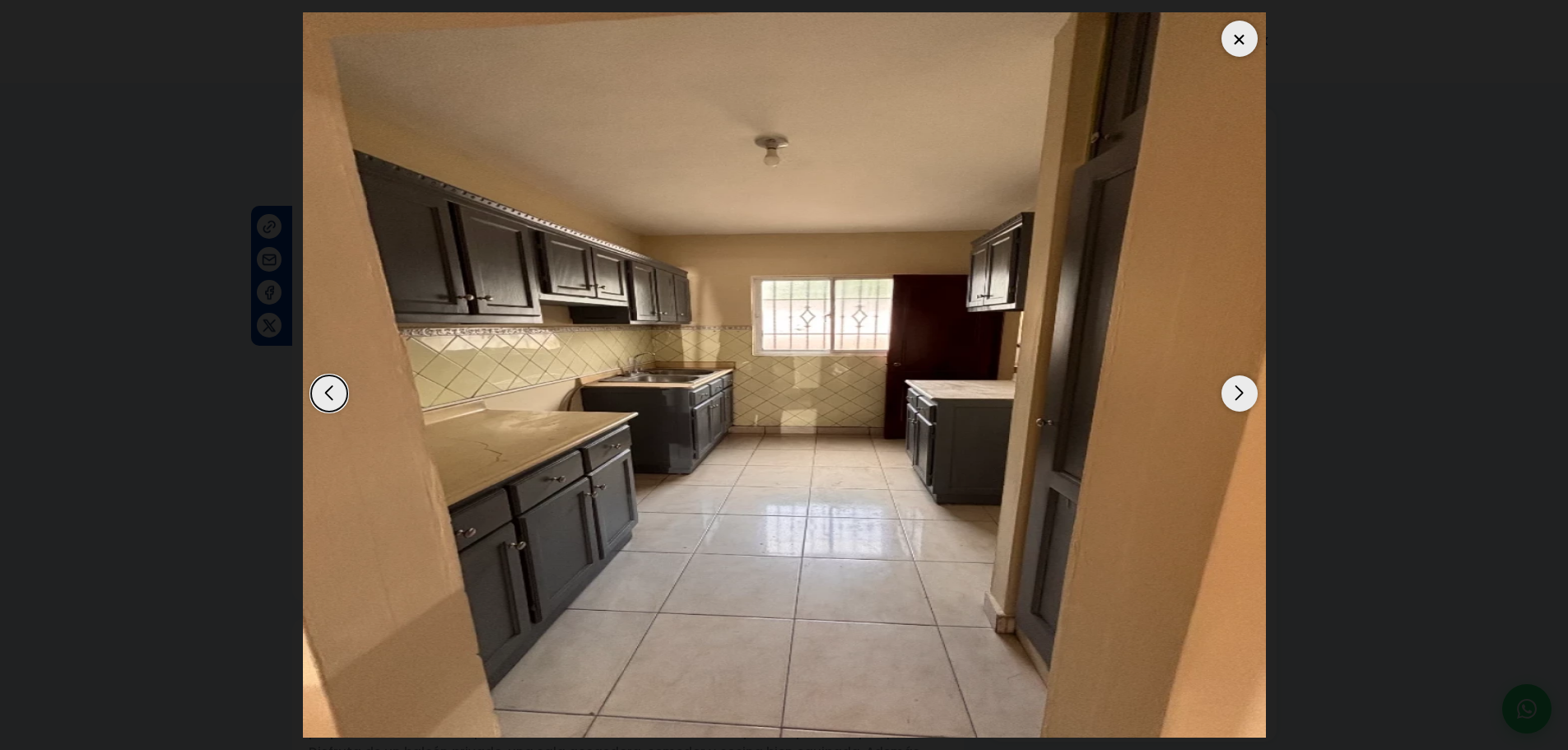
click at [1233, 390] on div "Next slide" at bounding box center [1240, 394] width 36 height 36
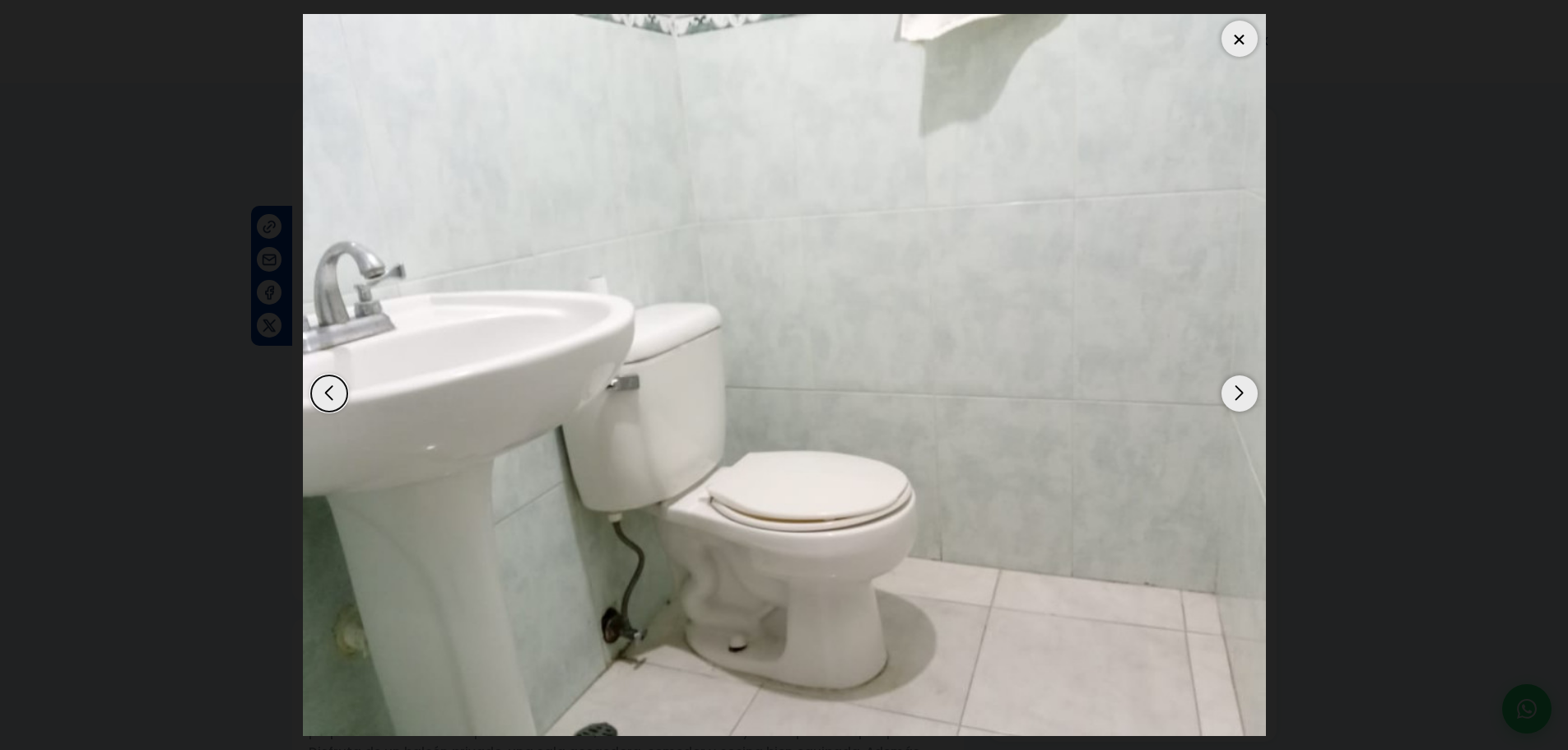
click at [1233, 390] on div "Next slide" at bounding box center [1240, 394] width 36 height 36
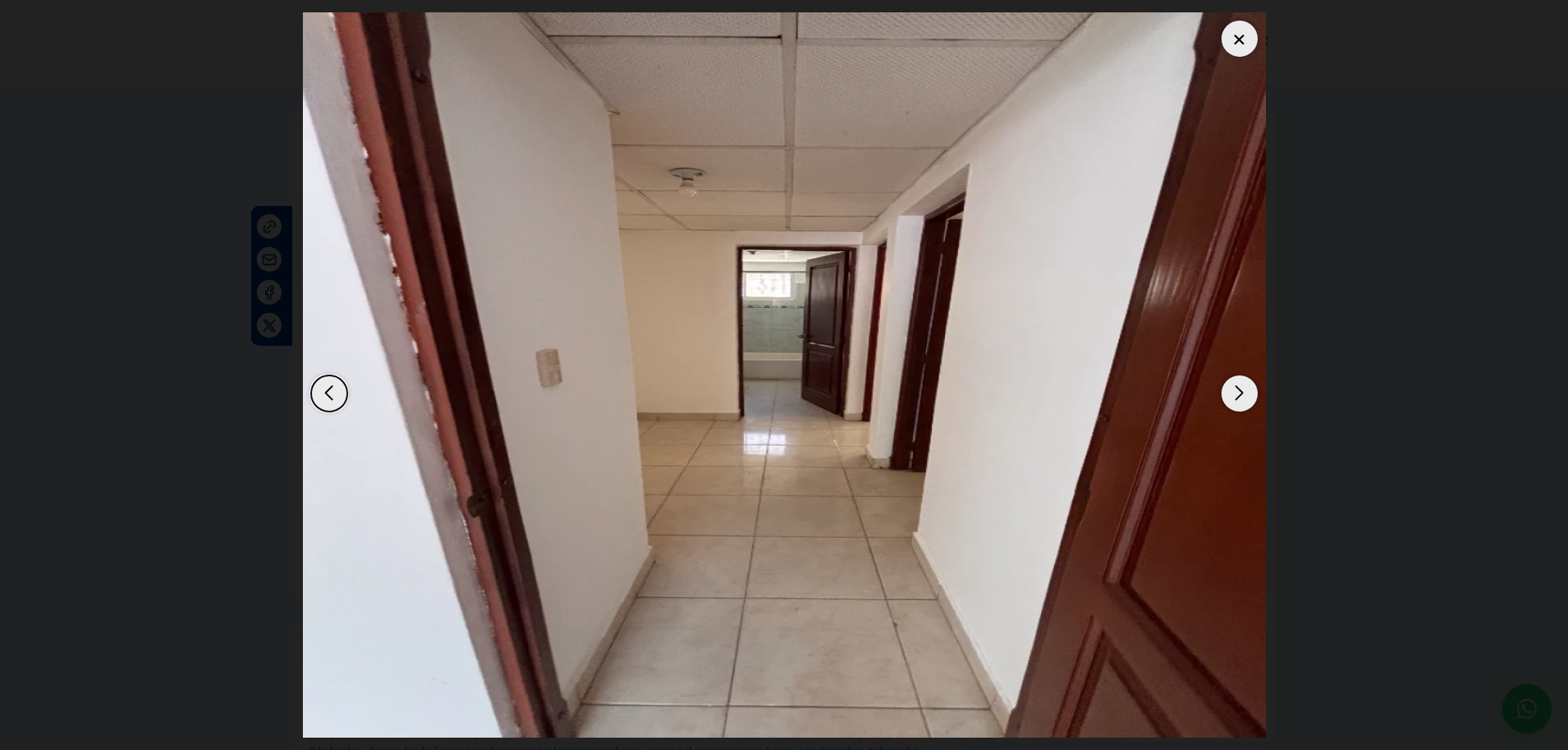
click at [1233, 390] on div "Next slide" at bounding box center [1240, 394] width 36 height 36
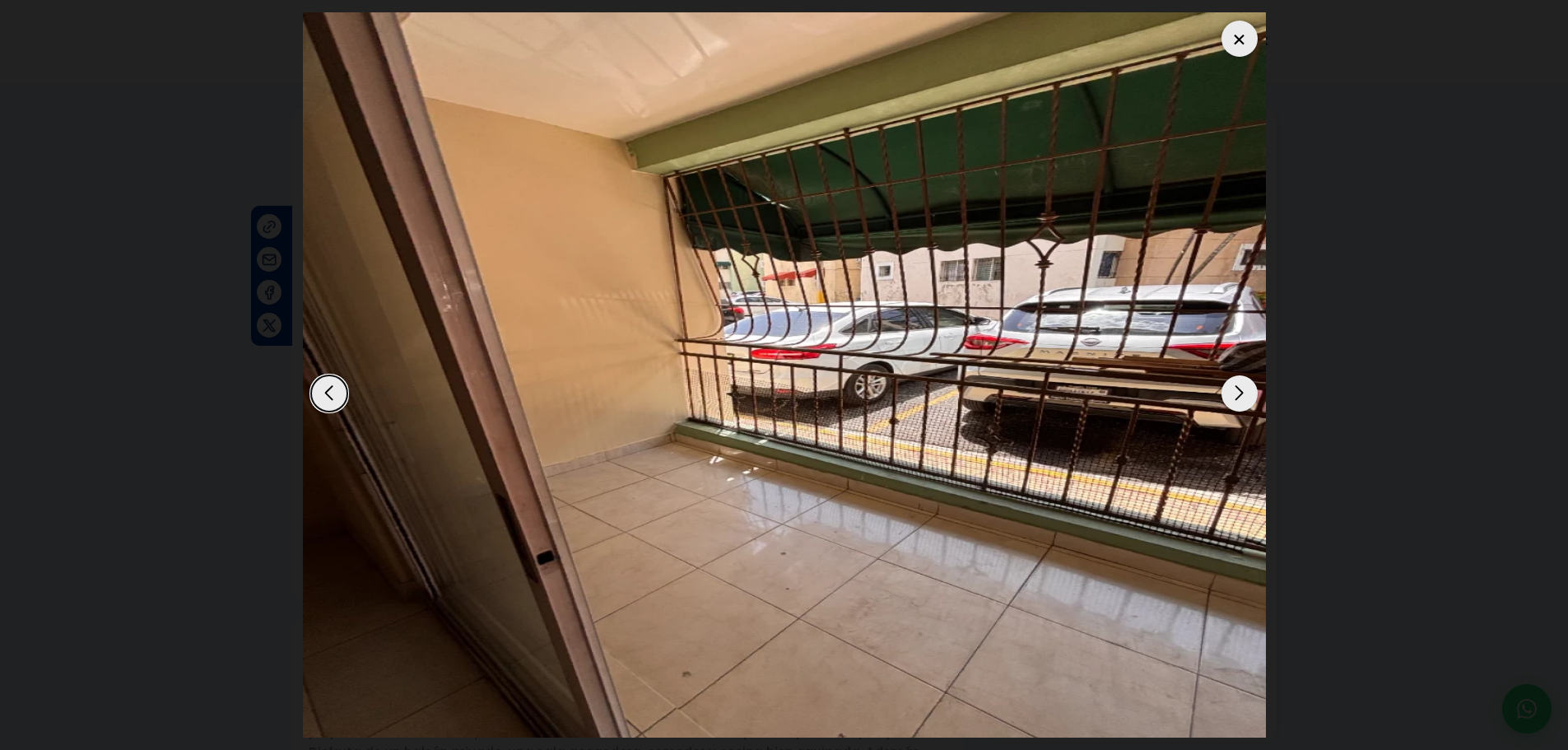
click at [1239, 49] on div at bounding box center [1240, 39] width 36 height 36
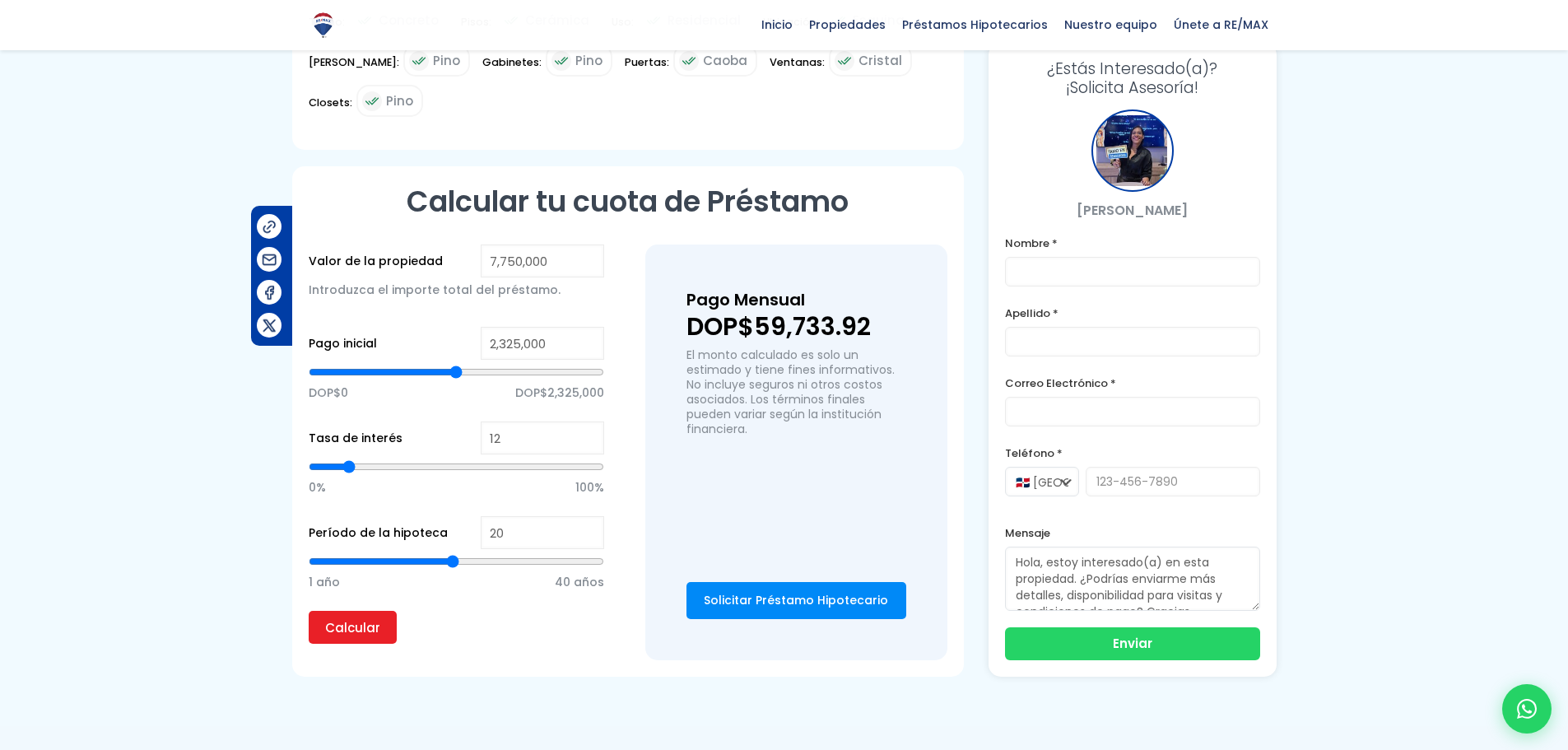
scroll to position [1105, 0]
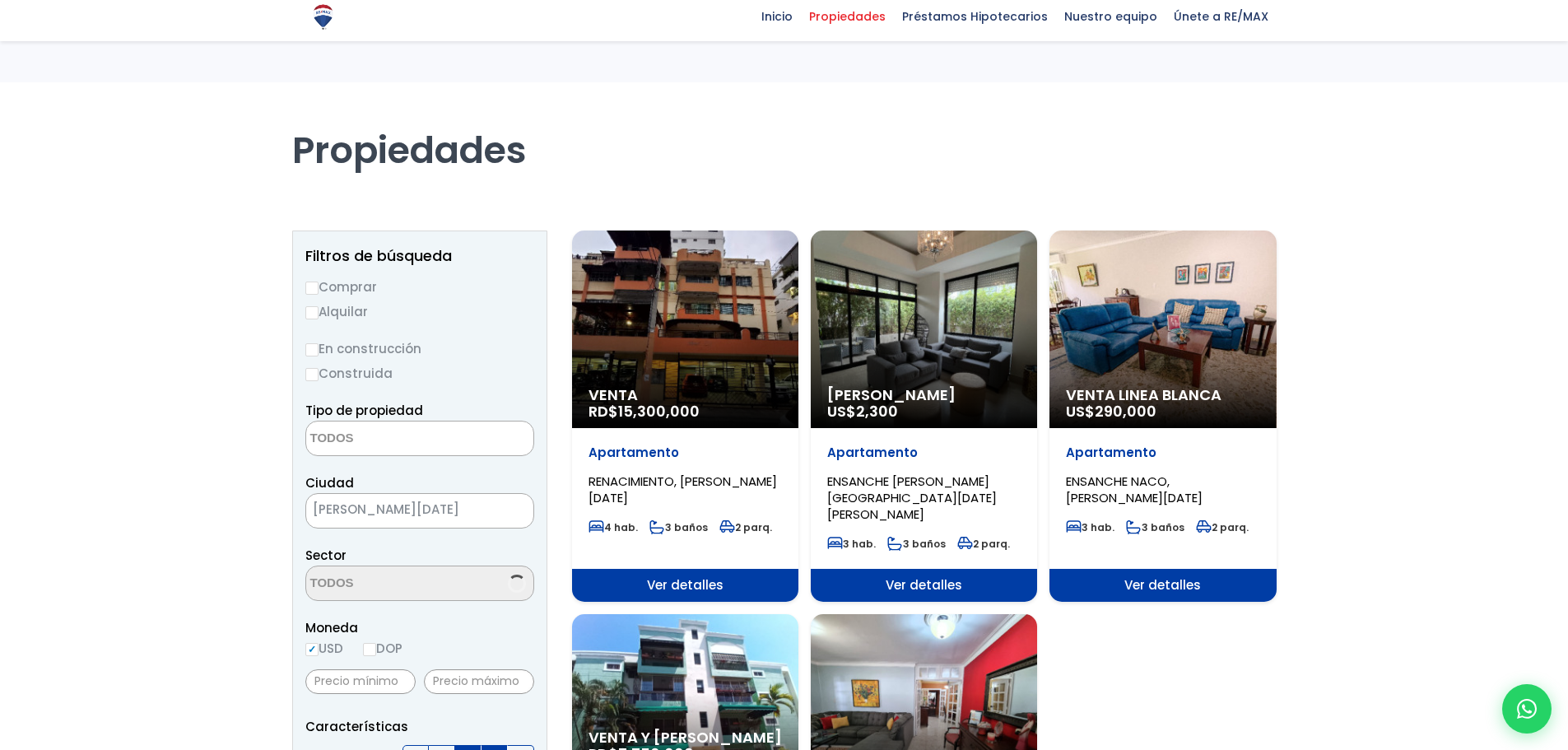
select select
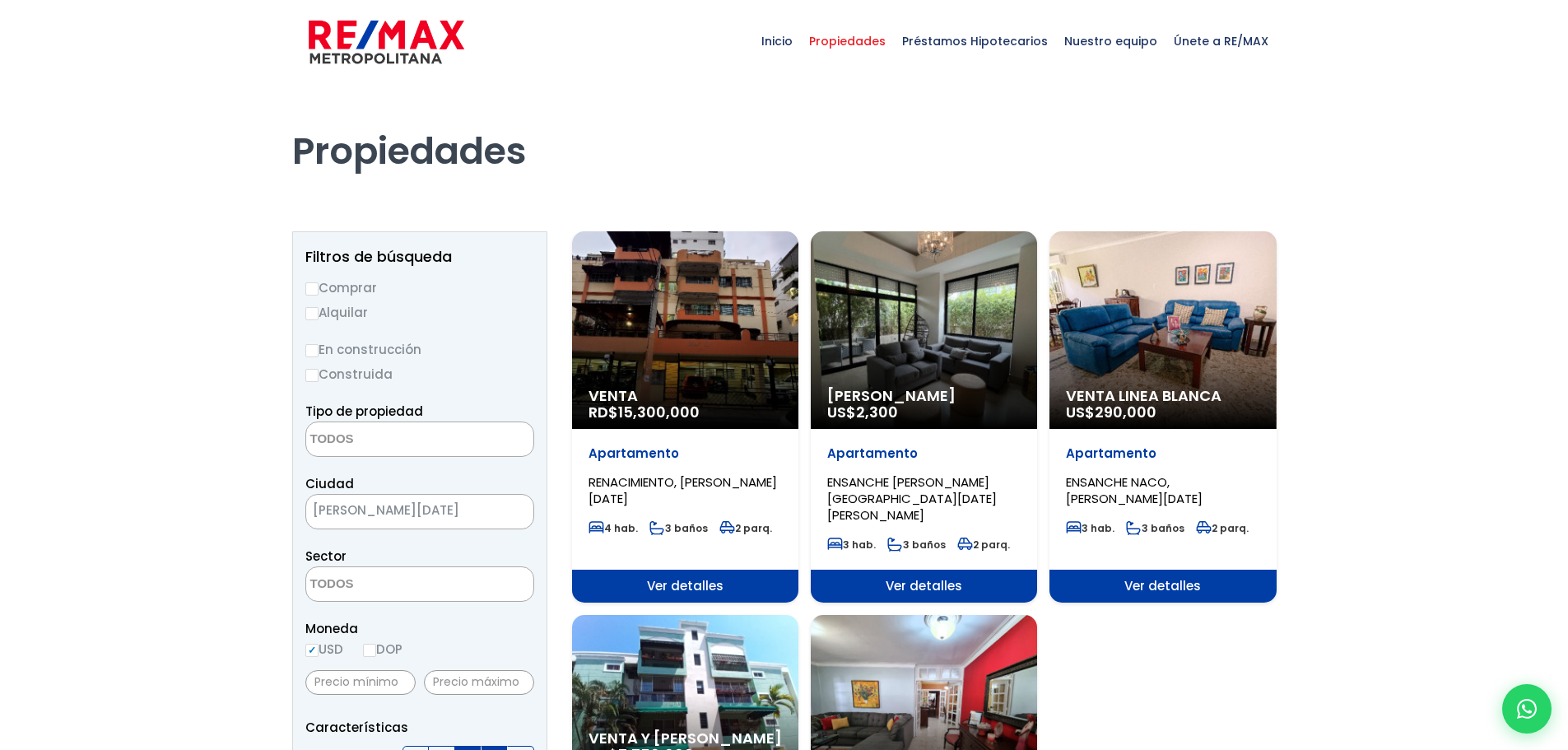
click at [1186, 301] on div "Venta Linea Blanca US$ 290,000" at bounding box center [1162, 330] width 226 height 198
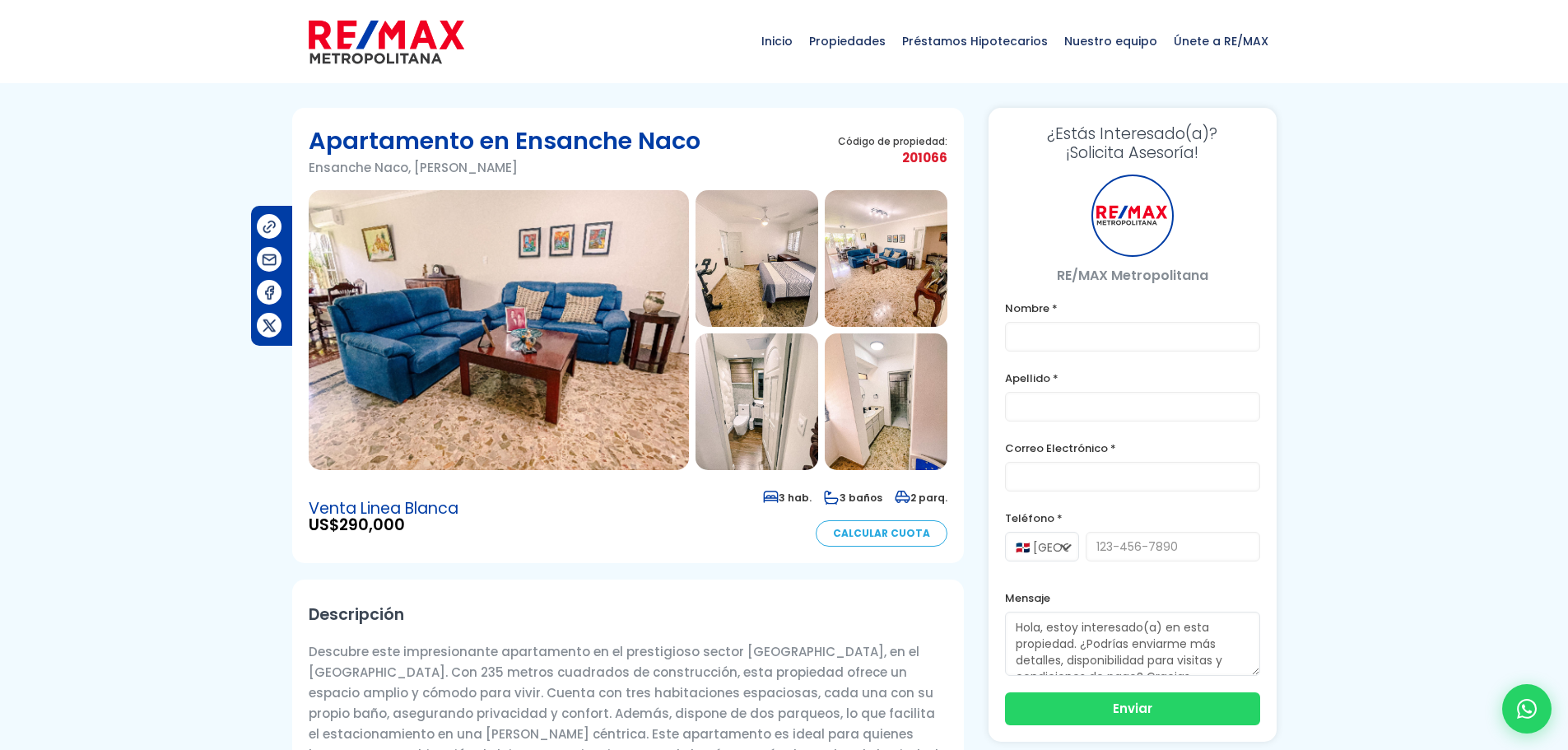
click at [576, 361] on img at bounding box center [499, 331] width 380 height 280
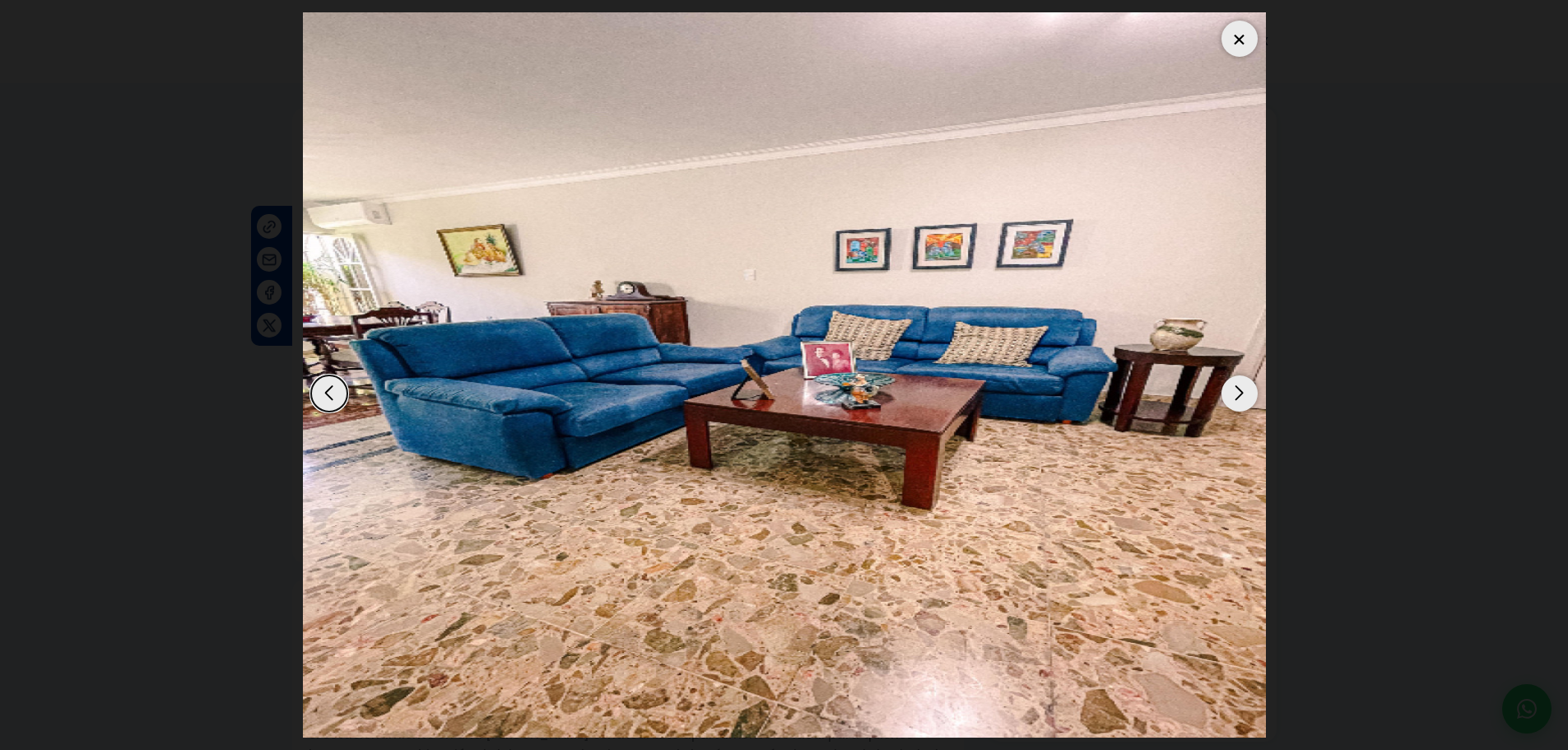
click at [1253, 396] on div "Next slide" at bounding box center [1240, 394] width 36 height 36
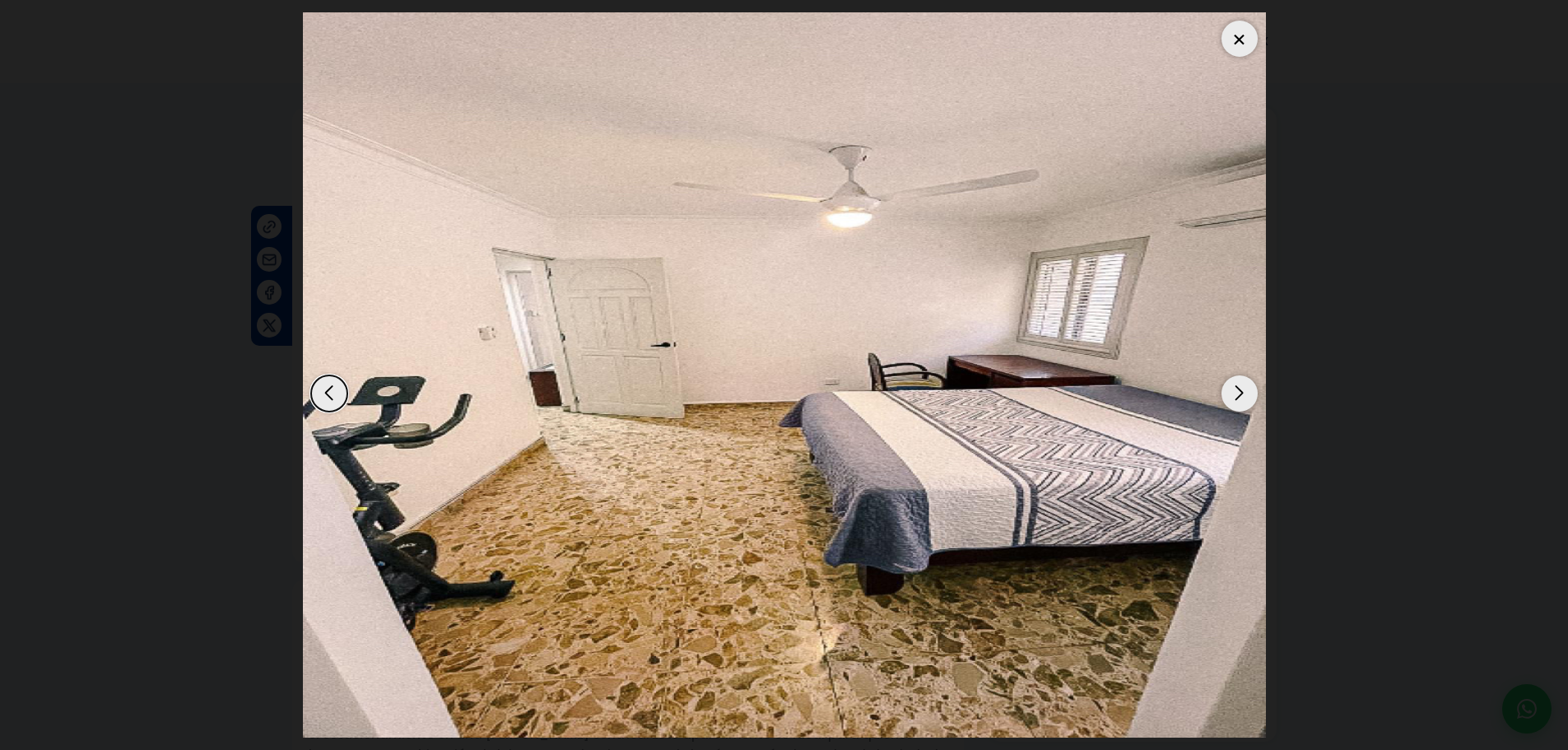
click at [1242, 396] on div "Next slide" at bounding box center [1240, 394] width 36 height 36
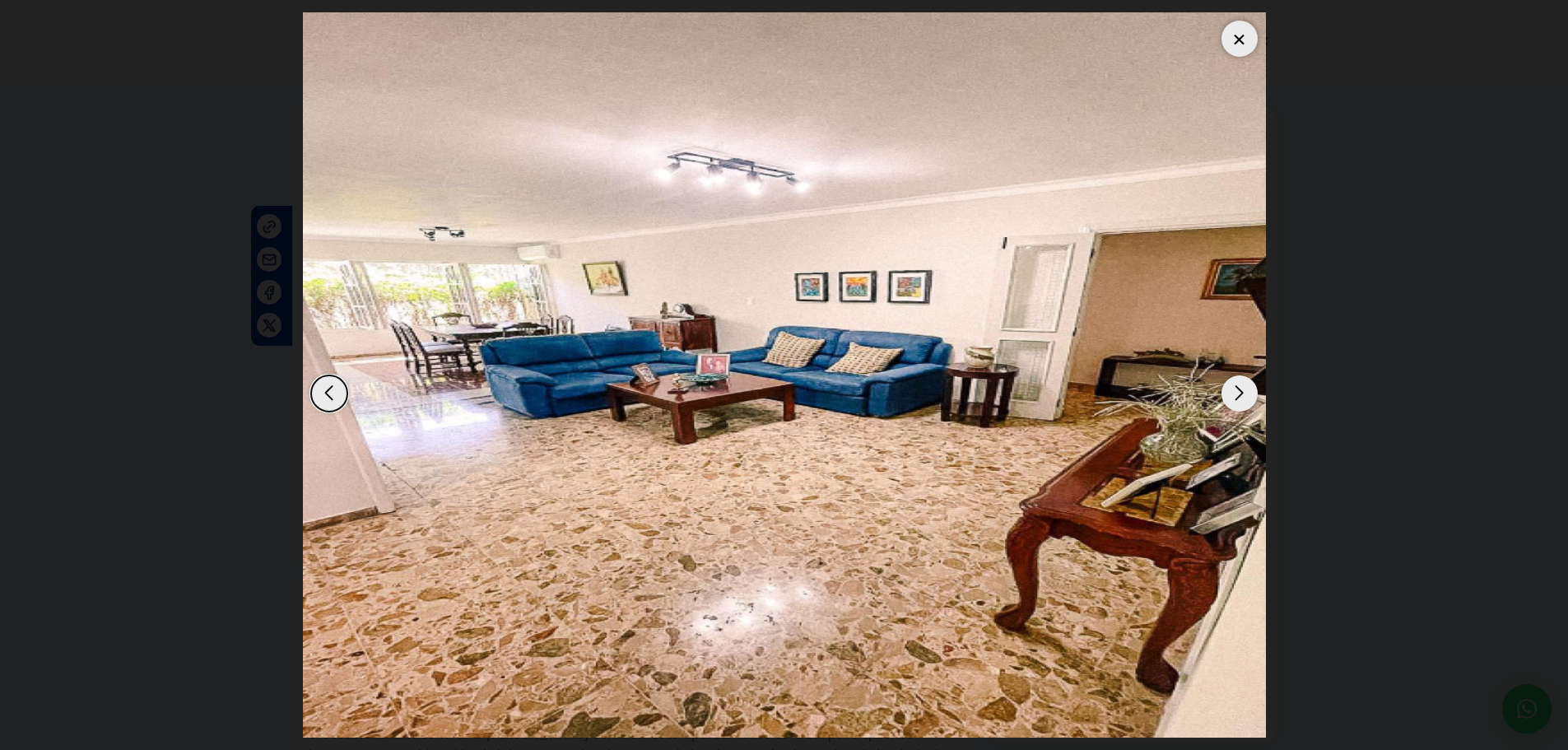
click at [1242, 396] on div "Next slide" at bounding box center [1240, 394] width 36 height 36
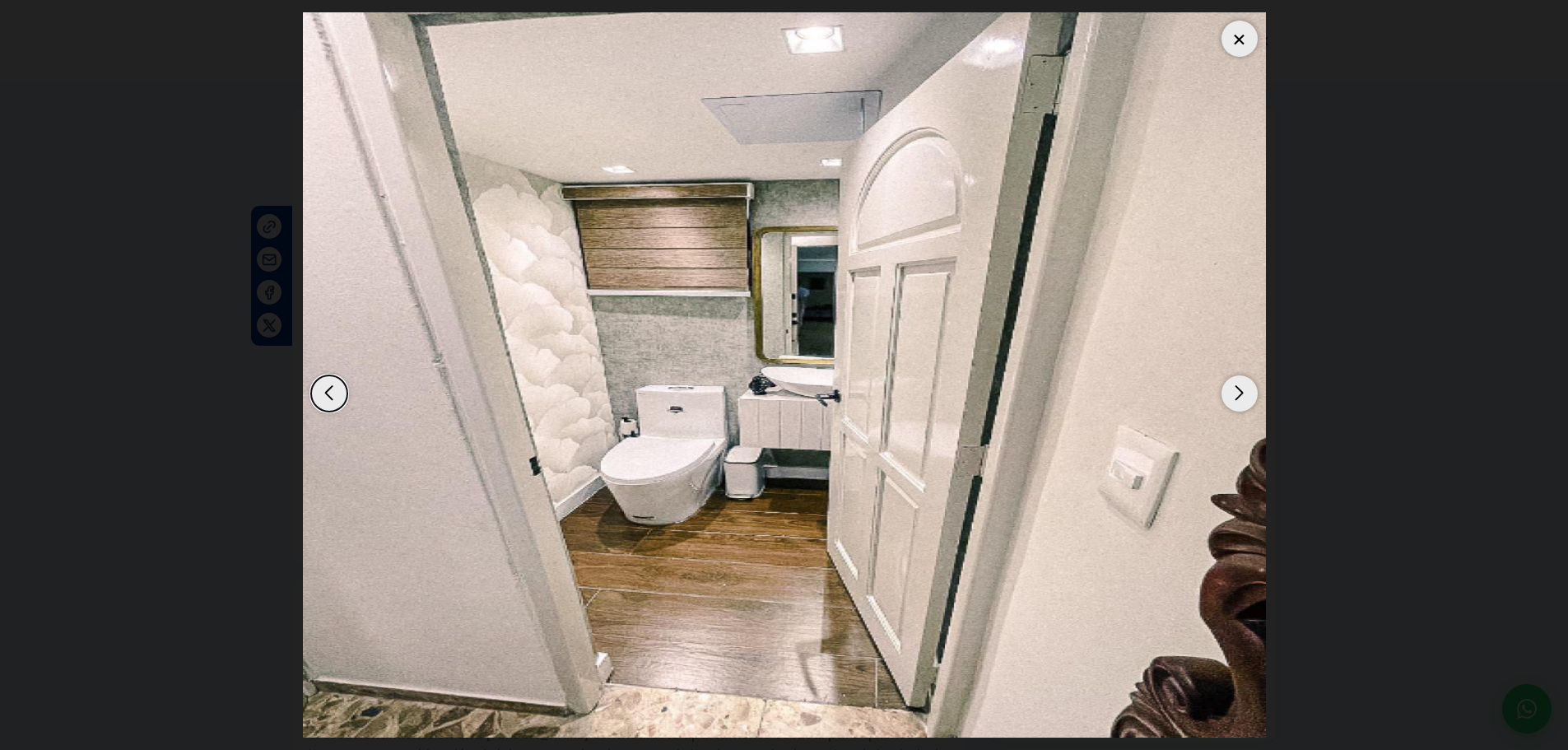
click at [1242, 396] on div "Next slide" at bounding box center [1240, 394] width 36 height 36
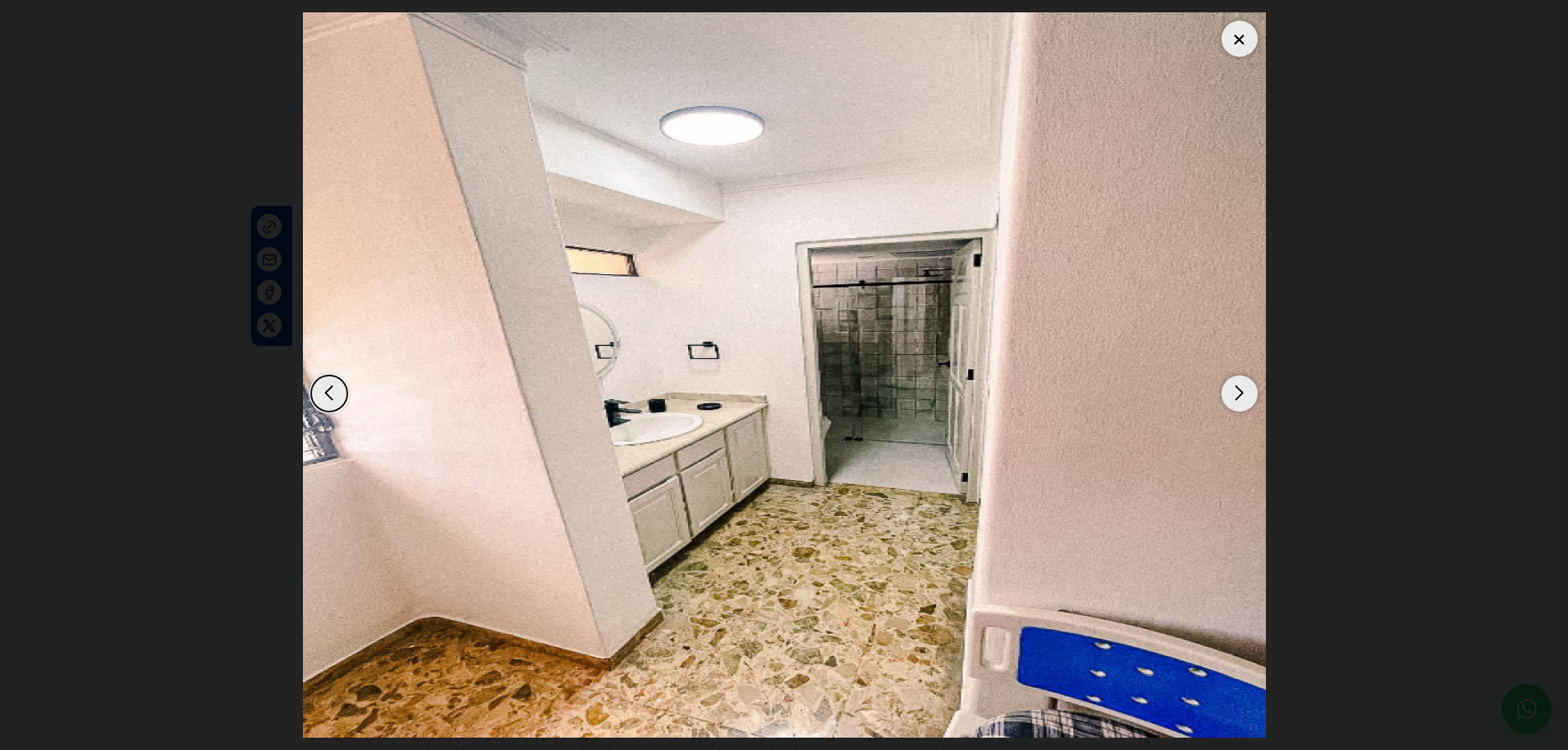
click at [1242, 396] on div "Next slide" at bounding box center [1240, 394] width 36 height 36
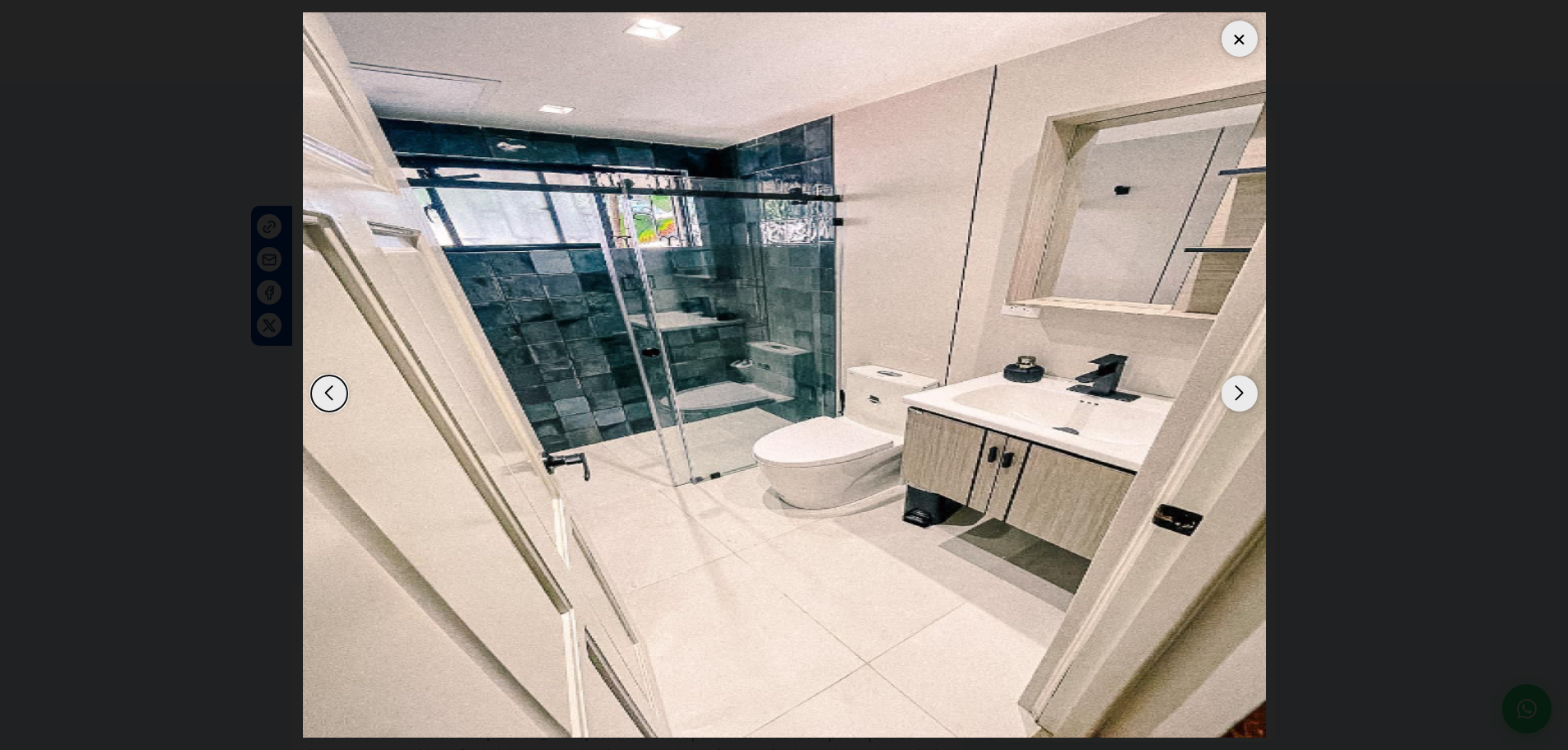
click at [1242, 396] on div "Next slide" at bounding box center [1240, 394] width 36 height 36
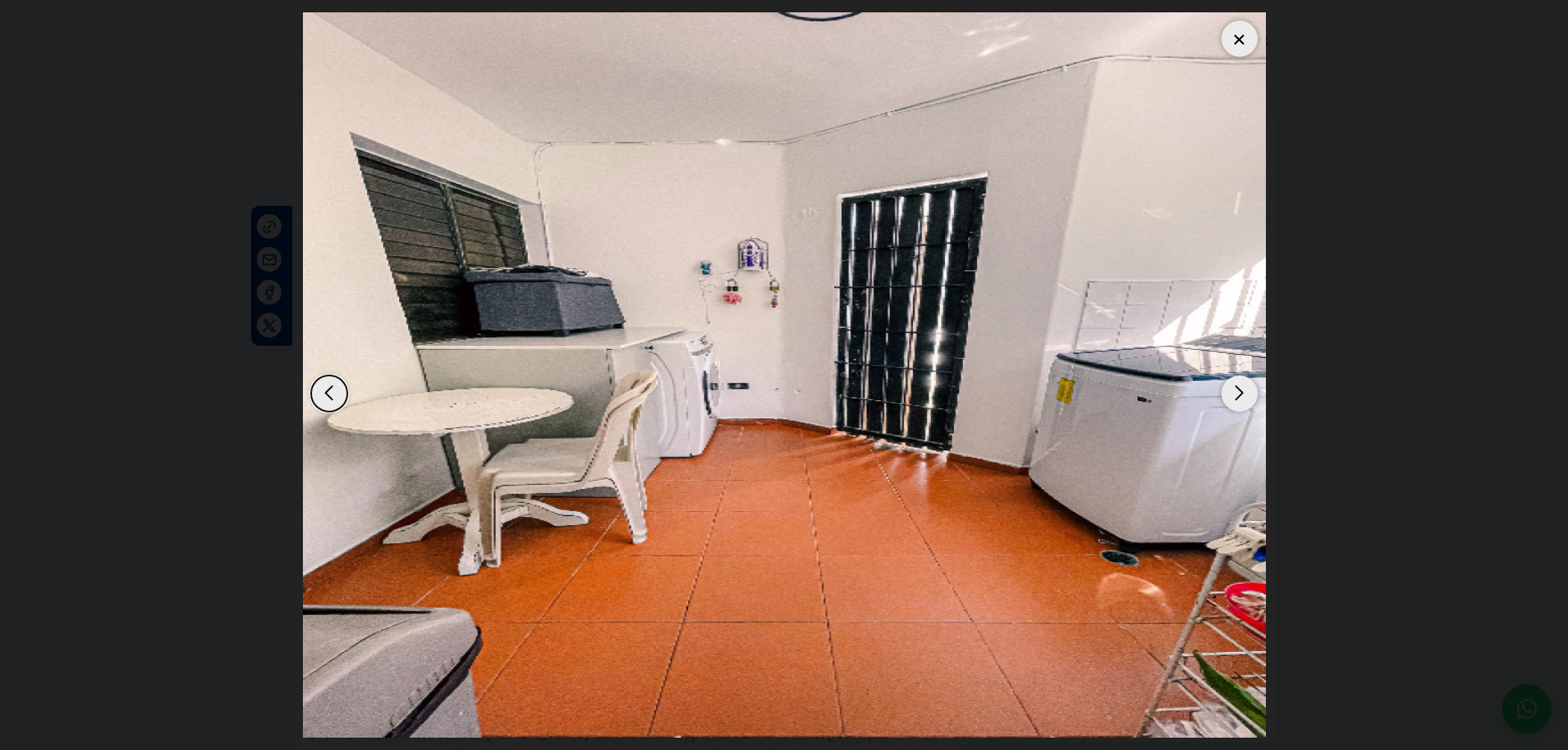
click at [1242, 394] on div "Next slide" at bounding box center [1240, 394] width 36 height 36
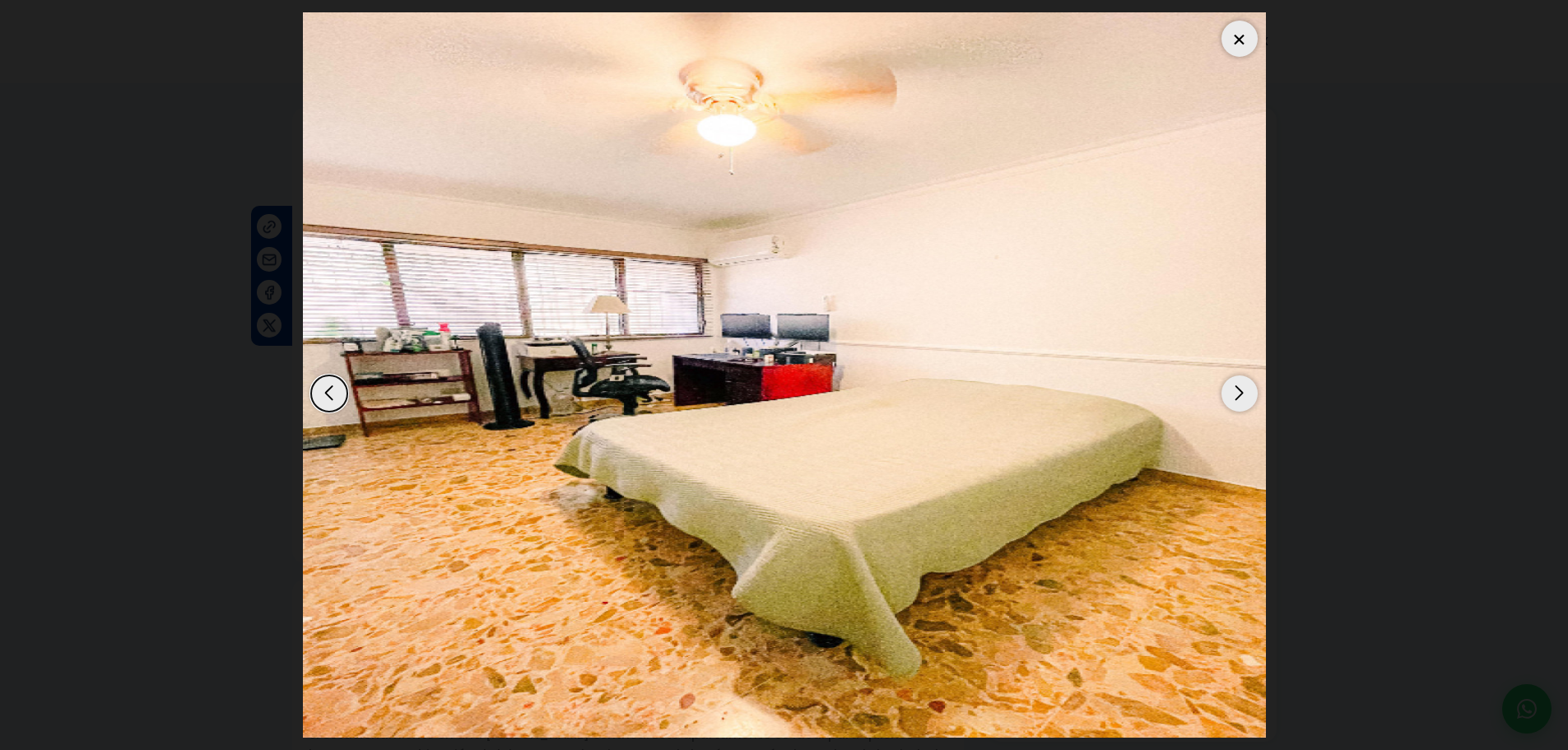
click at [1240, 392] on div "Next slide" at bounding box center [1240, 394] width 36 height 36
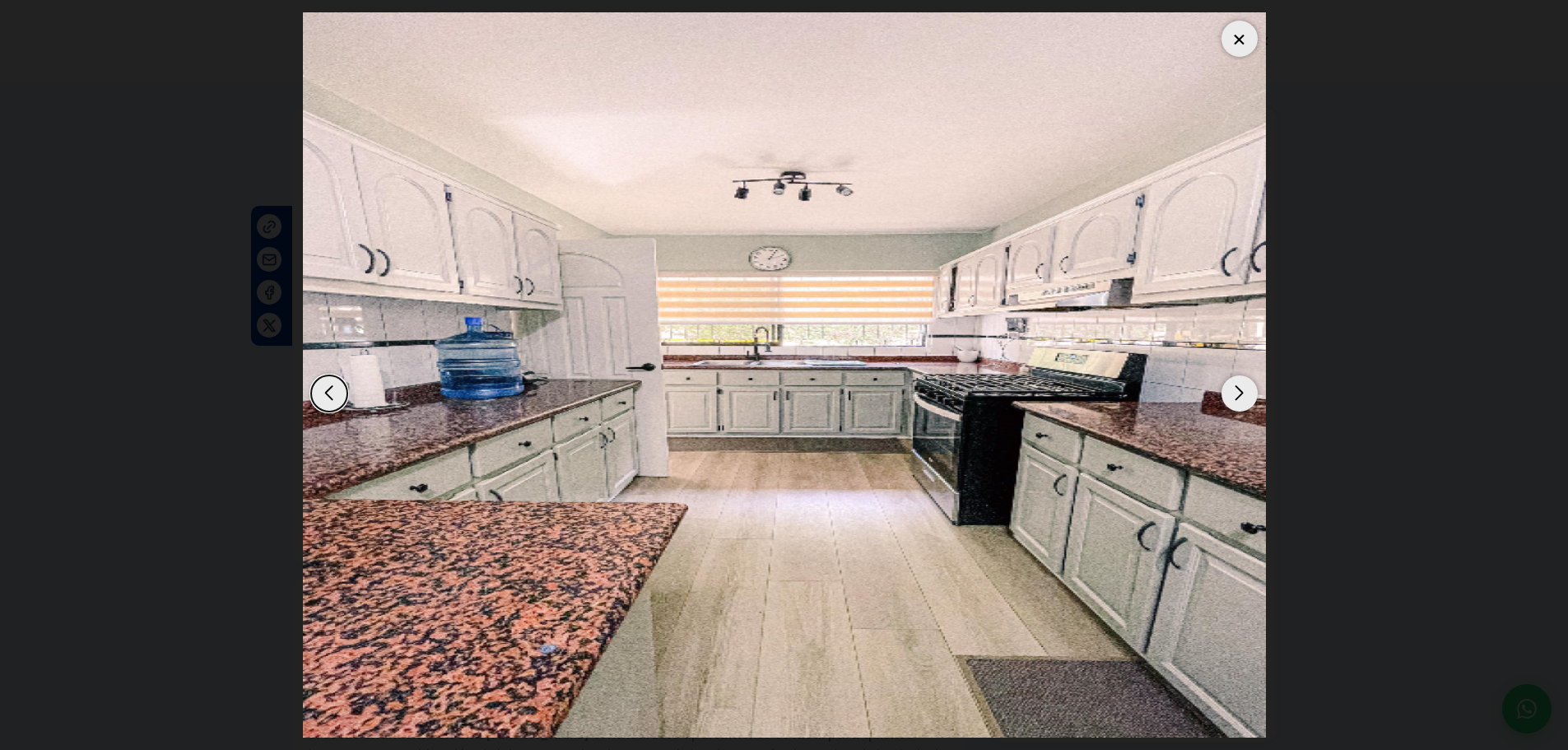
click at [1237, 394] on div "Next slide" at bounding box center [1240, 394] width 36 height 36
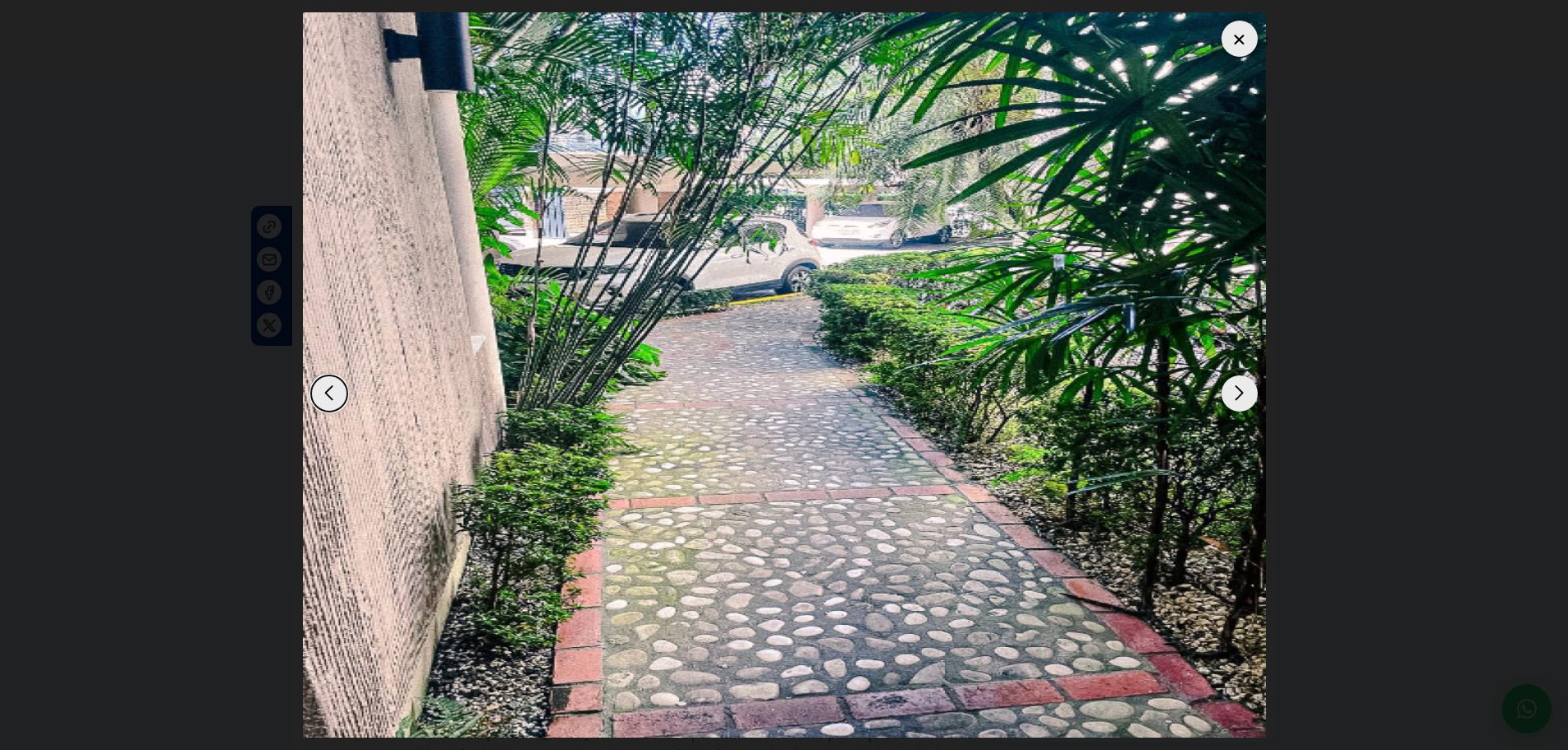
click at [1237, 394] on div "Next slide" at bounding box center [1240, 394] width 36 height 36
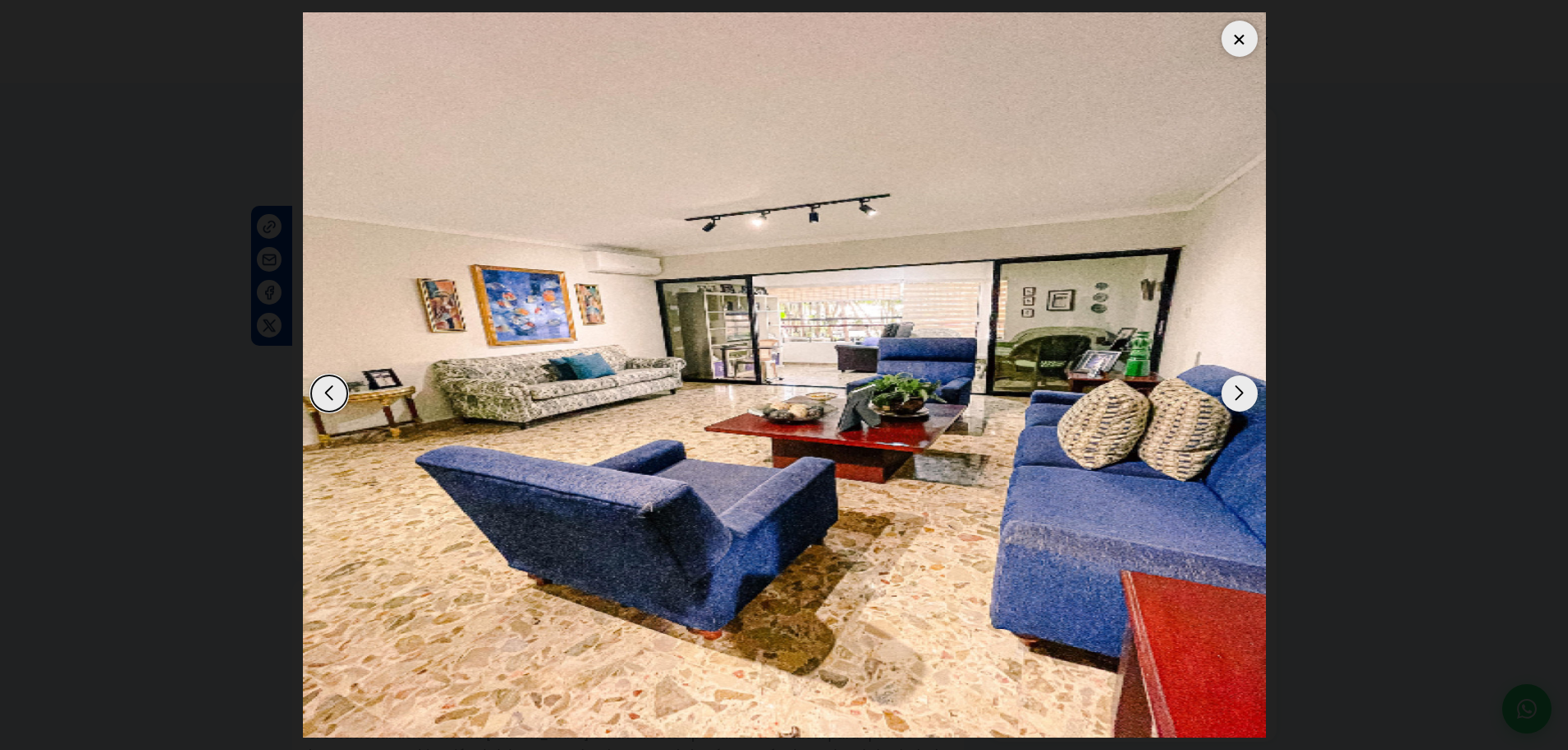
click at [1237, 394] on div "Next slide" at bounding box center [1240, 394] width 36 height 36
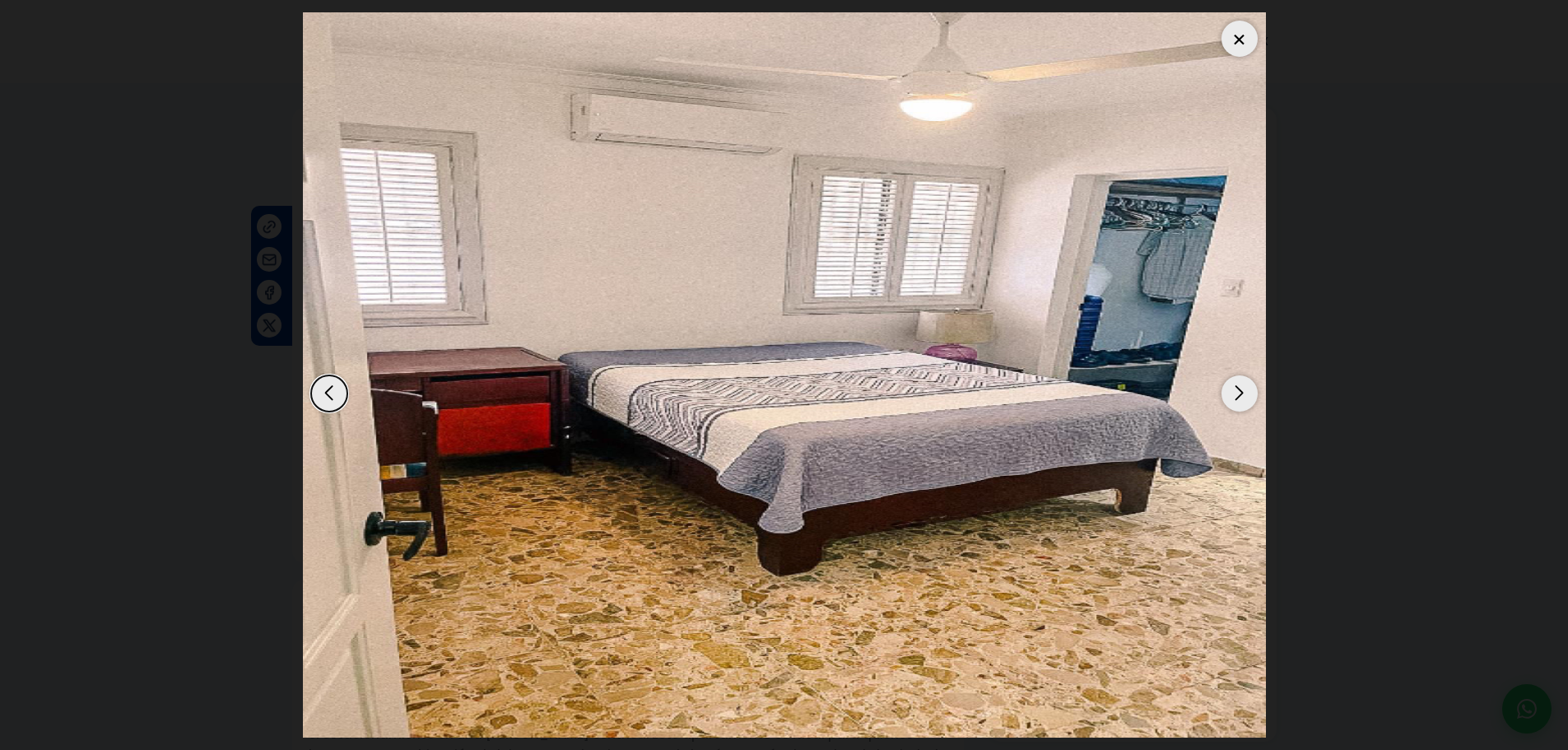
click at [1233, 393] on div "Next slide" at bounding box center [1240, 394] width 36 height 36
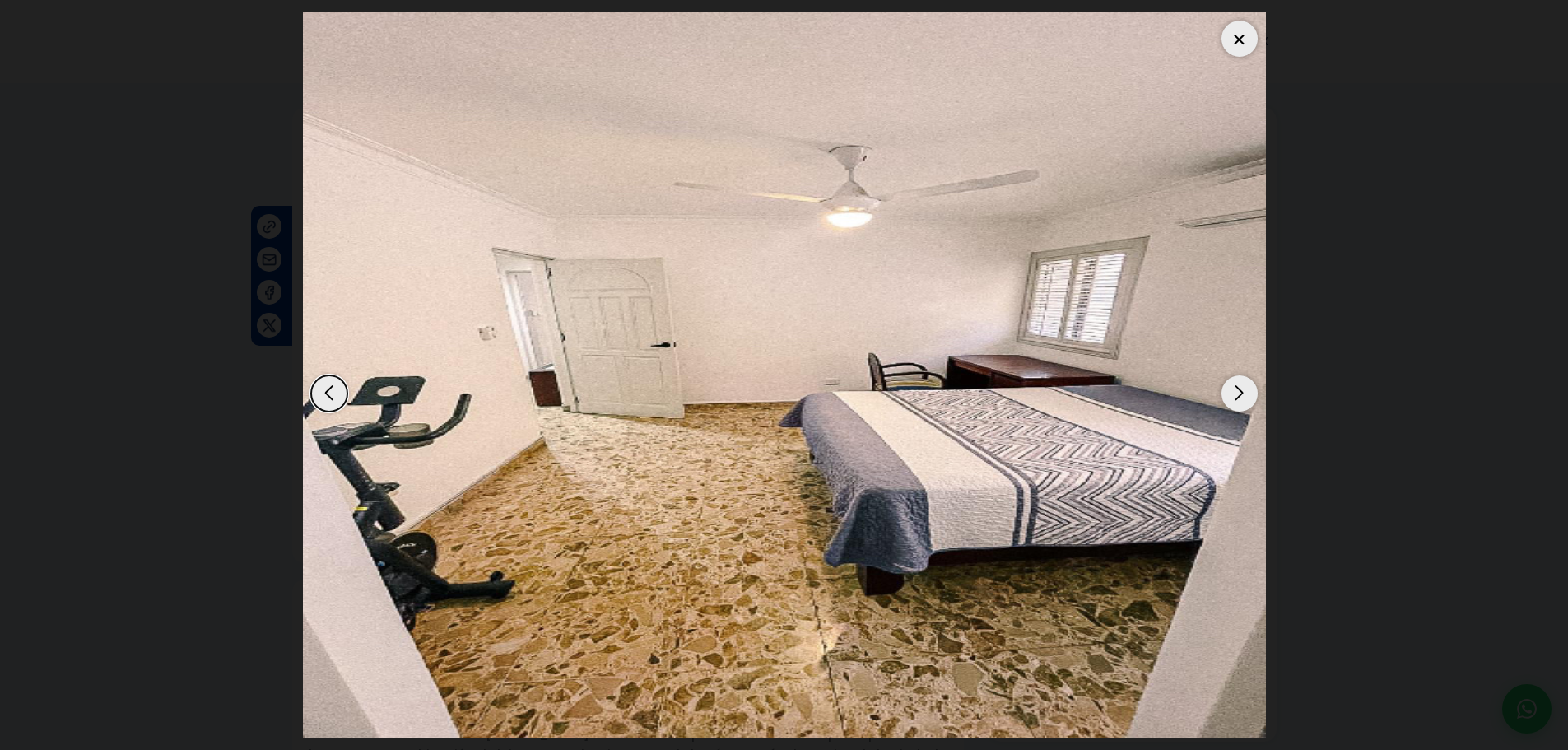
click at [1233, 393] on div "Next slide" at bounding box center [1240, 394] width 36 height 36
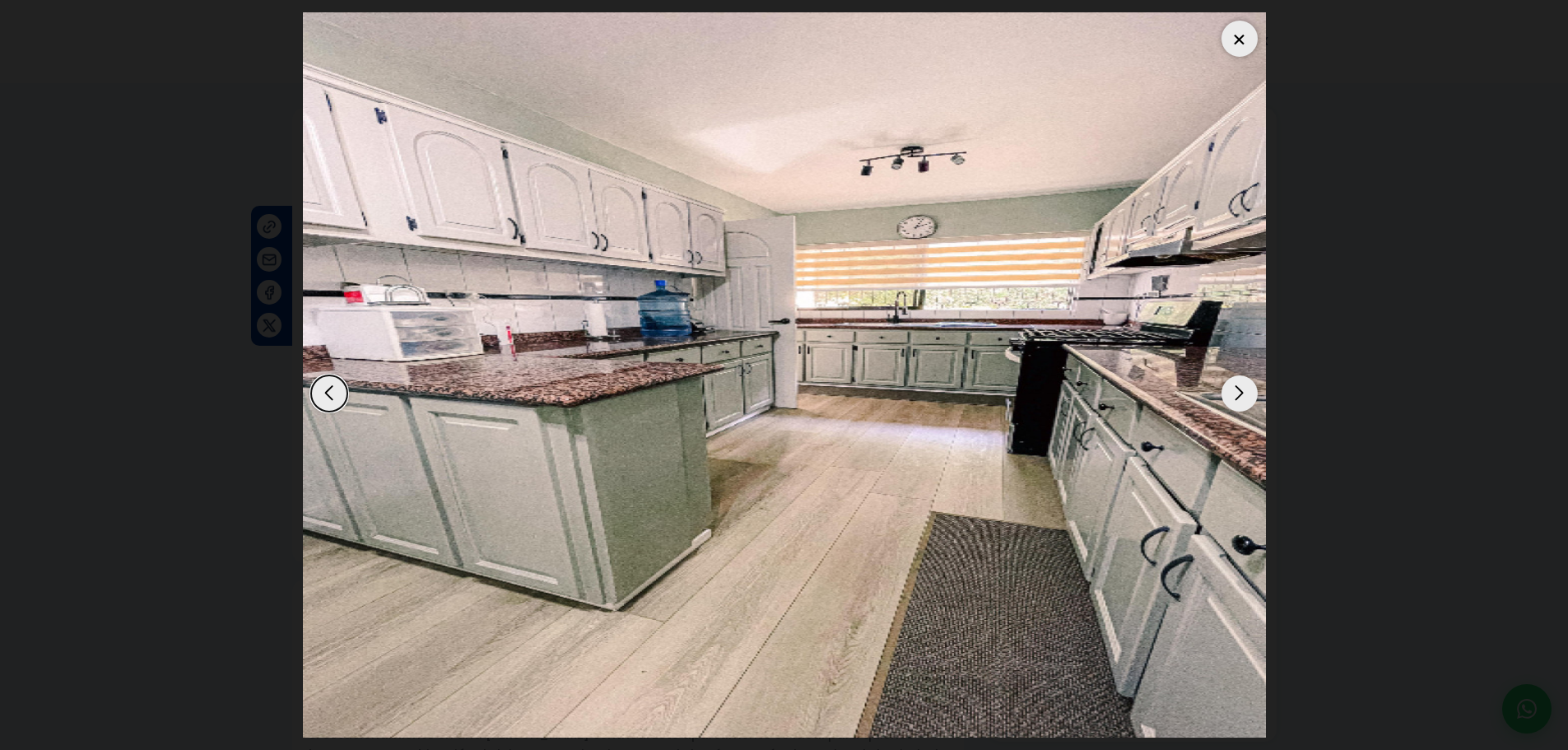
click at [1233, 393] on div "Next slide" at bounding box center [1240, 394] width 36 height 36
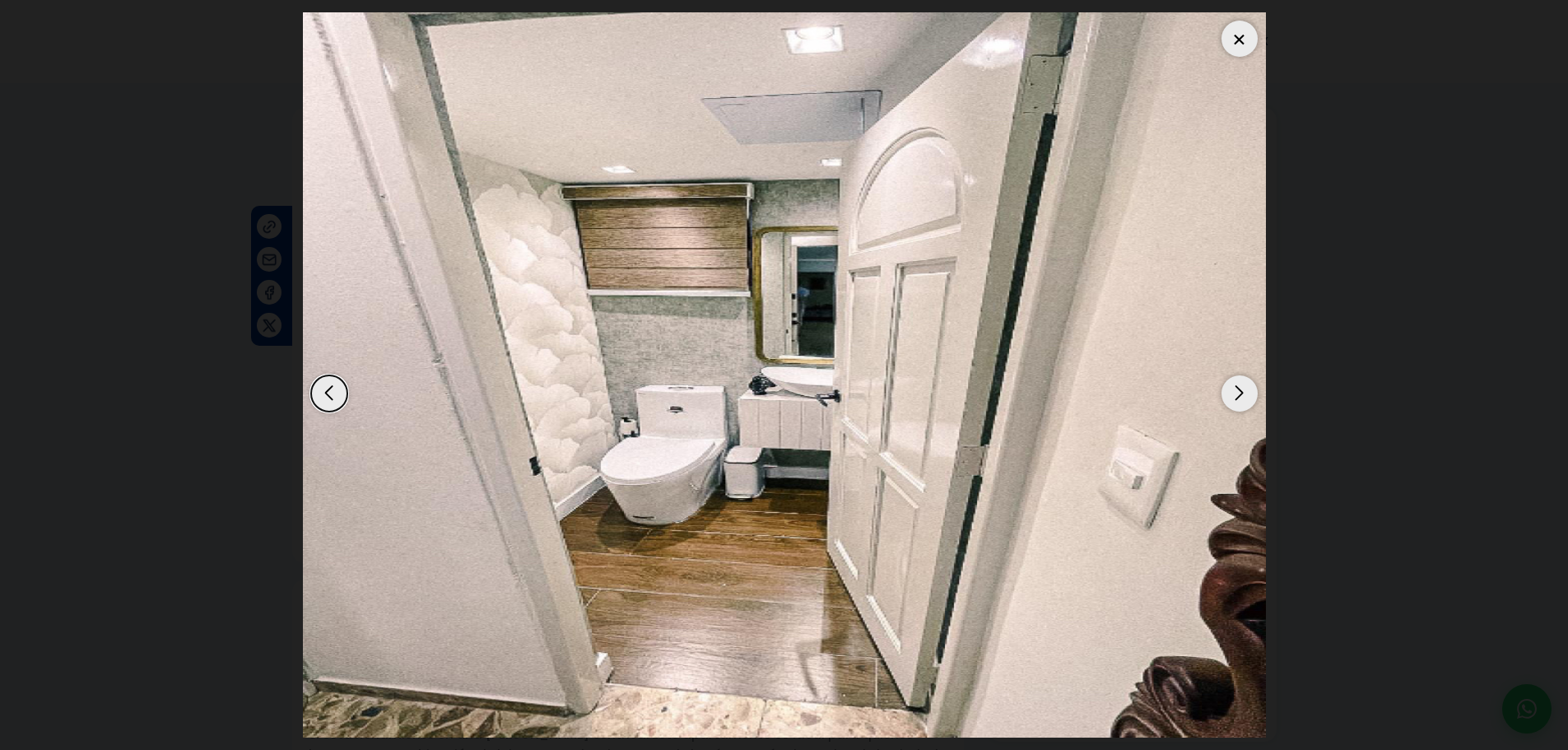
click at [1233, 392] on div "Next slide" at bounding box center [1240, 394] width 36 height 36
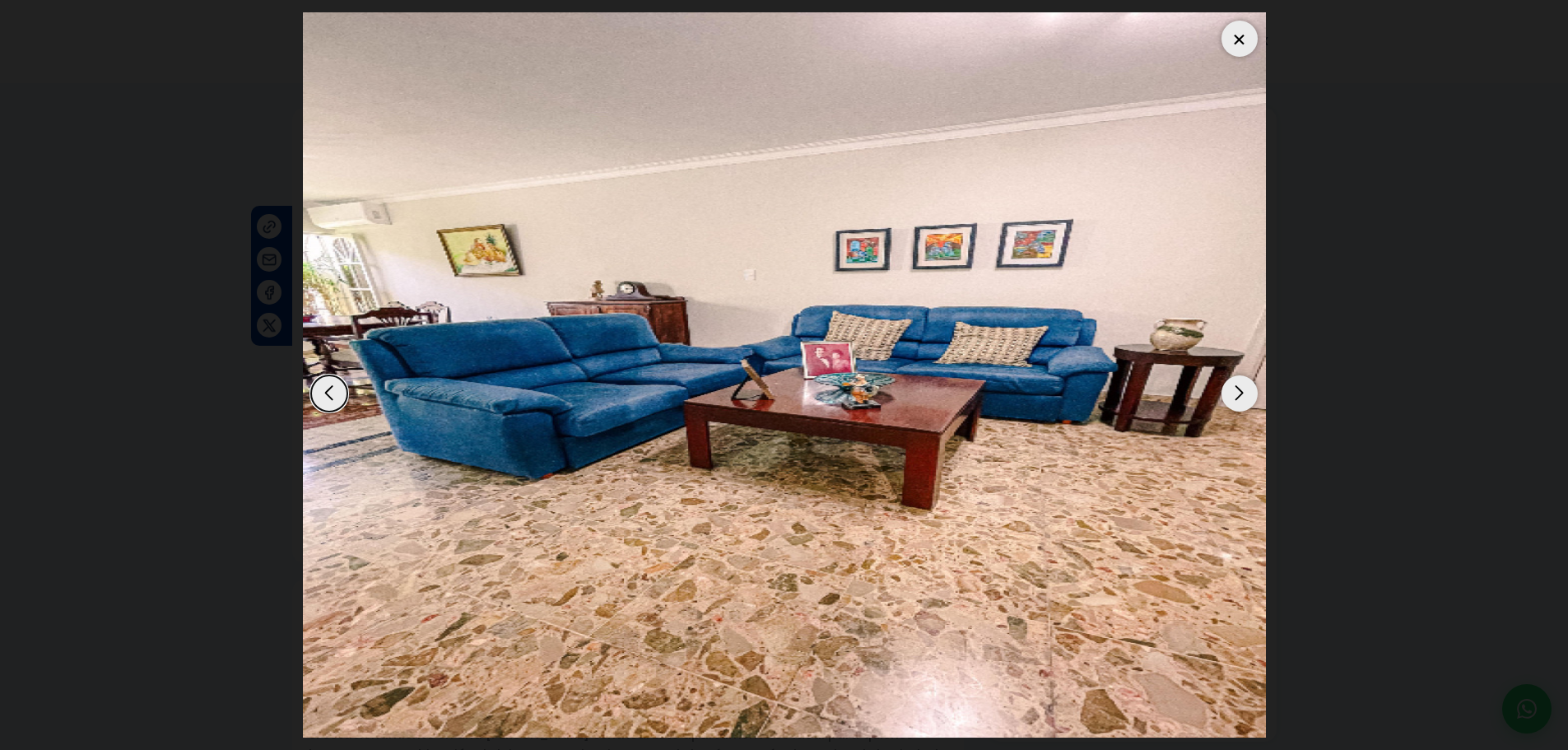
click at [1233, 392] on div "Next slide" at bounding box center [1240, 394] width 36 height 36
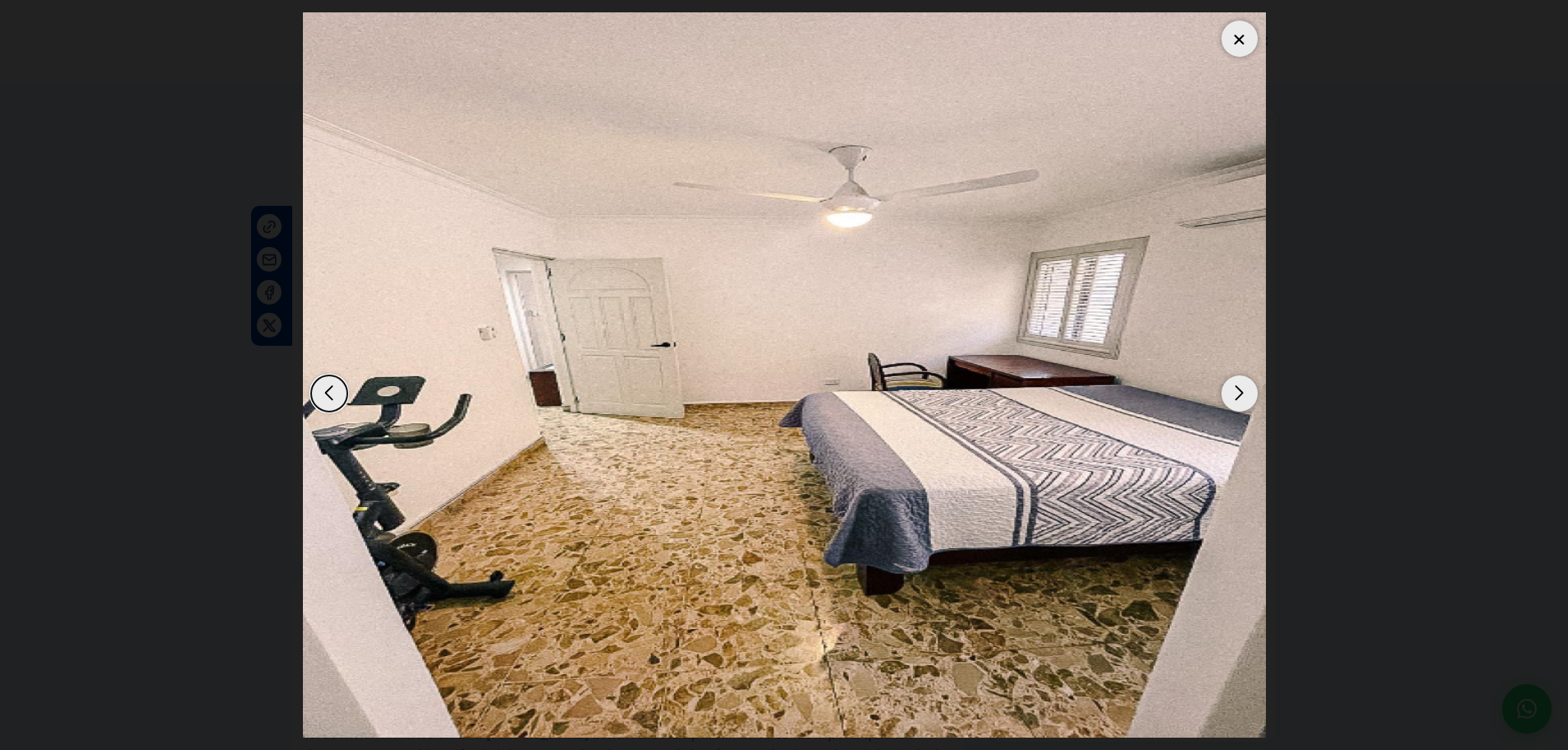
click at [1242, 31] on div at bounding box center [1240, 39] width 36 height 36
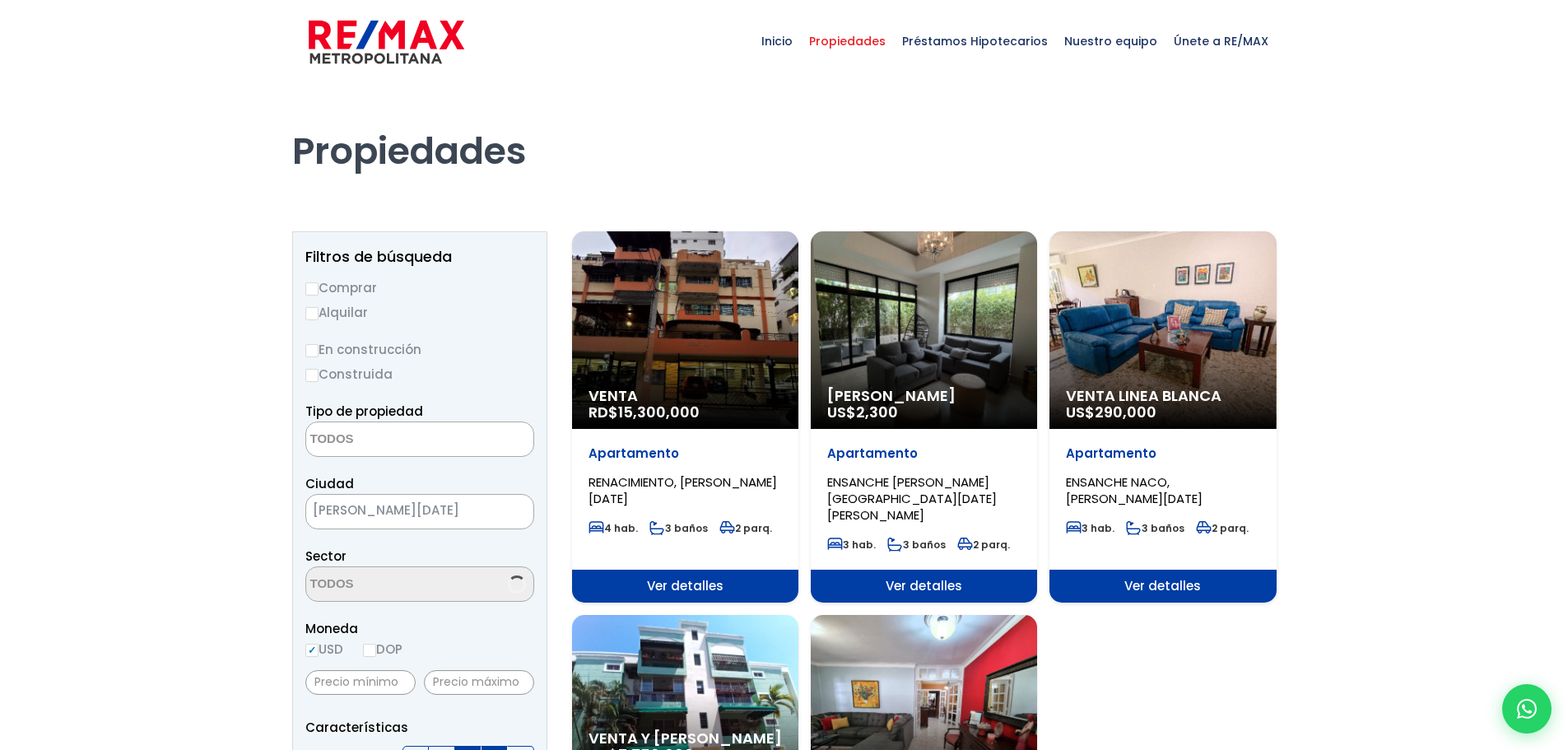
select select
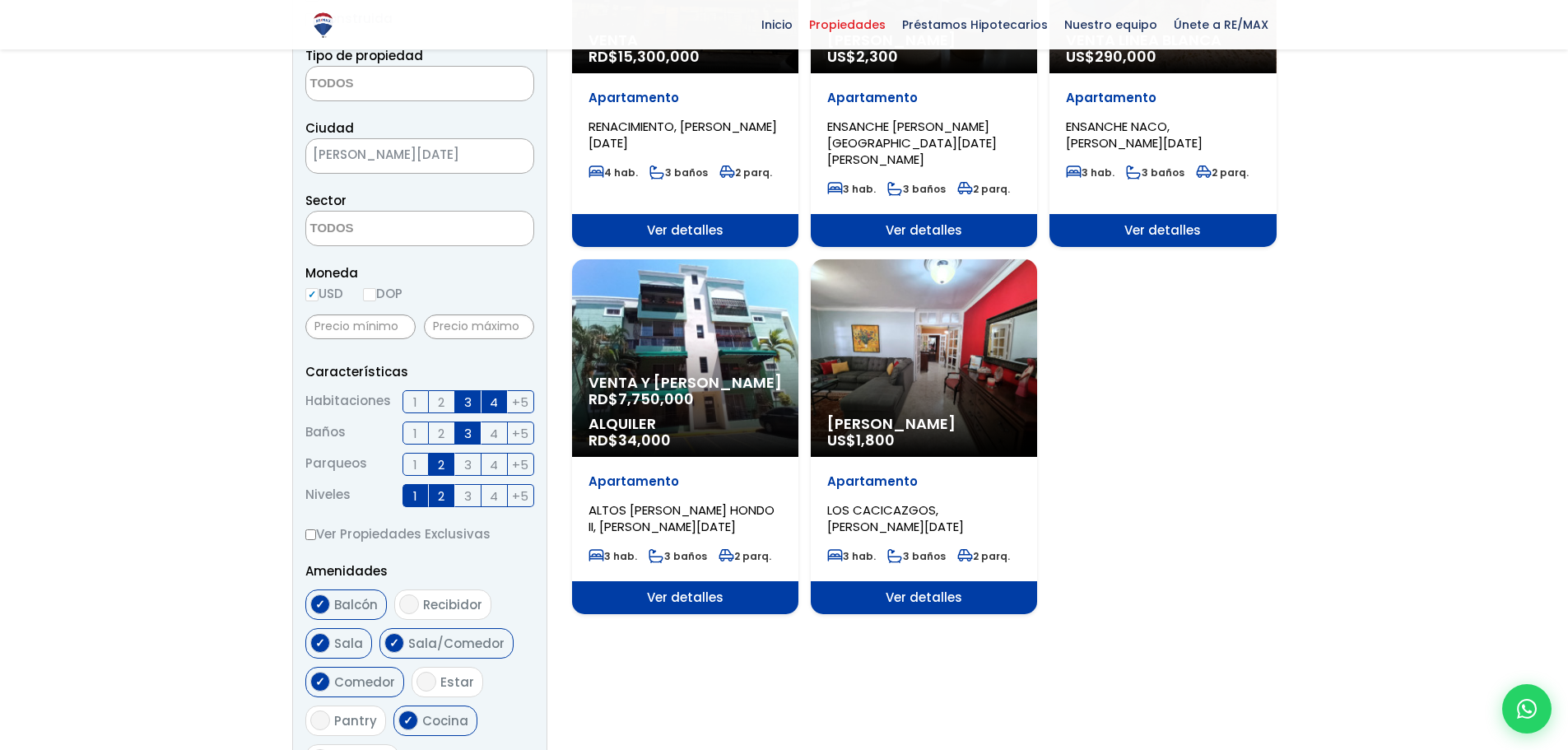
scroll to position [353, 0]
